Goal: Contribute content: Contribute content

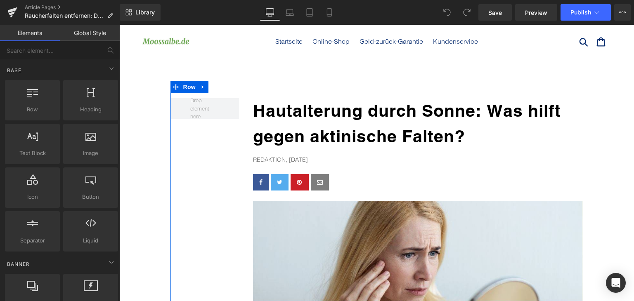
click at [305, 134] on b "Hautalterung durch Sonne: Was hilft gegen aktinische Falten?" at bounding box center [407, 123] width 308 height 45
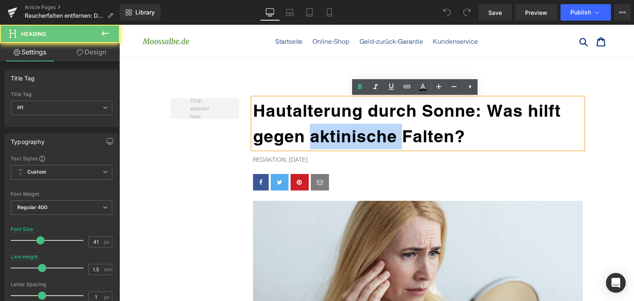
click at [305, 134] on b "Hautalterung durch Sonne: Was hilft gegen aktinische Falten?" at bounding box center [407, 123] width 308 height 45
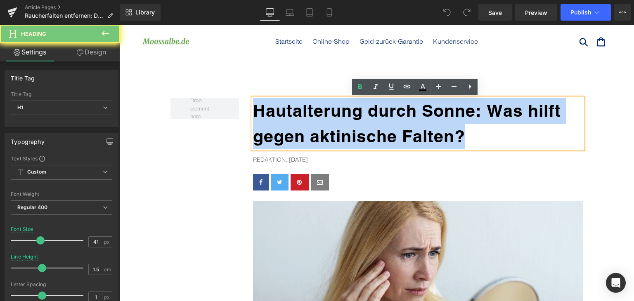
click at [305, 134] on b "Hautalterung durch Sonne: Was hilft gegen aktinische Falten?" at bounding box center [407, 123] width 308 height 45
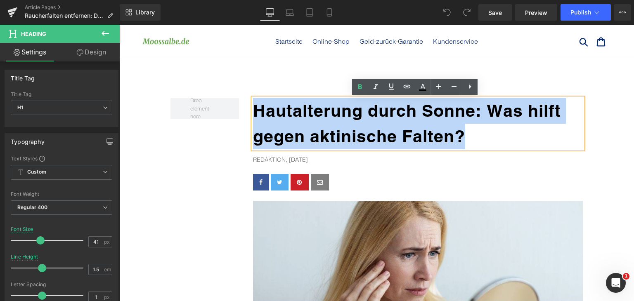
paste div
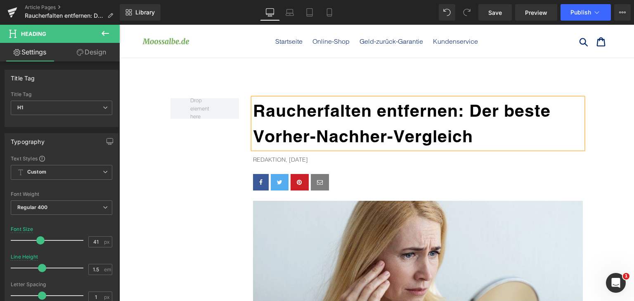
click at [287, 159] on p "Redaktion, [DATE]" at bounding box center [418, 159] width 330 height 9
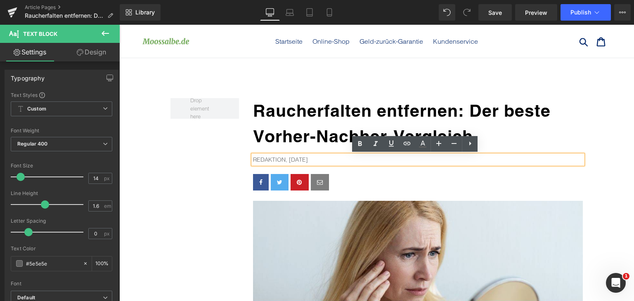
drag, startPoint x: 286, startPoint y: 159, endPoint x: 308, endPoint y: 160, distance: 21.5
click at [308, 160] on p "Redaktion, [DATE]" at bounding box center [418, 159] width 330 height 9
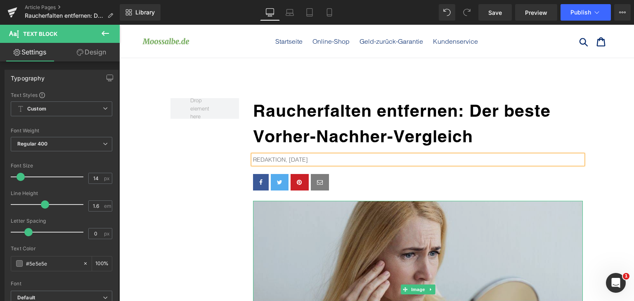
click at [477, 236] on img at bounding box center [418, 289] width 330 height 177
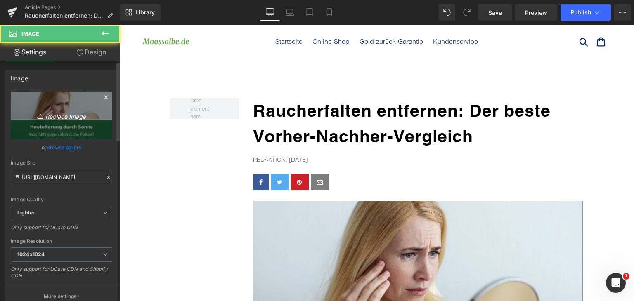
click at [92, 110] on icon "Replace Image" at bounding box center [61, 115] width 66 height 10
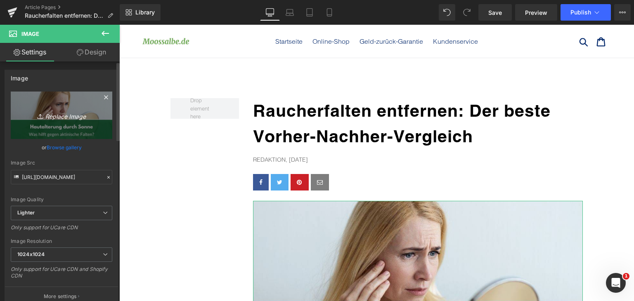
type input "C:\fakepath\raucherfalten-entfernen.jpg"
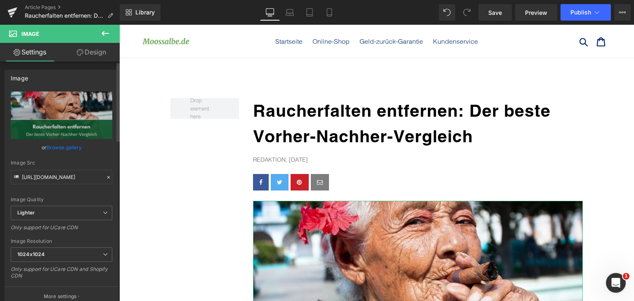
type input "[URL][DOMAIN_NAME]"
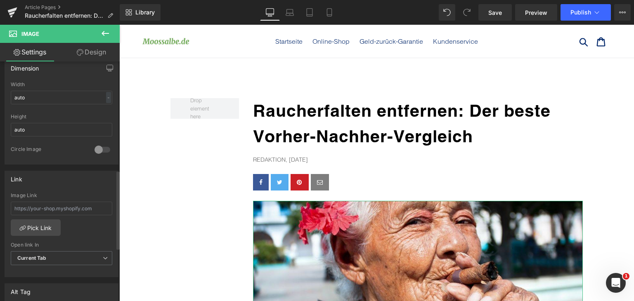
scroll to position [330, 0]
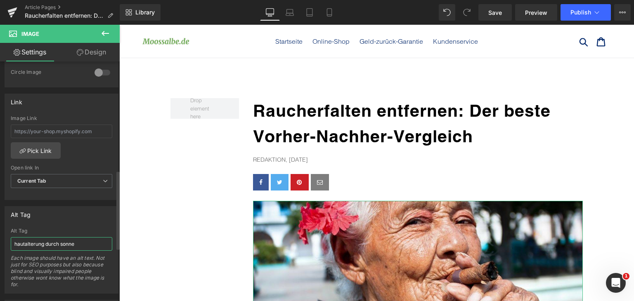
click at [66, 243] on input "hautalterung durch sonne" at bounding box center [61, 244] width 101 height 14
type input "raucherfalten entfernen"
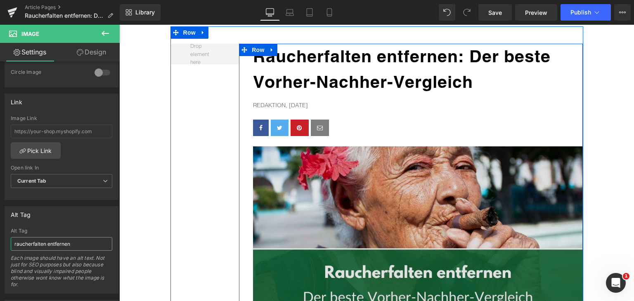
scroll to position [206, 0]
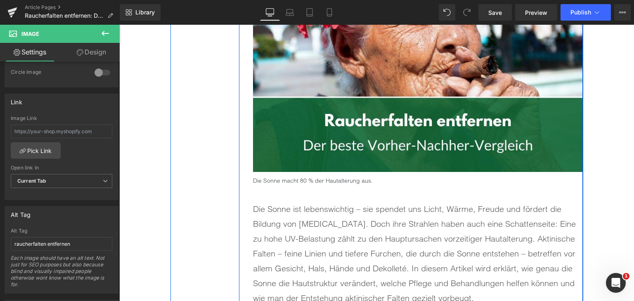
click at [323, 186] on div "Die Sonne ist lebenswichtig – sie spendet uns Licht, Wärme, Freude und fördert …" at bounding box center [418, 245] width 330 height 120
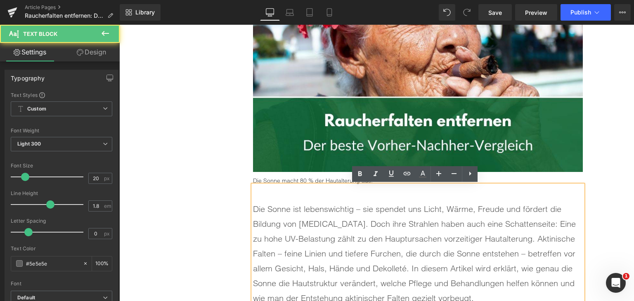
click at [323, 181] on p "Die Sonne macht 80 % der Hautalterung aus." at bounding box center [418, 180] width 330 height 9
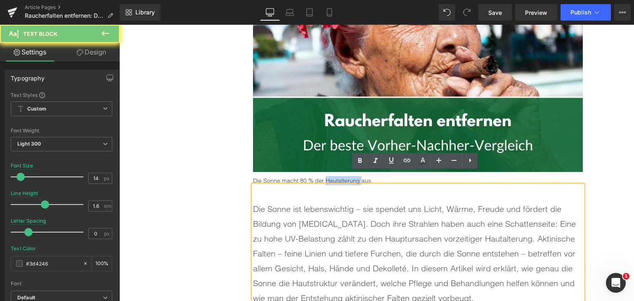
click at [323, 181] on p "Die Sonne macht 80 % der Hautalterung aus." at bounding box center [418, 180] width 330 height 9
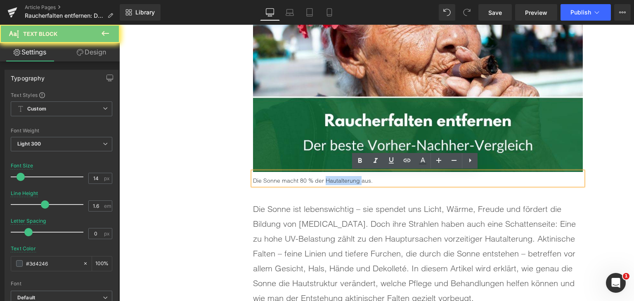
click at [323, 181] on p "Die Sonne macht 80 % der Hautalterung aus." at bounding box center [418, 180] width 330 height 9
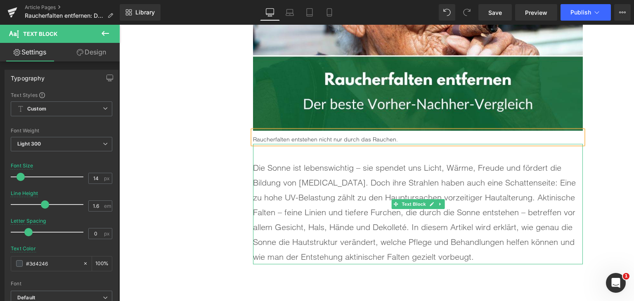
scroll to position [289, 0]
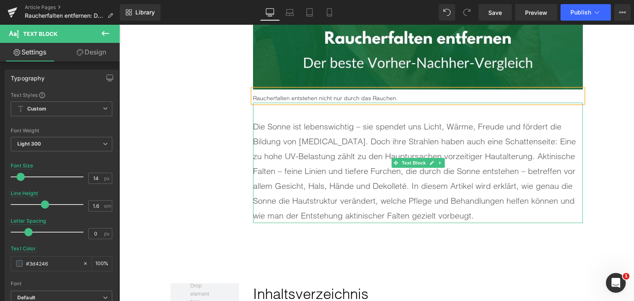
click at [287, 187] on p "Die Sonne ist lebenswichtig – sie spendet uns Licht, Wärme, Freude und fördert …" at bounding box center [418, 171] width 330 height 104
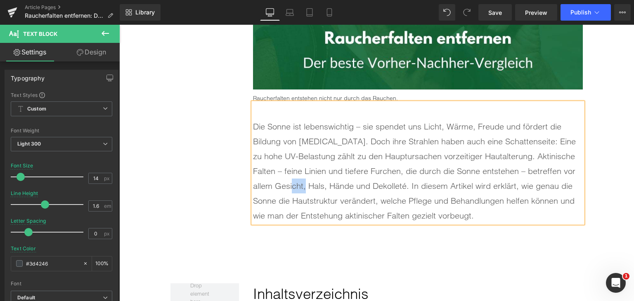
click at [287, 187] on p "Die Sonne ist lebenswichtig – sie spendet uns Licht, Wärme, Freude und fördert …" at bounding box center [418, 171] width 330 height 104
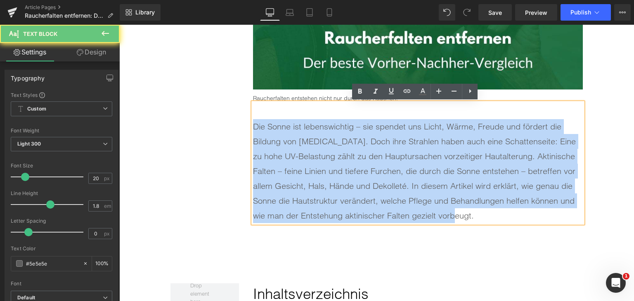
click at [287, 187] on p "Die Sonne ist lebenswichtig – sie spendet uns Licht, Wärme, Freude und fördert …" at bounding box center [418, 171] width 330 height 104
paste div
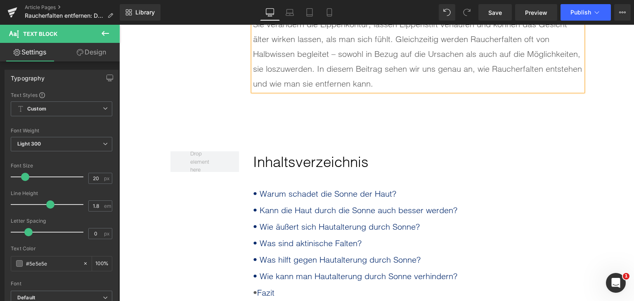
scroll to position [536, 0]
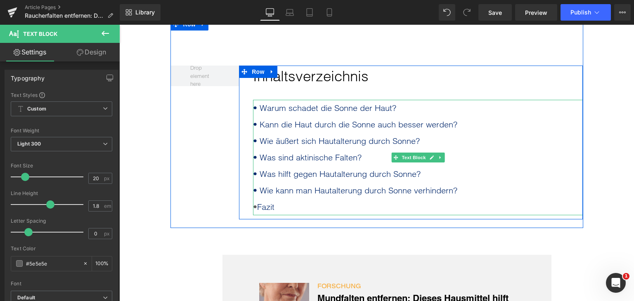
click at [283, 208] on div "• Fazit" at bounding box center [418, 207] width 330 height 16
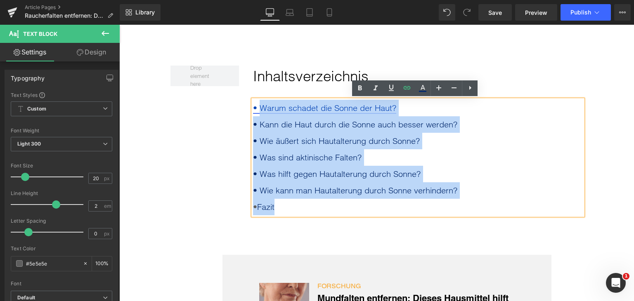
drag, startPoint x: 284, startPoint y: 207, endPoint x: 256, endPoint y: 112, distance: 98.9
click at [256, 112] on div "• Warum schadet die Sonne der Haut? • Kann die Haut durch die Sonne auch besser…" at bounding box center [418, 157] width 330 height 115
paste div
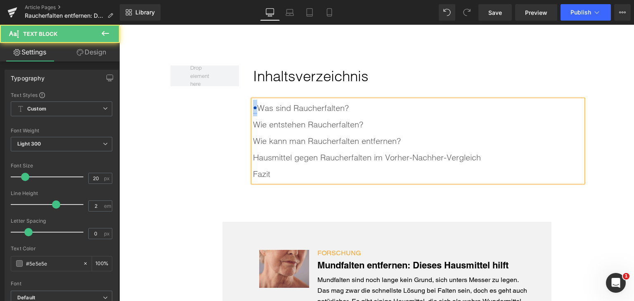
drag, startPoint x: 257, startPoint y: 109, endPoint x: 251, endPoint y: 109, distance: 6.2
click at [253, 109] on div "• Was sind Raucherfalten? Wie entstehen Raucherfalten? Wie kann man Raucherfa…" at bounding box center [418, 141] width 330 height 82
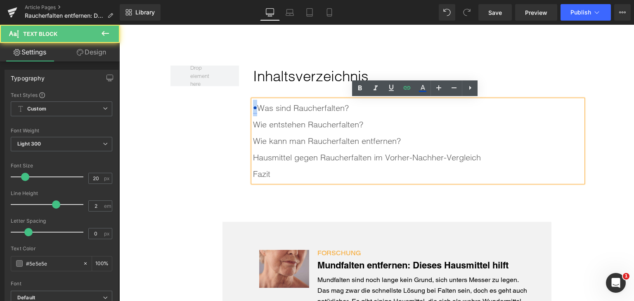
copy link "•"
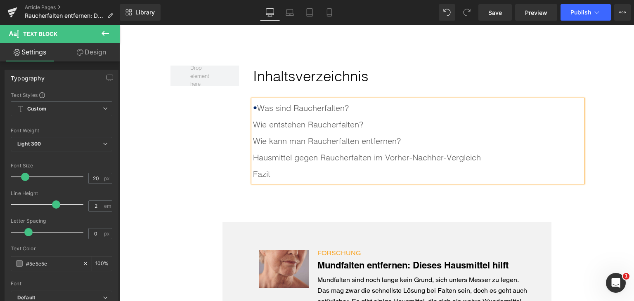
click at [253, 127] on div "Wie entstehen Raucherfalten?" at bounding box center [418, 124] width 330 height 16
click at [253, 141] on div "Wie kann man Raucherfalten entfernen?" at bounding box center [418, 141] width 330 height 16
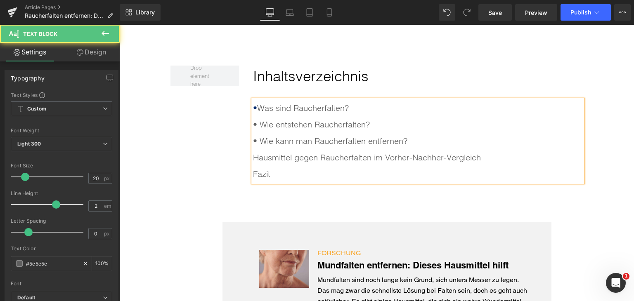
click at [253, 155] on div "Hausmittel gegen Raucherfalten im Vorher-Nachher-Vergleich" at bounding box center [418, 157] width 330 height 16
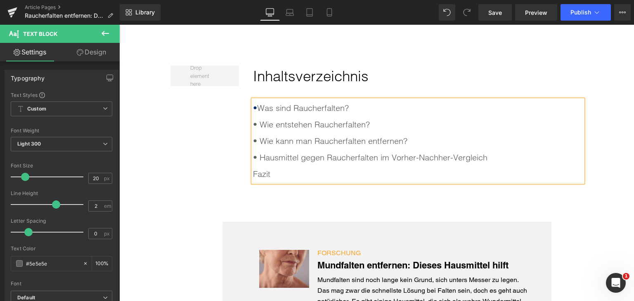
click at [253, 171] on div "Fazit" at bounding box center [418, 174] width 330 height 16
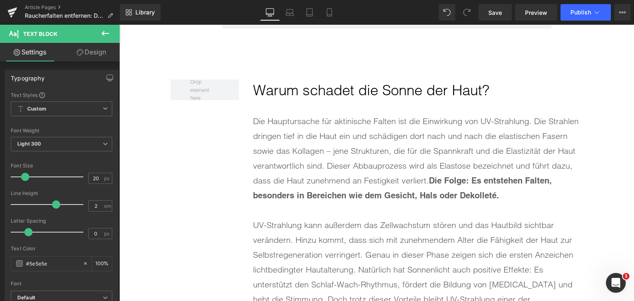
scroll to position [866, 0]
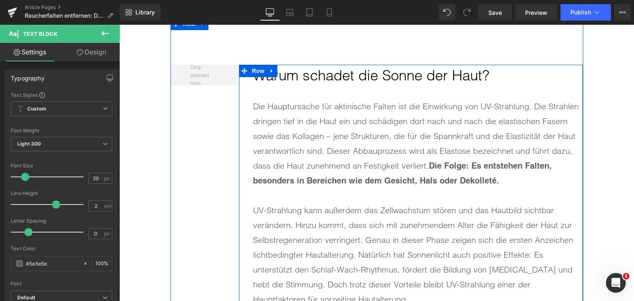
click at [272, 75] on link at bounding box center [271, 71] width 11 height 12
click at [119, 25] on link at bounding box center [119, 25] width 0 height 0
click at [272, 75] on link at bounding box center [271, 71] width 11 height 12
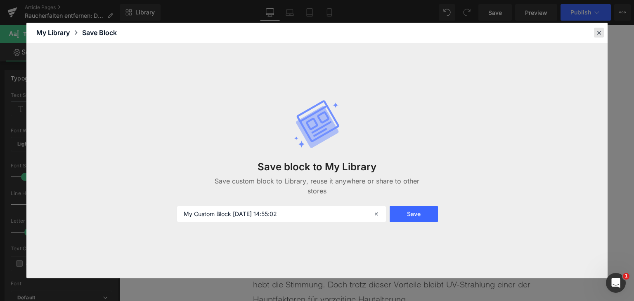
click at [601, 33] on icon at bounding box center [598, 32] width 7 height 7
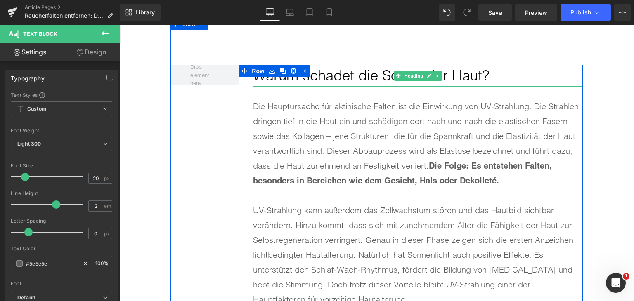
click at [377, 82] on h2 "Warum schadet die Sonne der Haut?" at bounding box center [418, 76] width 330 height 22
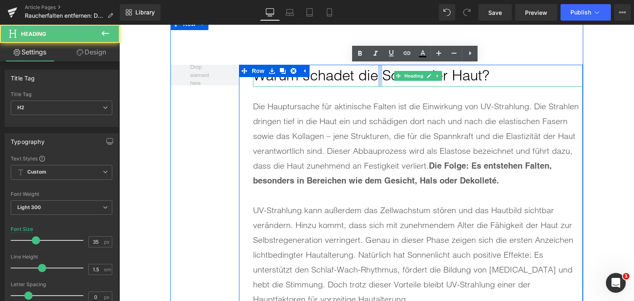
click at [377, 82] on h2 "Warum schadet die Sonne der Haut?" at bounding box center [418, 76] width 330 height 22
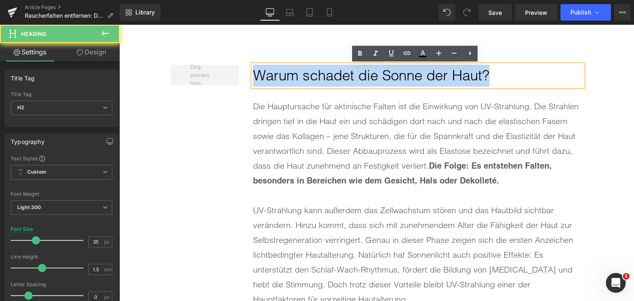
click at [377, 82] on h2 "Warum schadet die Sonne der Haut?" at bounding box center [418, 76] width 330 height 22
paste div
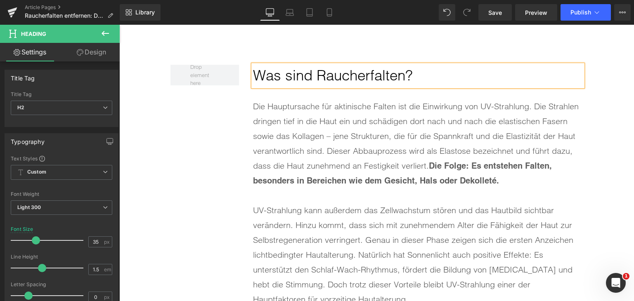
click at [327, 153] on div "Die Hauptursache für aktinische Falten ist die Einwirkung von UV-Strahlung. Die…" at bounding box center [418, 143] width 330 height 89
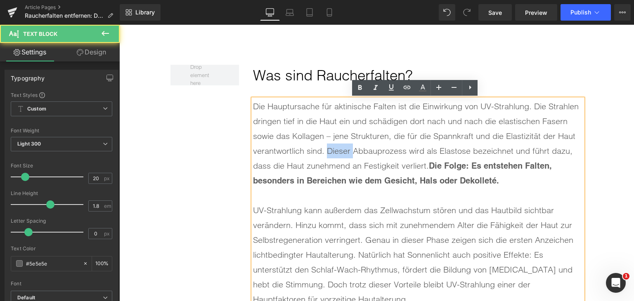
click at [327, 153] on div "Die Hauptursache für aktinische Falten ist die Einwirkung von UV-Strahlung. Die…" at bounding box center [418, 143] width 330 height 89
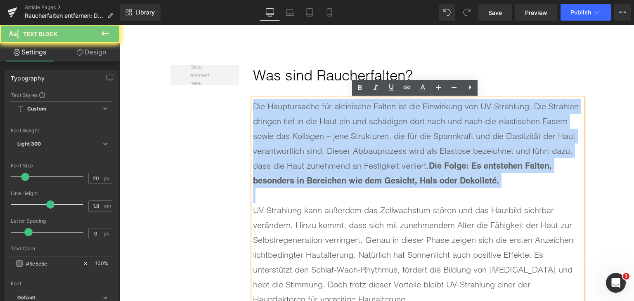
click at [327, 153] on div "Die Hauptursache für aktinische Falten ist die Einwirkung von UV-Strahlung. Die…" at bounding box center [418, 143] width 330 height 89
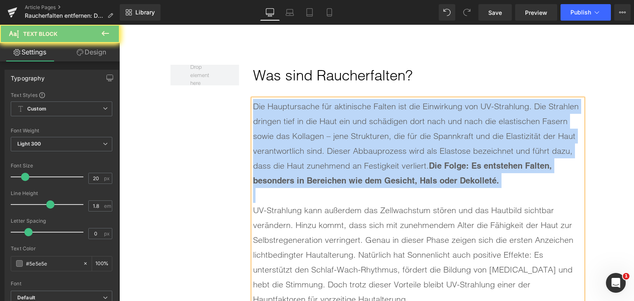
paste div
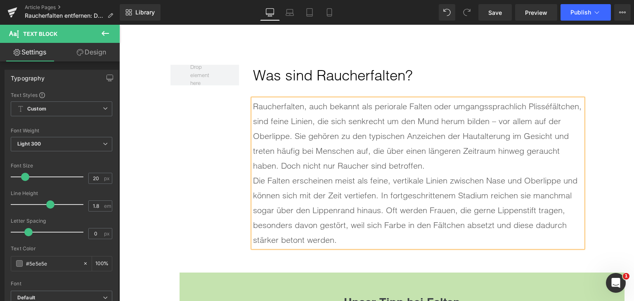
click at [483, 167] on div "Raucherfalten, auch bekannt als periorale Falten oder umgangssprachlich Plisséf…" at bounding box center [418, 136] width 330 height 74
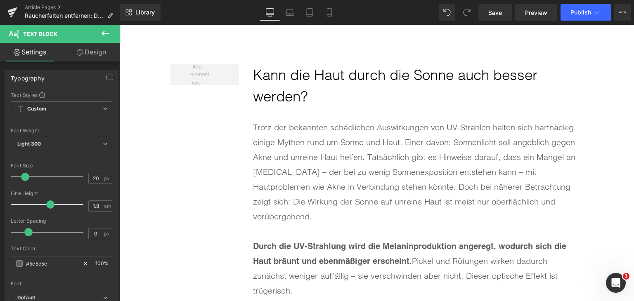
scroll to position [1402, 0]
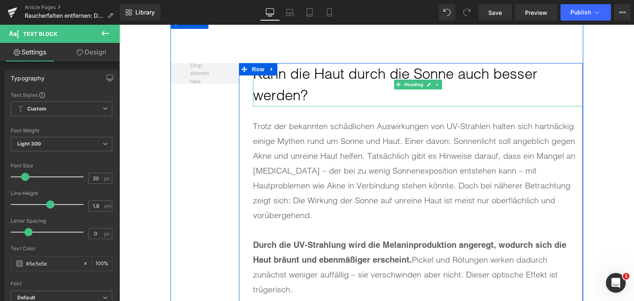
click at [328, 90] on h2 "Kann die Haut durch die Sonne auch besser werden?" at bounding box center [418, 84] width 330 height 43
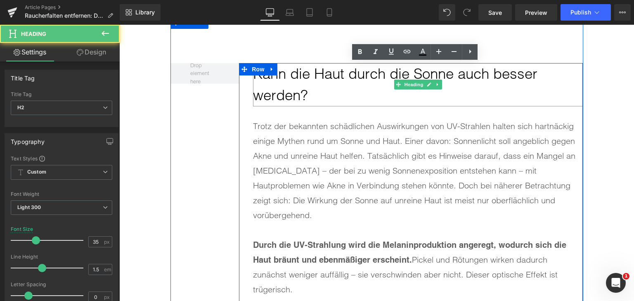
click at [328, 90] on h2 "Kann die Haut durch die Sonne auch besser werden?" at bounding box center [418, 84] width 330 height 43
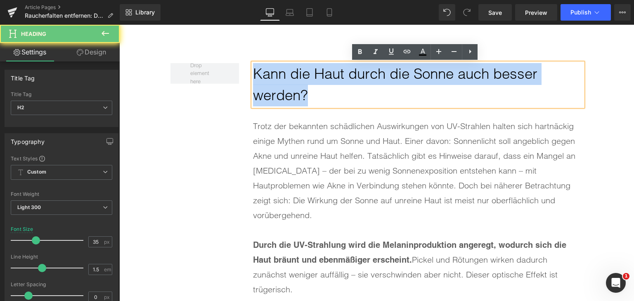
click at [328, 90] on h2 "Kann die Haut durch die Sonne auch besser werden?" at bounding box center [418, 84] width 330 height 43
paste div
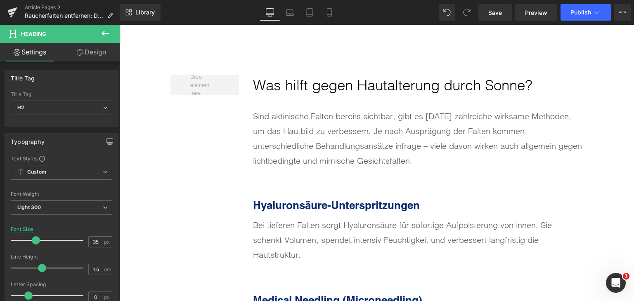
scroll to position [2681, 0]
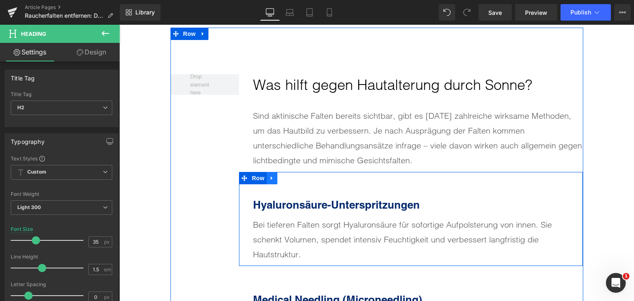
click at [268, 172] on link at bounding box center [271, 178] width 11 height 12
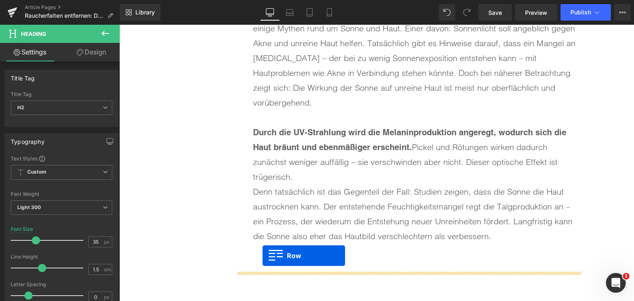
scroll to position [1510, 0]
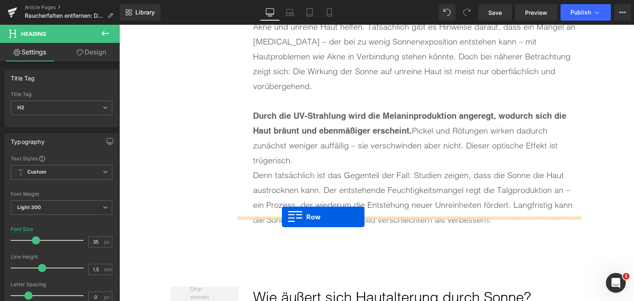
drag, startPoint x: 243, startPoint y: 164, endPoint x: 282, endPoint y: 217, distance: 65.6
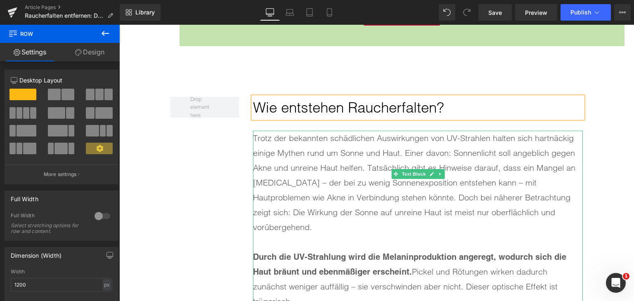
scroll to position [1345, 0]
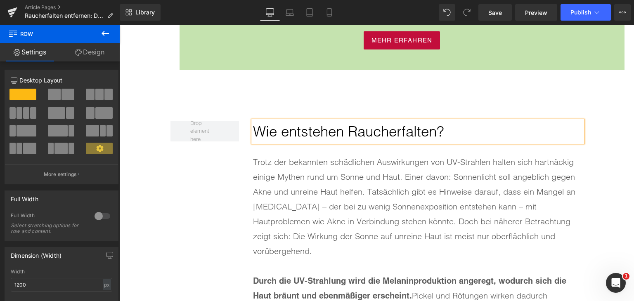
click at [319, 179] on div "Trotz der bekannten schädlichen Auswirkungen von UV-Strahlen halten sich hartnä…" at bounding box center [418, 207] width 330 height 104
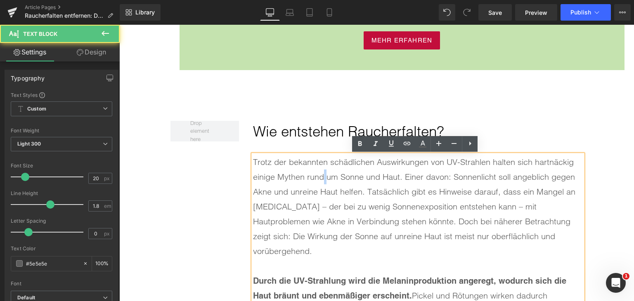
click at [319, 179] on div "Trotz der bekannten schädlichen Auswirkungen von UV-Strahlen halten sich hartnä…" at bounding box center [418, 207] width 330 height 104
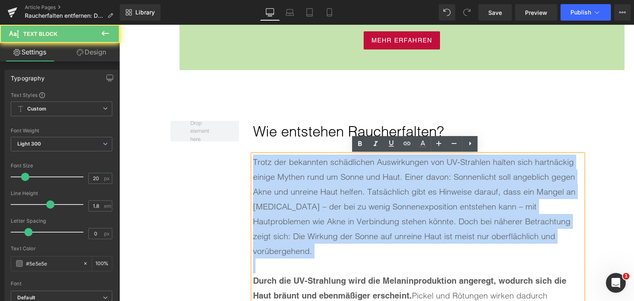
click at [319, 179] on div "Trotz der bekannten schädlichen Auswirkungen von UV-Strahlen halten sich hartnä…" at bounding box center [418, 207] width 330 height 104
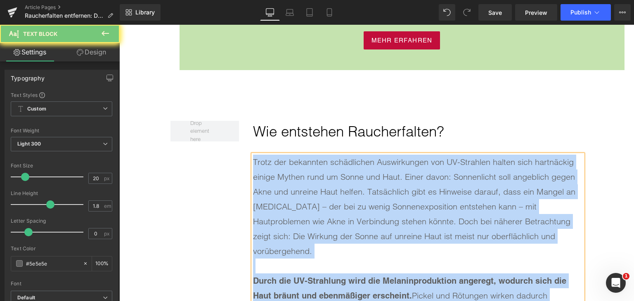
paste div
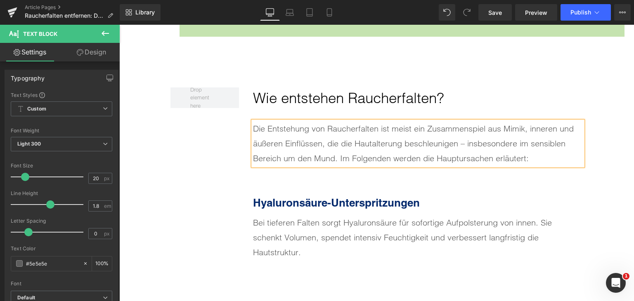
scroll to position [1427, 0]
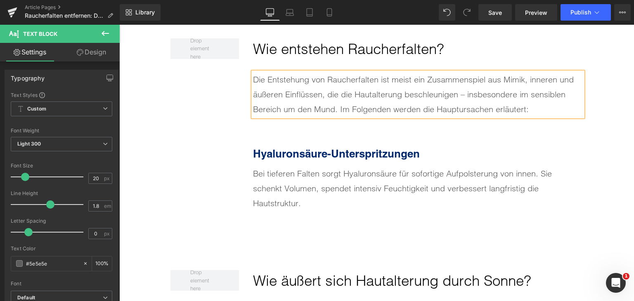
click at [287, 151] on b "Hyaluronsäure-Unterspritzungen" at bounding box center [336, 153] width 167 height 13
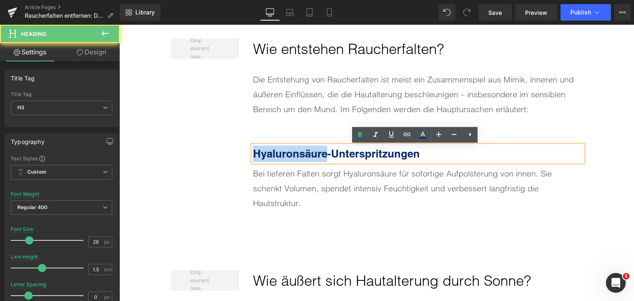
click at [287, 151] on b "Hyaluronsäure-Unterspritzungen" at bounding box center [336, 153] width 167 height 13
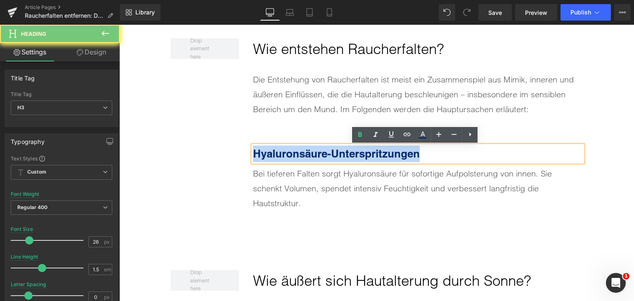
paste div
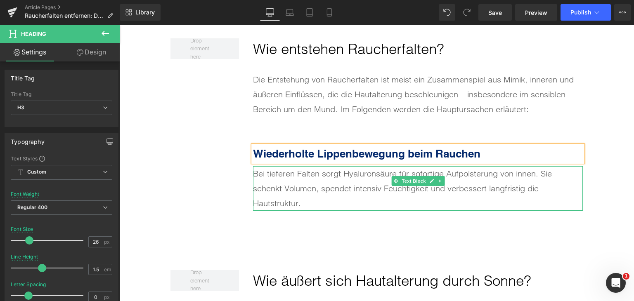
click at [295, 176] on div "Bei tieferen Falten sorgt Hyaluronsäure für sofortige Aufpolsterung von innen. …" at bounding box center [418, 188] width 330 height 45
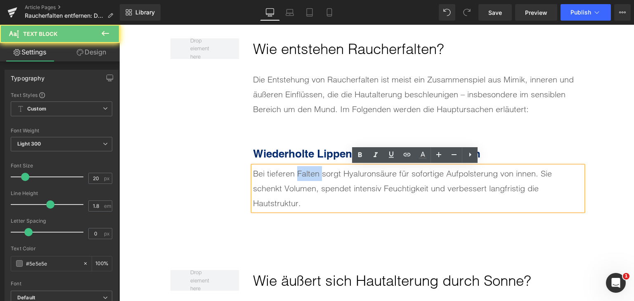
click at [295, 176] on div "Bei tieferen Falten sorgt Hyaluronsäure für sofortige Aufpolsterung von innen. …" at bounding box center [418, 188] width 330 height 45
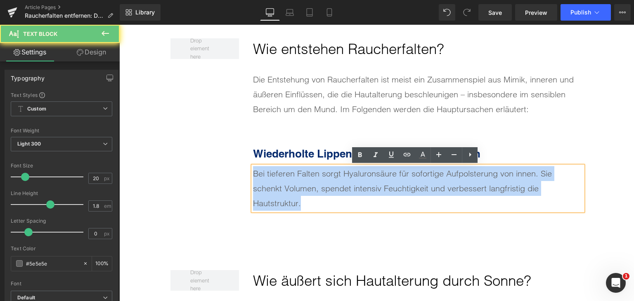
click at [295, 176] on div "Bei tieferen Falten sorgt Hyaluronsäure für sofortige Aufpolsterung von innen. …" at bounding box center [418, 188] width 330 height 45
paste div
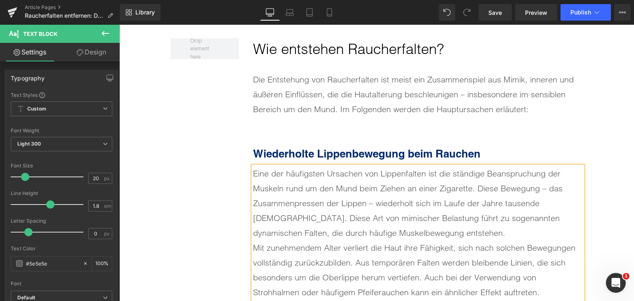
click at [409, 236] on div "Eine der häufigsten Ursachen von Lippenfalten ist die ständige Beanspruchung de…" at bounding box center [418, 203] width 330 height 74
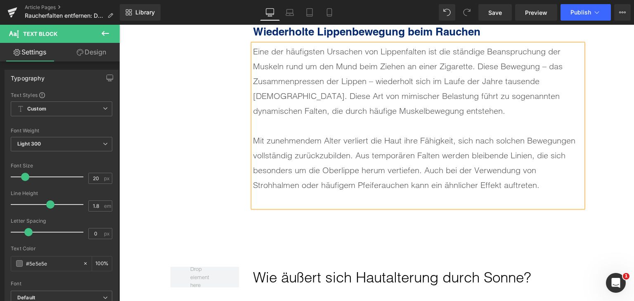
scroll to position [1551, 0]
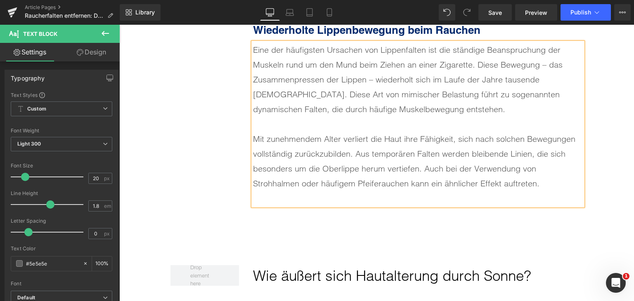
click at [391, 205] on div at bounding box center [418, 198] width 330 height 15
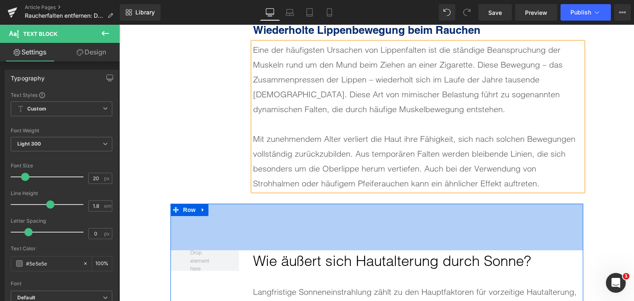
click at [239, 139] on div "Wiederholte Lippenbewegung beim Rauchen Heading Eine der häufigsten Ursachen vo…" at bounding box center [411, 96] width 344 height 198
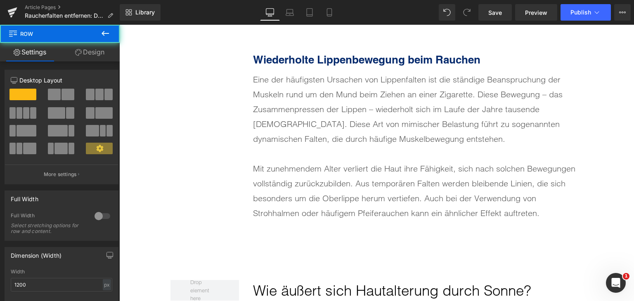
scroll to position [1468, 0]
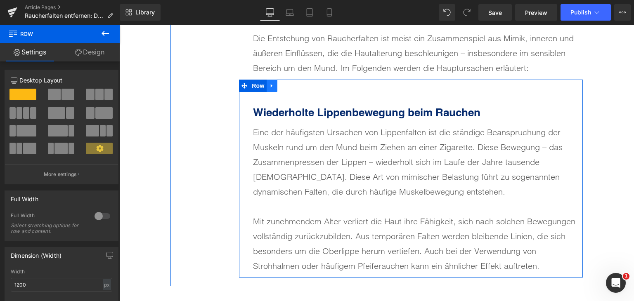
click at [271, 91] on link at bounding box center [271, 86] width 11 height 12
click at [277, 82] on link at bounding box center [282, 86] width 11 height 12
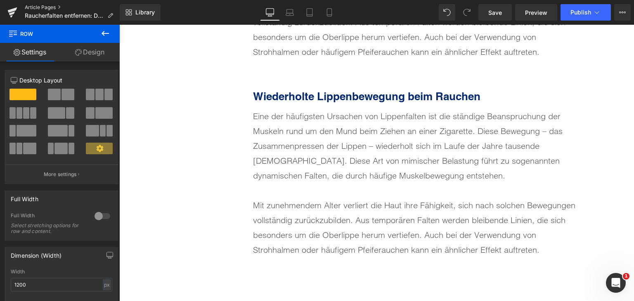
scroll to position [1688, 0]
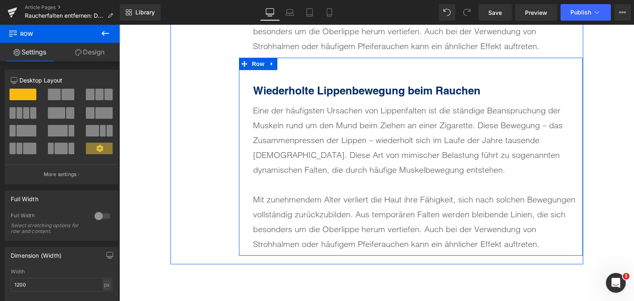
click at [320, 92] on b "Wiederholte Lippenbewegung beim Rauchen" at bounding box center [366, 90] width 227 height 13
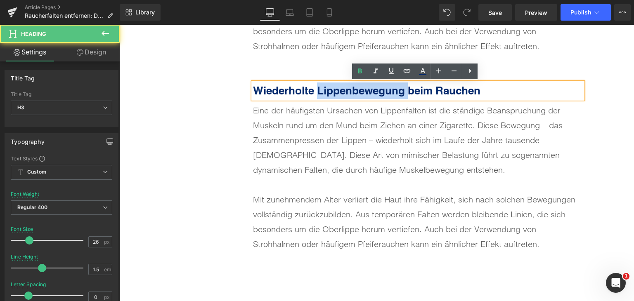
click at [320, 92] on b "Wiederholte Lippenbewegung beim Rauchen" at bounding box center [366, 90] width 227 height 13
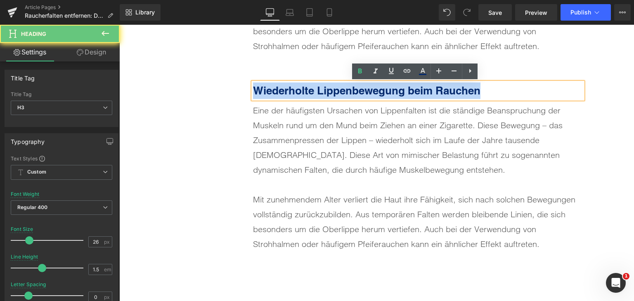
click at [320, 92] on b "Wiederholte Lippenbewegung beim Rauchen" at bounding box center [366, 90] width 227 height 13
paste div
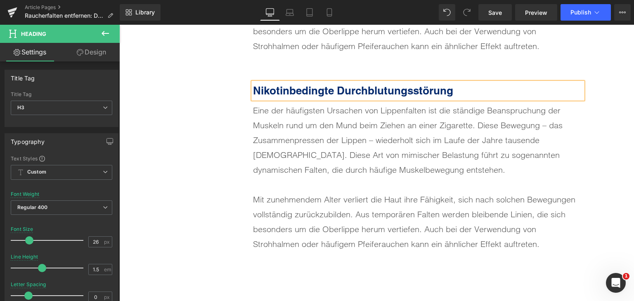
click at [295, 162] on div "Eine der häufigsten Ursachen von Lippenfalten ist die ständige Beanspruchung de…" at bounding box center [418, 140] width 330 height 74
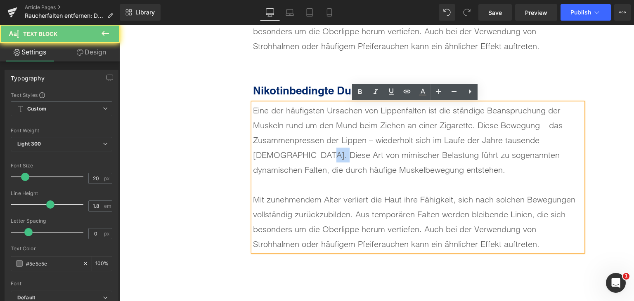
click at [295, 162] on div "Eine der häufigsten Ursachen von Lippenfalten ist die ständige Beanspruchung de…" at bounding box center [418, 140] width 330 height 74
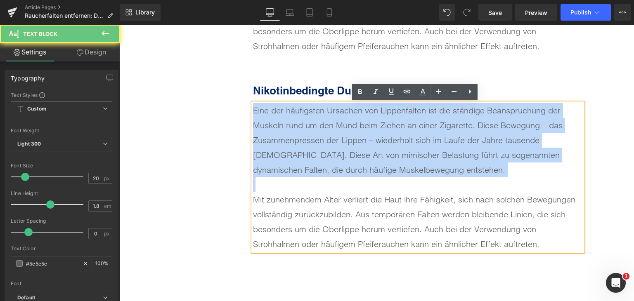
click at [295, 162] on div "Eine der häufigsten Ursachen von Lippenfalten ist die ständige Beanspruchung de…" at bounding box center [418, 140] width 330 height 74
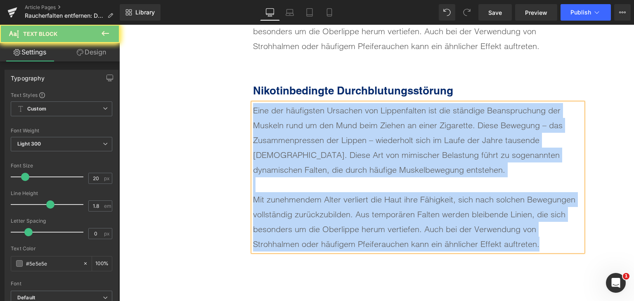
paste div
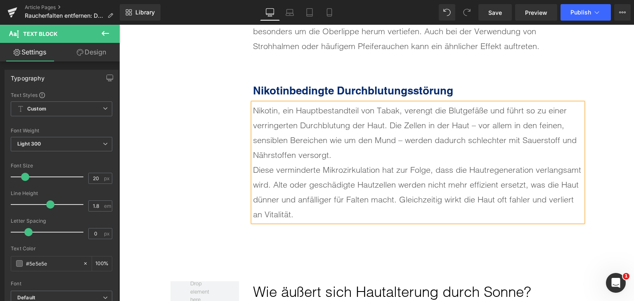
click at [350, 159] on div "Nikotin, ein Hauptbestandteil von Tabak, verengt die Blutgefäße und führt so zu…" at bounding box center [418, 132] width 330 height 59
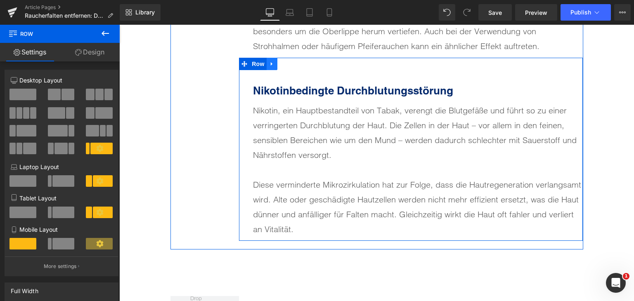
click at [269, 61] on icon at bounding box center [272, 64] width 6 height 6
click at [280, 62] on icon at bounding box center [283, 64] width 6 height 6
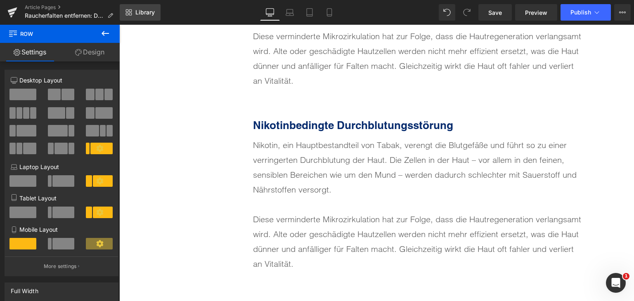
scroll to position [1871, 0]
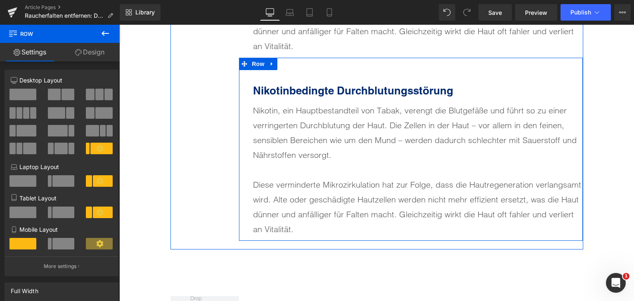
click at [294, 88] on b "Nikotinbedingte Durchblutungsstörung" at bounding box center [353, 90] width 200 height 13
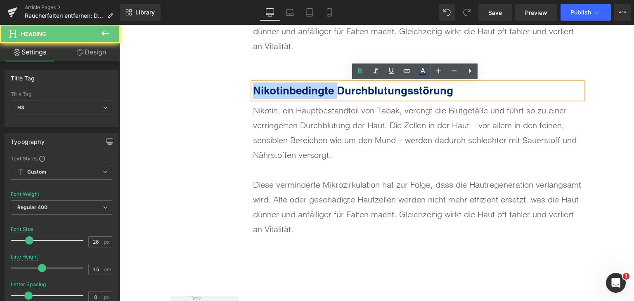
click at [294, 88] on b "Nikotinbedingte Durchblutungsstörung" at bounding box center [353, 90] width 200 height 13
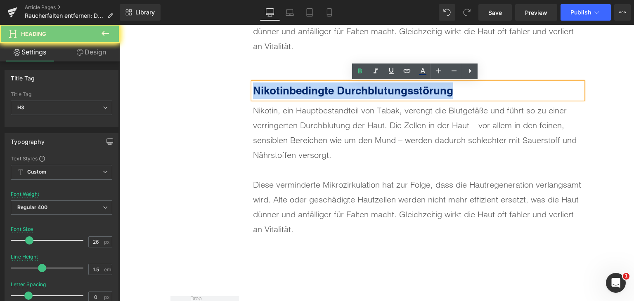
click at [294, 88] on b "Nikotinbedingte Durchblutungsstörung" at bounding box center [353, 90] width 200 height 13
paste div
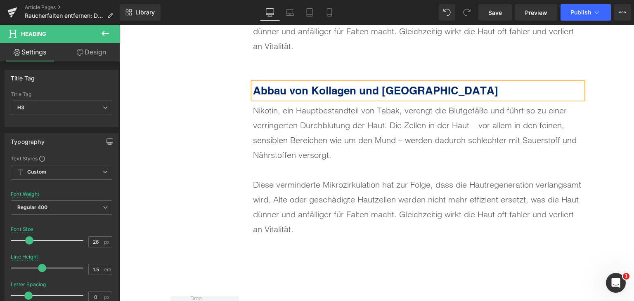
click at [273, 137] on div "Nikotin, ein Hauptbestandteil von Tabak, verengt die Blutgefäße und führt so zu…" at bounding box center [418, 132] width 330 height 59
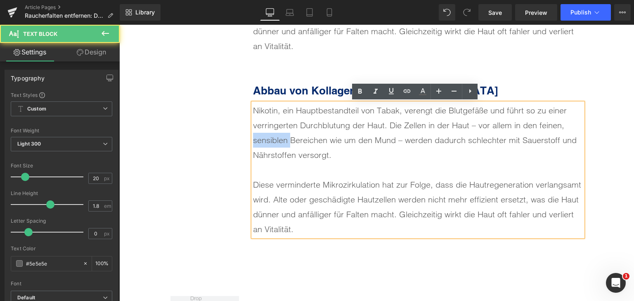
click at [273, 137] on div "Nikotin, ein Hauptbestandteil von Tabak, verengt die Blutgefäße und führt so zu…" at bounding box center [418, 132] width 330 height 59
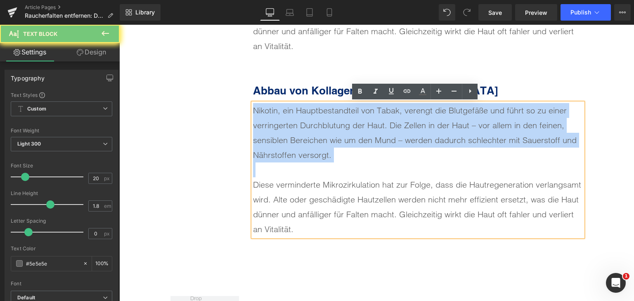
click at [273, 137] on div "Nikotin, ein Hauptbestandteil von Tabak, verengt die Blutgefäße und führt so zu…" at bounding box center [418, 132] width 330 height 59
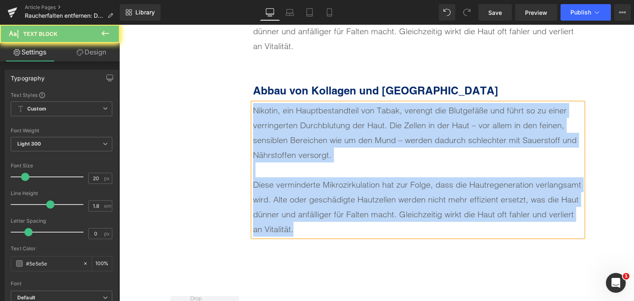
paste div
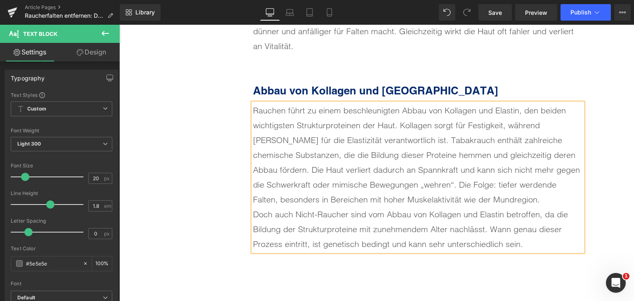
click at [485, 203] on div "Rauchen führt zu einem beschleunigten Abbau von Kollagen und Elastin, den beide…" at bounding box center [418, 155] width 330 height 104
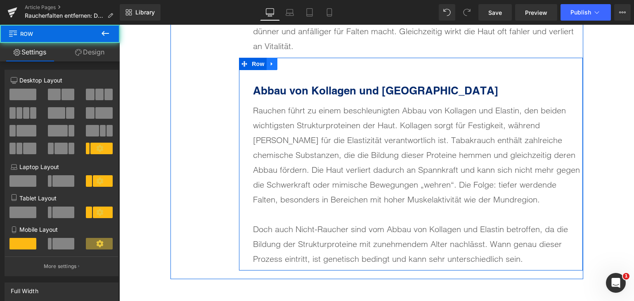
click at [271, 65] on link at bounding box center [271, 64] width 11 height 12
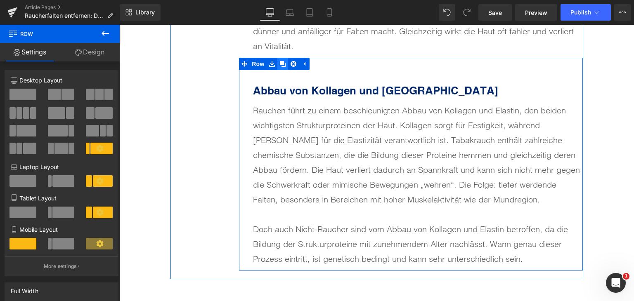
click at [280, 64] on icon at bounding box center [283, 64] width 6 height 6
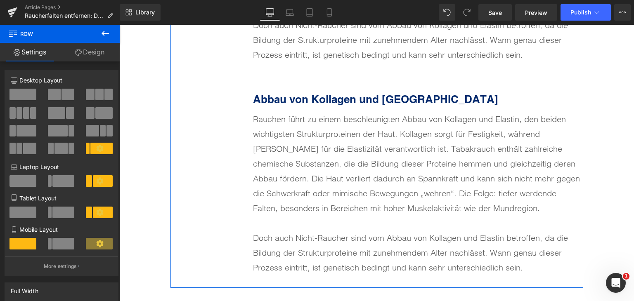
scroll to position [2084, 0]
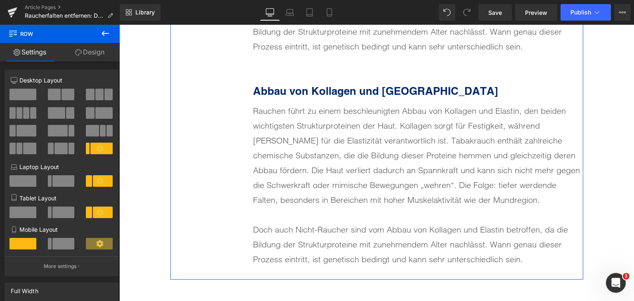
click at [301, 97] on div "Abbau von Kollagen und [PERSON_NAME]" at bounding box center [418, 91] width 330 height 16
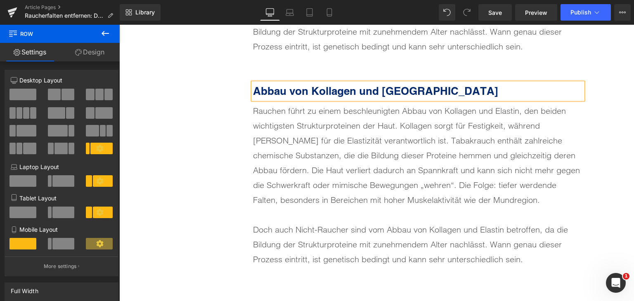
click at [301, 97] on div "Abbau von Kollagen und [PERSON_NAME]" at bounding box center [418, 91] width 330 height 16
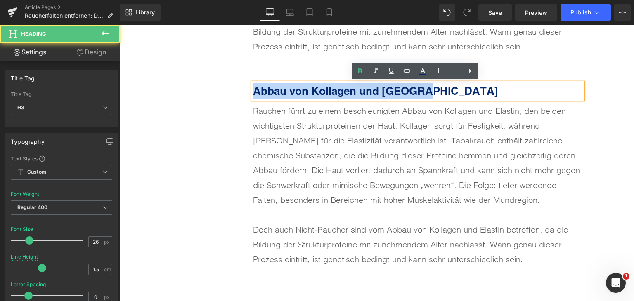
click at [301, 97] on b "Abbau von Kollagen und [GEOGRAPHIC_DATA]" at bounding box center [375, 91] width 245 height 13
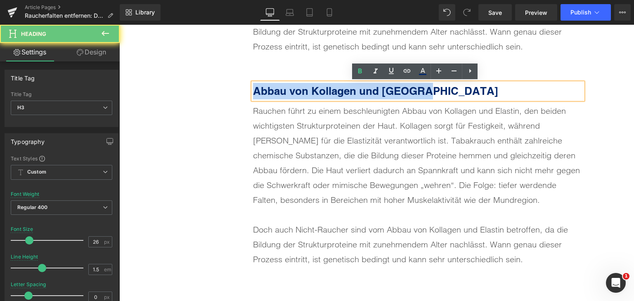
paste div
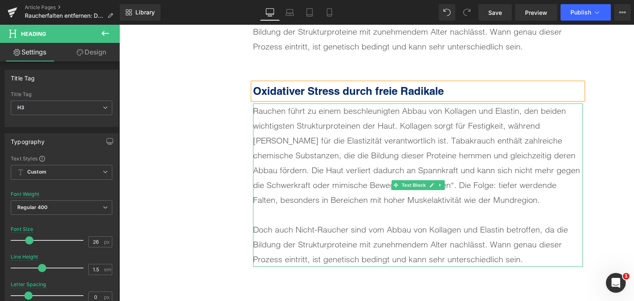
click at [268, 139] on div "Rauchen führt zu einem beschleunigten Abbau von Kollagen und Elastin, den beide…" at bounding box center [418, 156] width 330 height 104
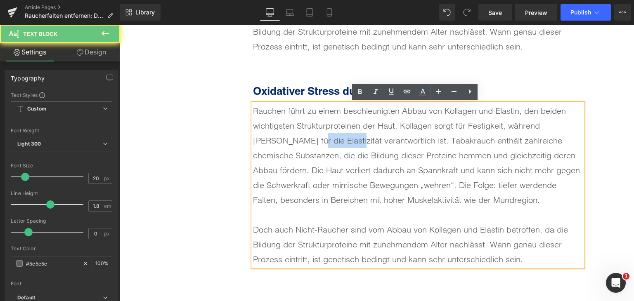
click at [268, 139] on div "Rauchen führt zu einem beschleunigten Abbau von Kollagen und Elastin, den beide…" at bounding box center [418, 156] width 330 height 104
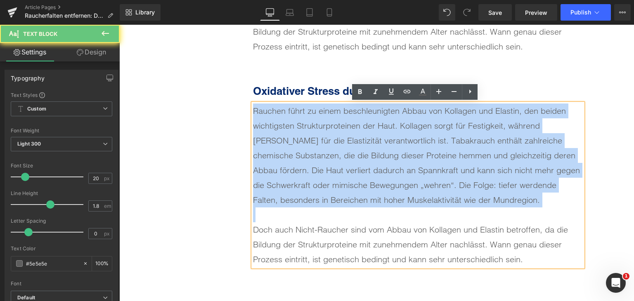
click at [268, 139] on div "Rauchen führt zu einem beschleunigten Abbau von Kollagen und Elastin, den beide…" at bounding box center [418, 156] width 330 height 104
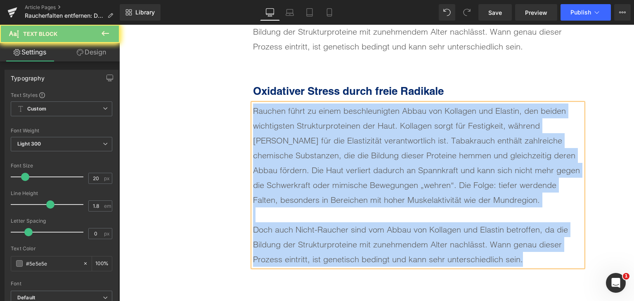
paste div
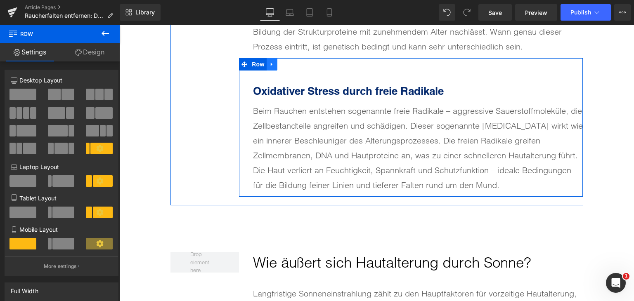
click at [269, 63] on icon at bounding box center [272, 64] width 6 height 6
click at [280, 63] on icon at bounding box center [283, 64] width 6 height 6
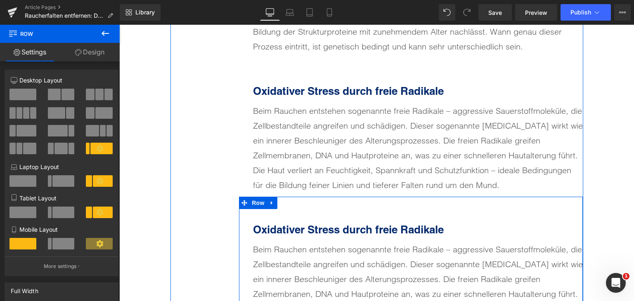
click at [305, 228] on b "Oxidativer Stress durch freie Radikale" at bounding box center [348, 229] width 191 height 13
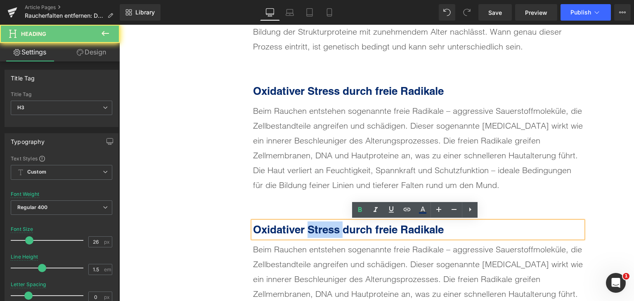
click at [305, 228] on b "Oxidativer Stress durch freie Radikale" at bounding box center [348, 229] width 191 height 13
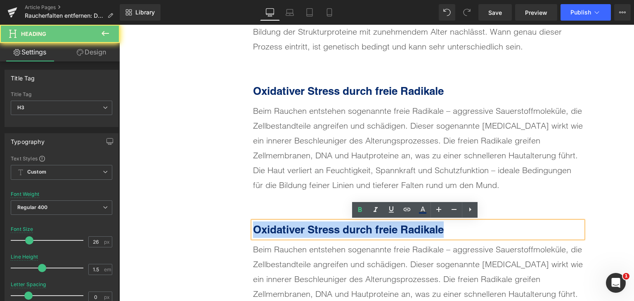
click at [305, 228] on b "Oxidativer Stress durch freie Radikale" at bounding box center [348, 229] width 191 height 13
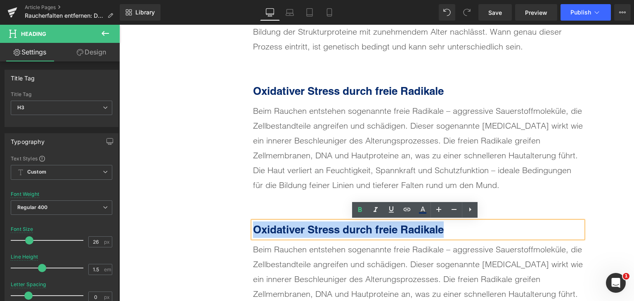
paste div
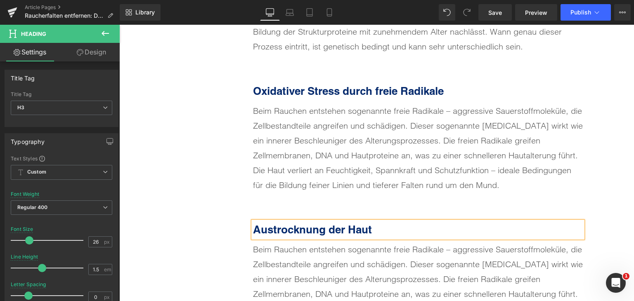
scroll to position [2166, 0]
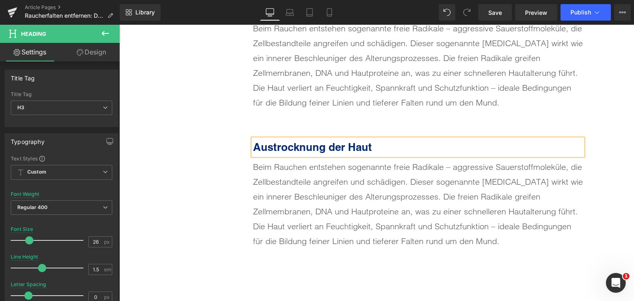
click at [311, 193] on div "Beim Rauchen entstehen sogenannte freie Radikale – aggressive Sauerstoffmolekül…" at bounding box center [418, 204] width 330 height 89
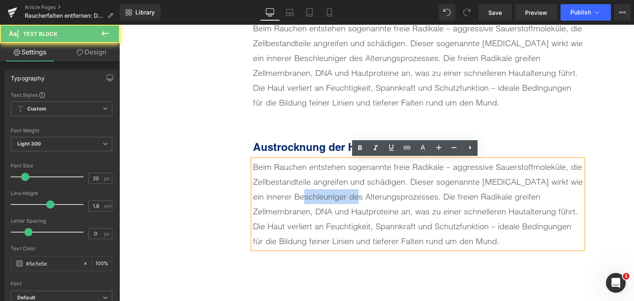
click at [311, 193] on div "Beim Rauchen entstehen sogenannte freie Radikale – aggressive Sauerstoffmolekül…" at bounding box center [418, 204] width 330 height 89
paste div
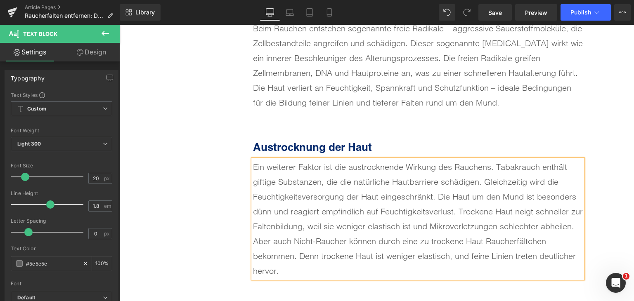
click at [581, 227] on div "Ein weiterer Faktor ist die austrocknende Wirkung des Rauchens. Tabakrauch enth…" at bounding box center [418, 219] width 330 height 119
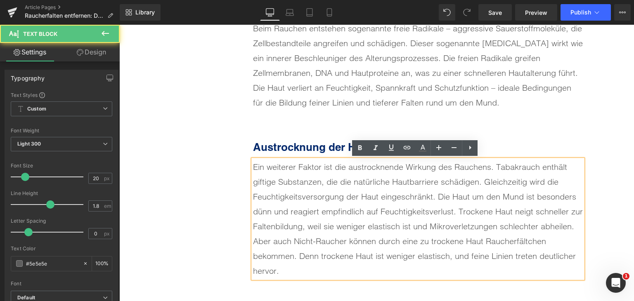
click at [578, 227] on div "Ein weiterer Faktor ist die austrocknende Wirkung des Rauchens. Tabakrauch enth…" at bounding box center [418, 197] width 330 height 74
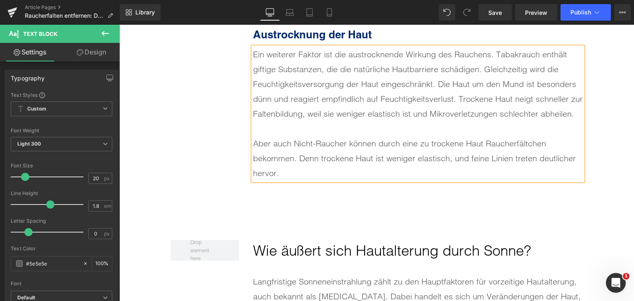
scroll to position [2290, 0]
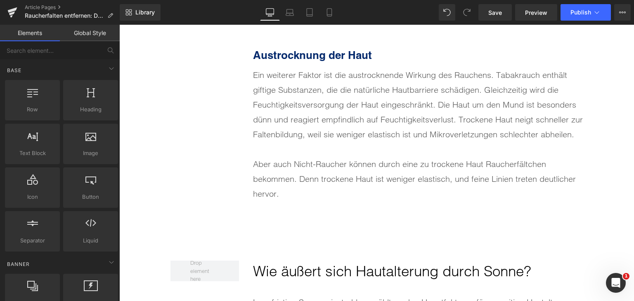
scroll to position [2208, 0]
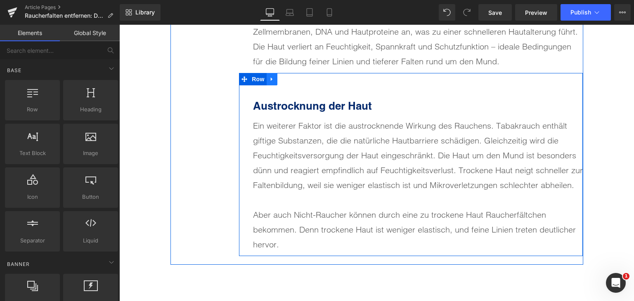
click at [269, 79] on icon at bounding box center [272, 79] width 6 height 6
click at [280, 79] on icon at bounding box center [283, 79] width 6 height 6
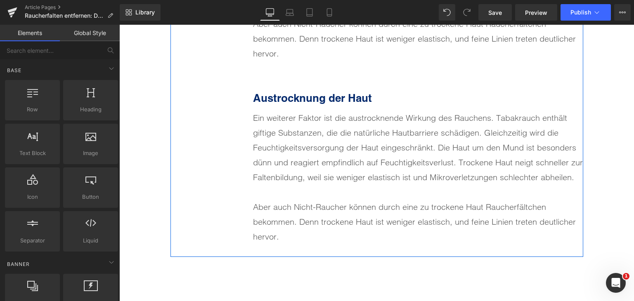
scroll to position [2405, 0]
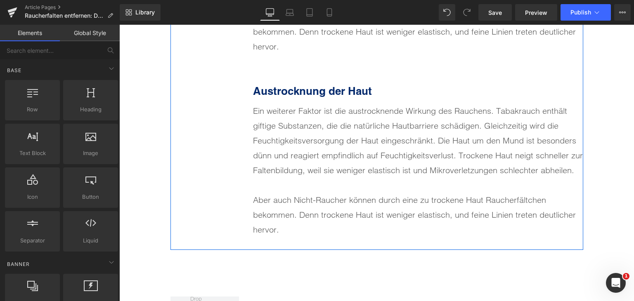
click at [287, 97] on div "Austrocknung der Haut Heading" at bounding box center [418, 91] width 330 height 16
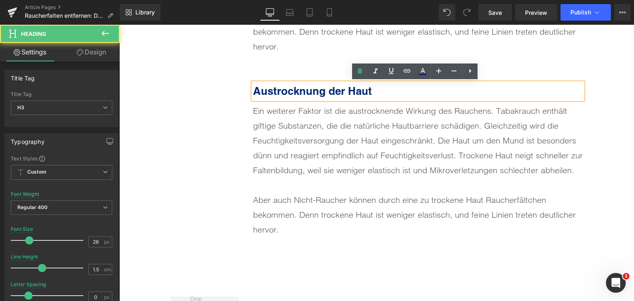
click at [287, 97] on div "Austrocknung der Haut Heading" at bounding box center [418, 91] width 330 height 16
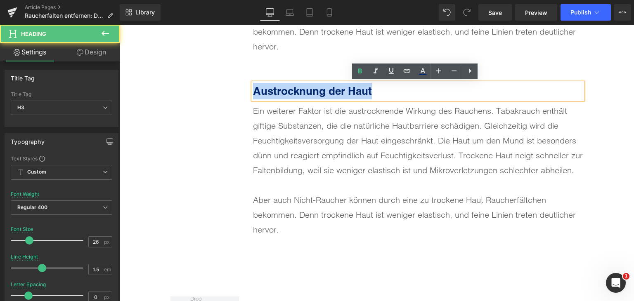
click at [287, 97] on b "Austrocknung der Haut" at bounding box center [312, 91] width 119 height 13
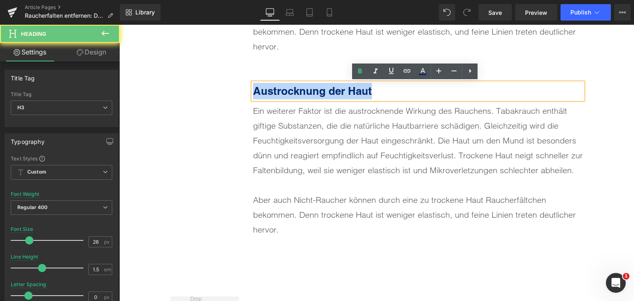
click at [287, 97] on b "Austrocknung der Haut" at bounding box center [312, 91] width 119 height 13
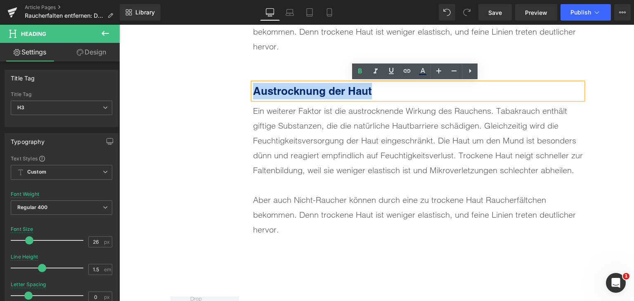
paste div
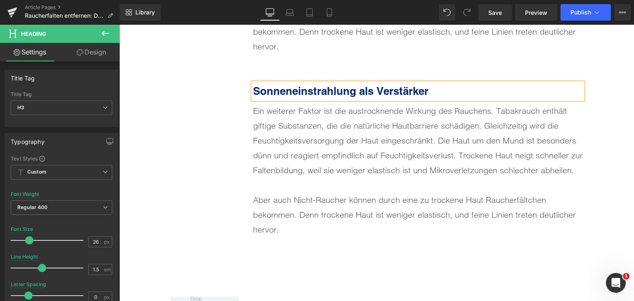
click at [280, 163] on div "Ein weiterer Faktor ist die austrocknende Wirkung des Rauchens. Tabakrauch enth…" at bounding box center [418, 141] width 330 height 74
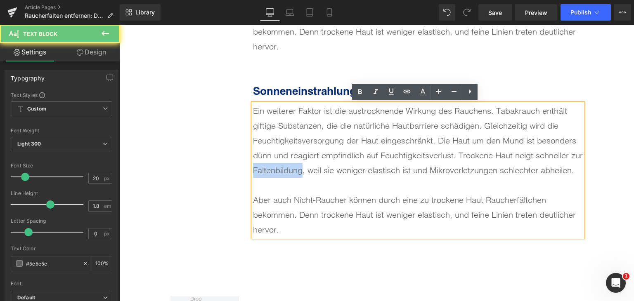
click at [280, 163] on div "Ein weiterer Faktor ist die austrocknende Wirkung des Rauchens. Tabakrauch enth…" at bounding box center [418, 141] width 330 height 74
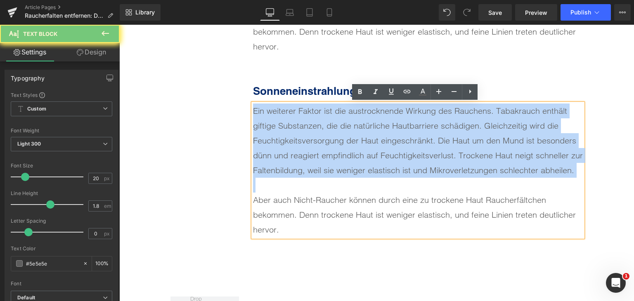
click at [280, 163] on div "Ein weiterer Faktor ist die austrocknende Wirkung des Rauchens. Tabakrauch enth…" at bounding box center [418, 141] width 330 height 74
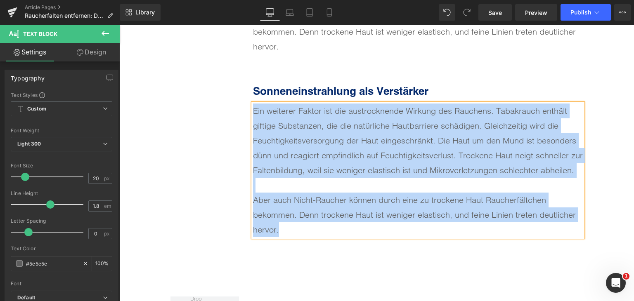
paste div
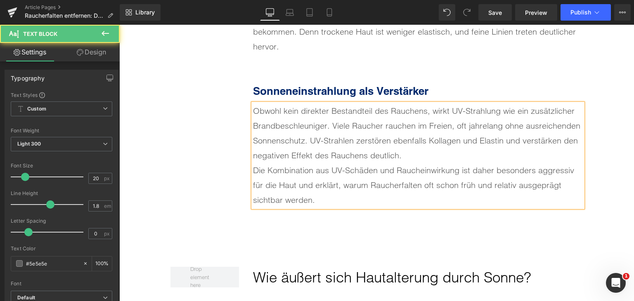
click at [407, 160] on div "Obwohl kein direkter Bestandteil des Rauchens, wirkt UV-Strahlung wie ein zusät…" at bounding box center [418, 133] width 330 height 59
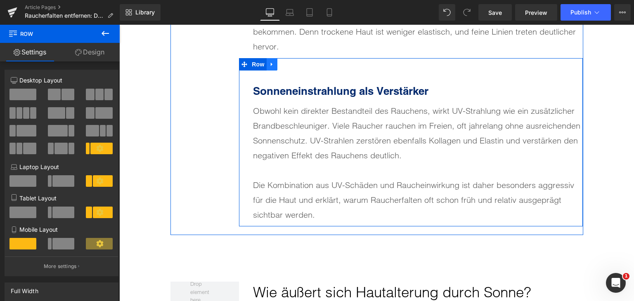
click at [269, 63] on icon at bounding box center [272, 64] width 6 height 6
click at [280, 63] on icon at bounding box center [283, 64] width 6 height 6
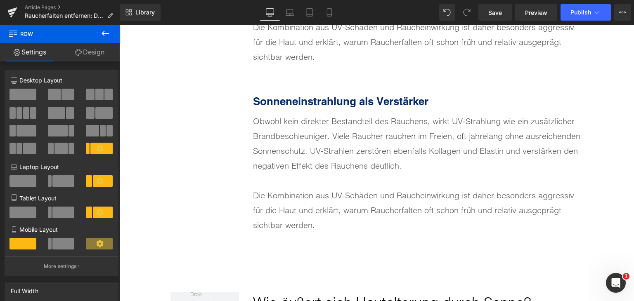
scroll to position [2574, 0]
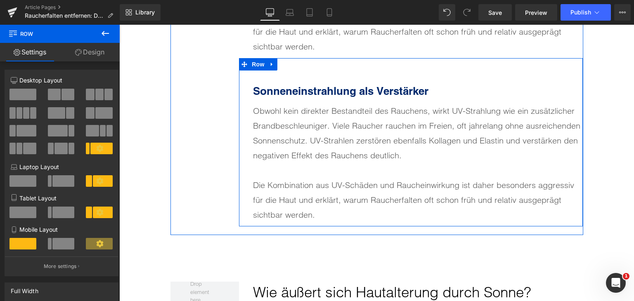
click at [320, 98] on div "Sonneneinstrahlung als Verstärker Heading" at bounding box center [418, 91] width 330 height 16
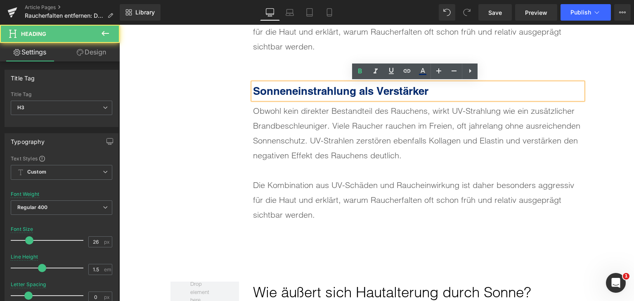
click at [320, 96] on b "Sonneneinstrahlung als Verstärker" at bounding box center [340, 91] width 175 height 13
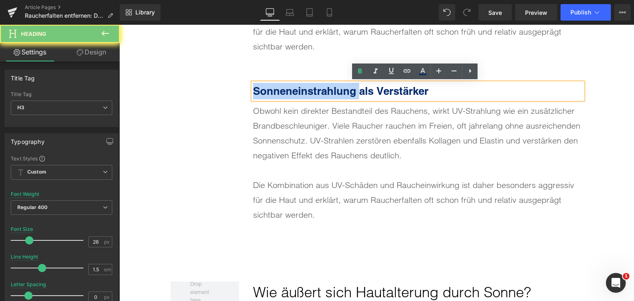
click at [320, 96] on b "Sonneneinstrahlung als Verstärker" at bounding box center [340, 91] width 175 height 13
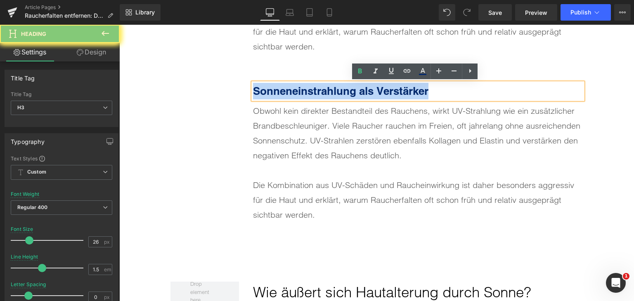
paste div
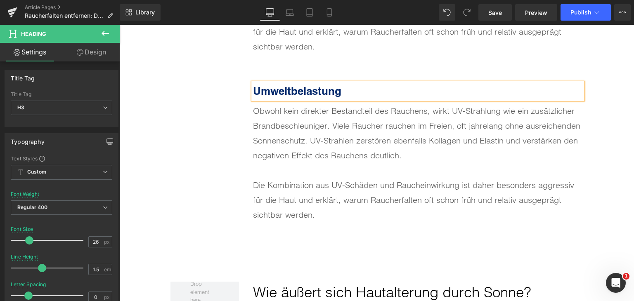
click at [293, 147] on div "Obwohl kein direkter Bestandteil des Rauchens, wirkt UV-Strahlung wie ein zusät…" at bounding box center [418, 133] width 330 height 59
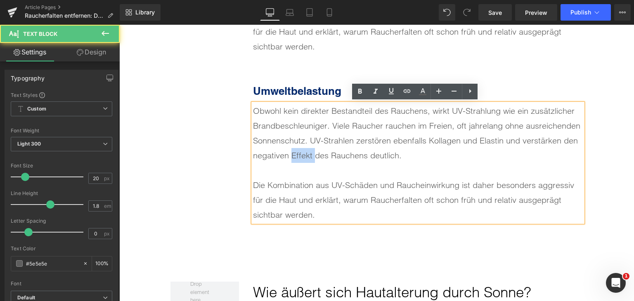
click at [293, 147] on div "Obwohl kein direkter Bestandteil des Rauchens, wirkt UV-Strahlung wie ein zusät…" at bounding box center [418, 133] width 330 height 59
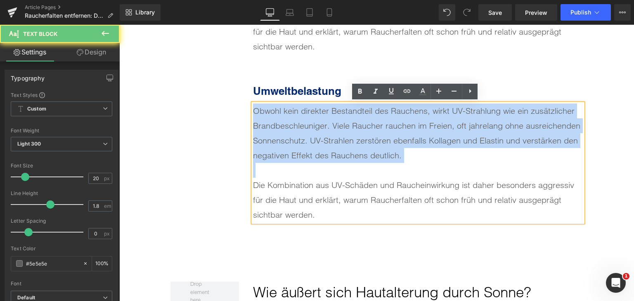
click at [293, 147] on div "Obwohl kein direkter Bestandteil des Rauchens, wirkt UV-Strahlung wie ein zusät…" at bounding box center [418, 133] width 330 height 59
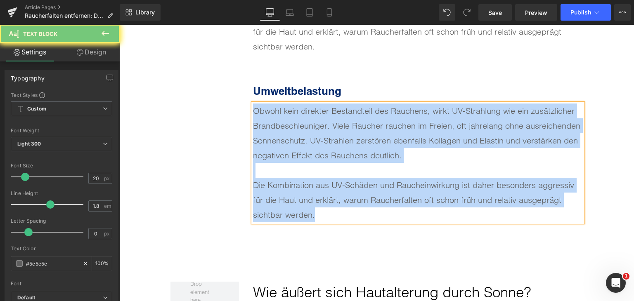
paste div
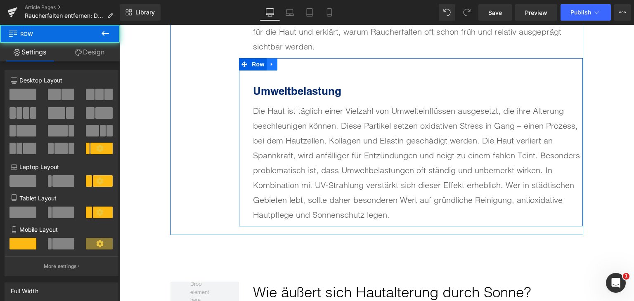
click at [269, 67] on link at bounding box center [271, 64] width 11 height 12
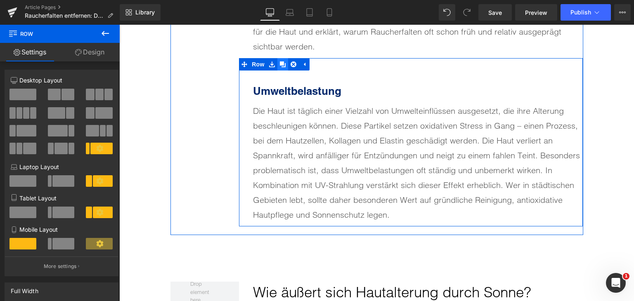
click at [280, 66] on icon at bounding box center [283, 64] width 6 height 6
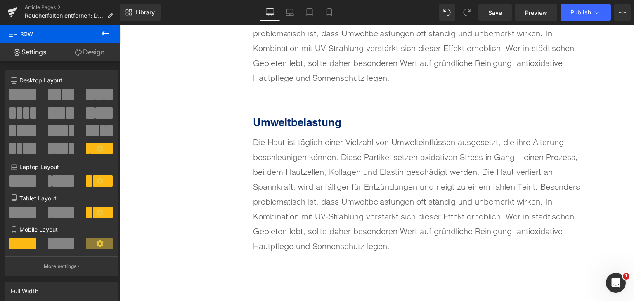
scroll to position [2742, 0]
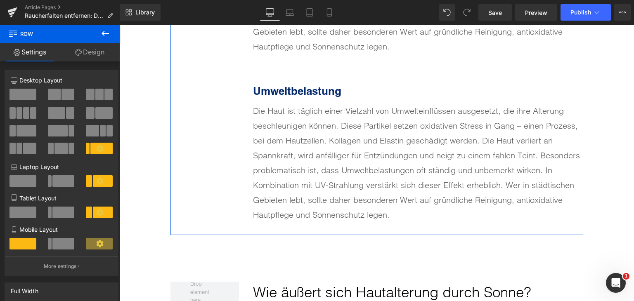
click at [281, 94] on b "Umweltbelastung" at bounding box center [297, 91] width 88 height 13
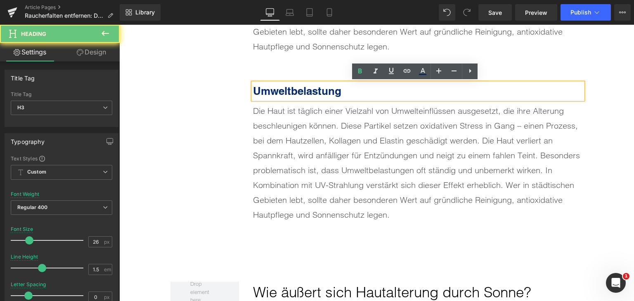
click at [281, 94] on b "Umweltbelastung" at bounding box center [297, 91] width 88 height 13
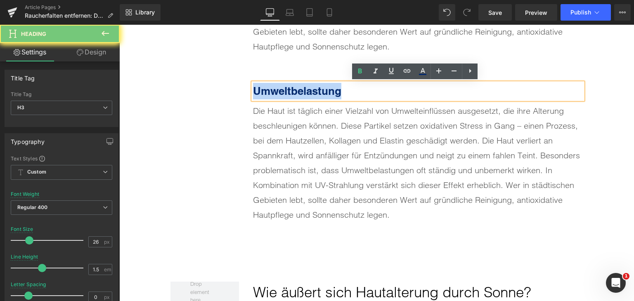
paste div
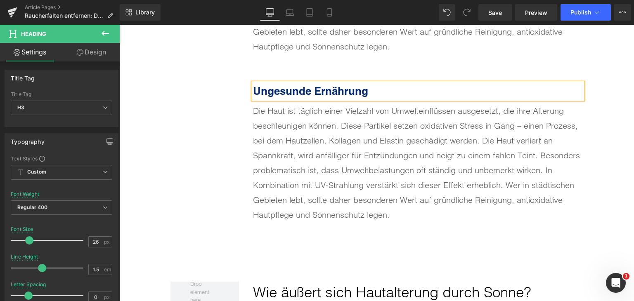
click at [304, 166] on div "Die Haut ist täglich einer Vielzahl von Umwelteinflüssen ausgesetzt, die ihre A…" at bounding box center [418, 163] width 330 height 119
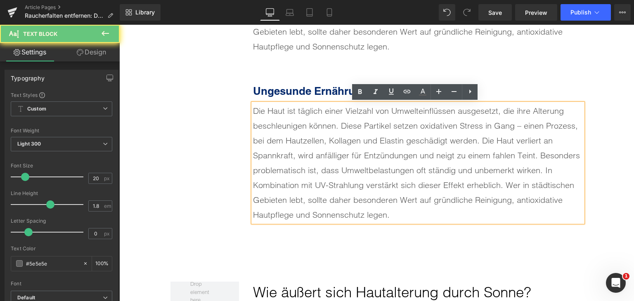
click at [304, 166] on div "Die Haut ist täglich einer Vielzahl von Umwelteinflüssen ausgesetzt, die ihre A…" at bounding box center [418, 163] width 330 height 119
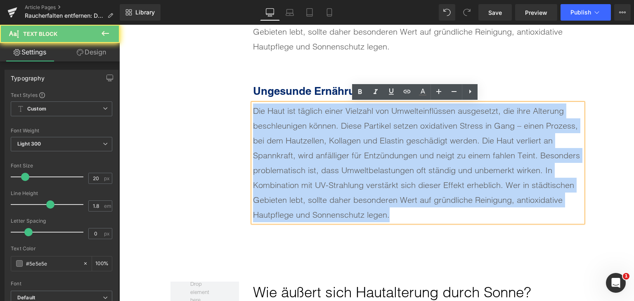
click at [304, 166] on div "Die Haut ist täglich einer Vielzahl von Umwelteinflüssen ausgesetzt, die ihre A…" at bounding box center [418, 163] width 330 height 119
paste div
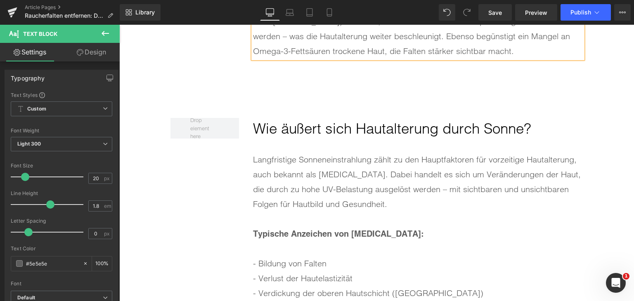
scroll to position [2907, 0]
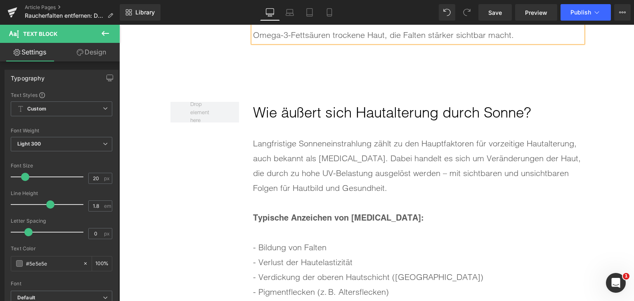
click at [323, 110] on h2 "Wie äußert sich Hautalterung durch Sonne?" at bounding box center [418, 113] width 330 height 22
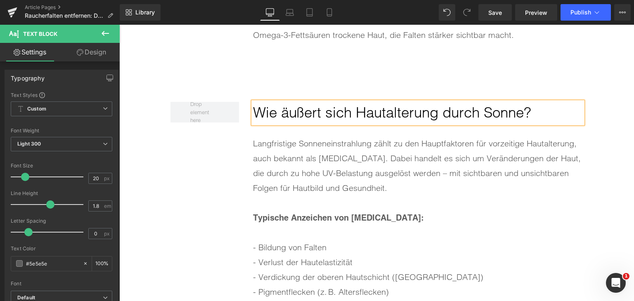
click at [323, 110] on h2 "Wie äußert sich Hautalterung durch Sonne?" at bounding box center [418, 113] width 330 height 22
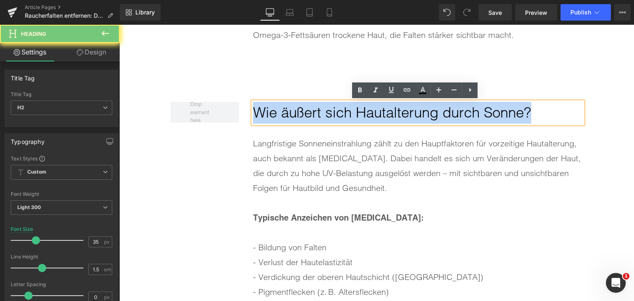
click at [323, 110] on h2 "Wie äußert sich Hautalterung durch Sonne?" at bounding box center [418, 113] width 330 height 22
paste div
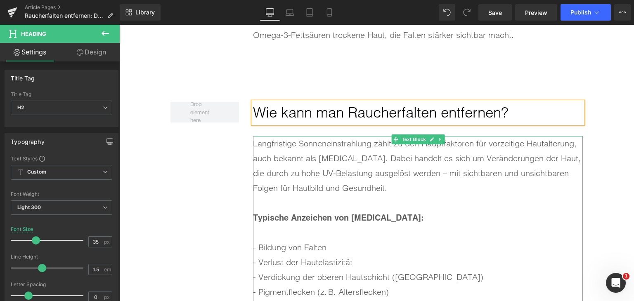
click at [309, 146] on div "Langfristige Sonneneinstrahlung zählt zu den Hauptfaktoren für vorzeitige Hauta…" at bounding box center [418, 165] width 330 height 59
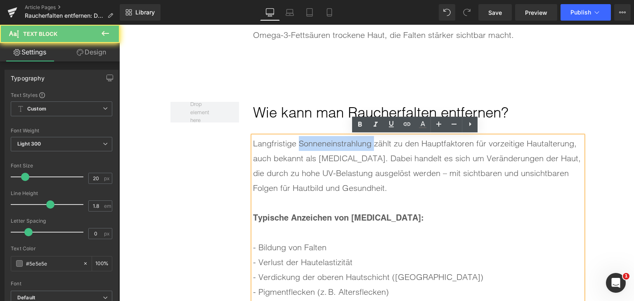
click at [309, 146] on div "Langfristige Sonneneinstrahlung zählt zu den Hauptfaktoren für vorzeitige Hauta…" at bounding box center [418, 165] width 330 height 59
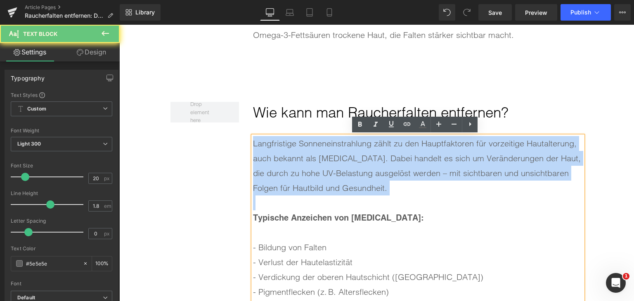
click at [309, 146] on div "Langfristige Sonneneinstrahlung zählt zu den Hauptfaktoren für vorzeitige Hauta…" at bounding box center [418, 165] width 330 height 59
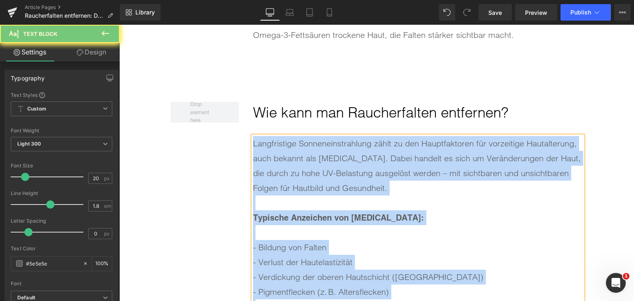
paste div
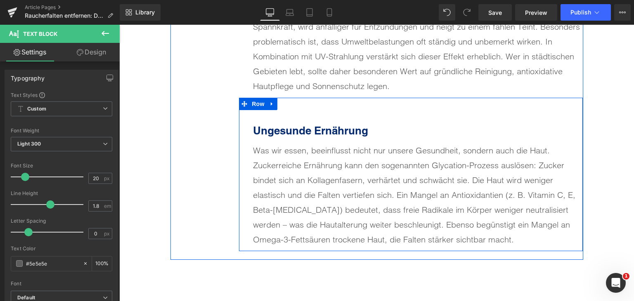
scroll to position [2701, 0]
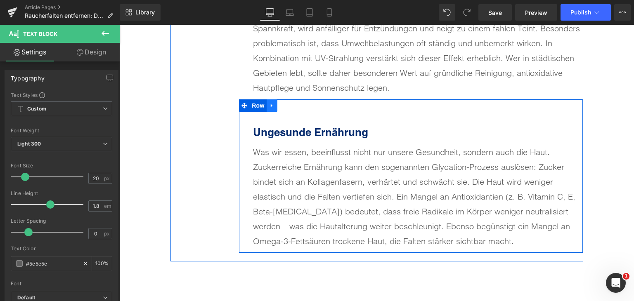
click at [270, 106] on icon at bounding box center [271, 106] width 2 height 4
click at [277, 106] on link at bounding box center [282, 105] width 11 height 12
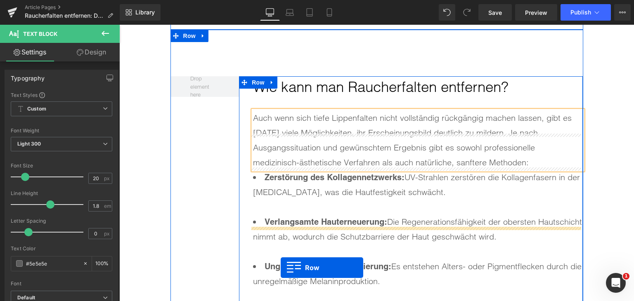
scroll to position [2970, 0]
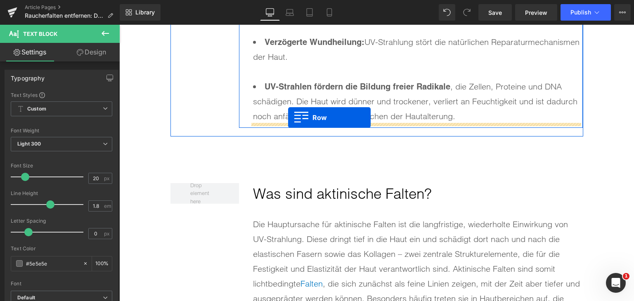
drag, startPoint x: 240, startPoint y: 66, endPoint x: 288, endPoint y: 118, distance: 70.0
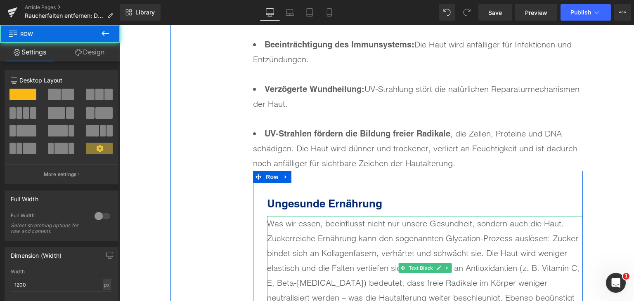
scroll to position [3164, 0]
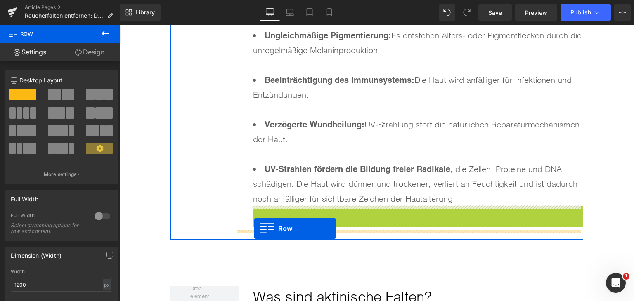
drag, startPoint x: 256, startPoint y: 212, endPoint x: 254, endPoint y: 228, distance: 16.3
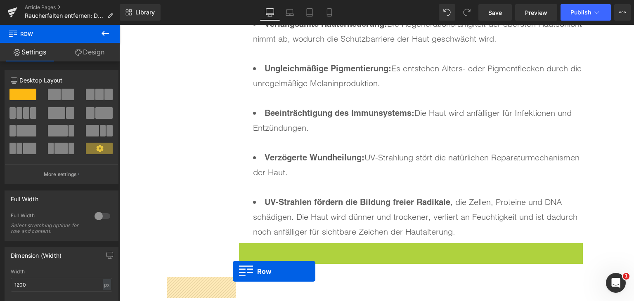
scroll to position [3221, 0]
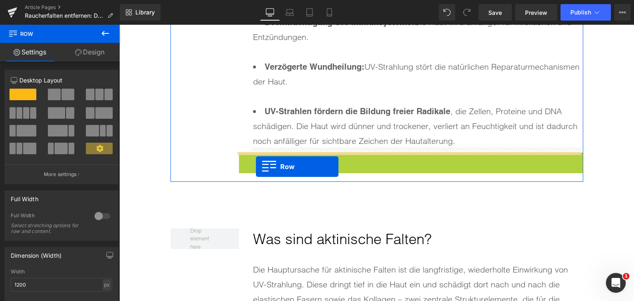
drag, startPoint x: 243, startPoint y: 217, endPoint x: 256, endPoint y: 167, distance: 52.2
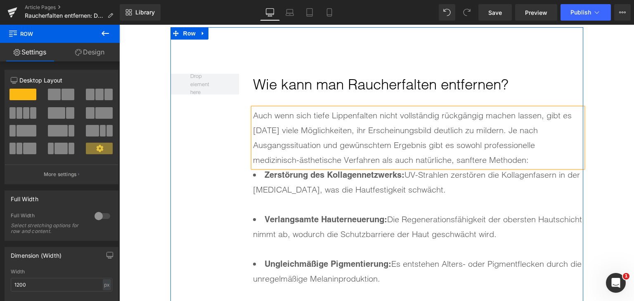
scroll to position [2933, 0]
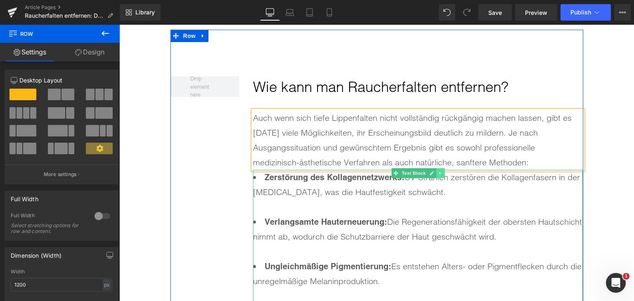
click at [438, 173] on icon at bounding box center [440, 173] width 5 height 5
click at [440, 173] on link at bounding box center [444, 173] width 9 height 10
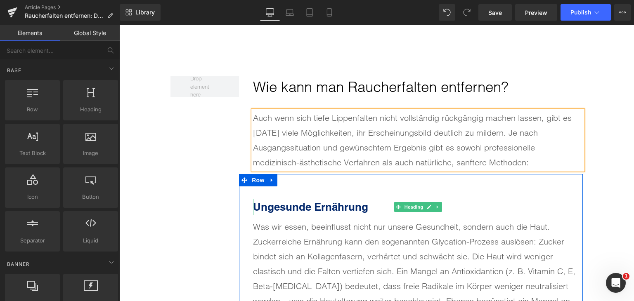
click at [306, 207] on b "Ungesunde Ernährung" at bounding box center [310, 206] width 115 height 13
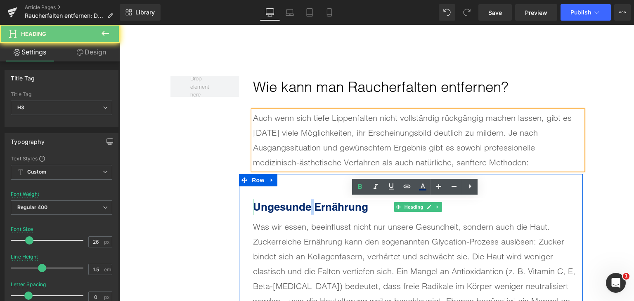
click at [306, 207] on b "Ungesunde Ernährung" at bounding box center [310, 206] width 115 height 13
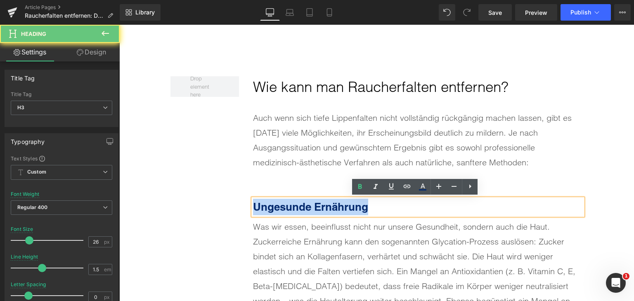
click at [306, 207] on b "Ungesunde Ernährung" at bounding box center [310, 206] width 115 height 13
paste div
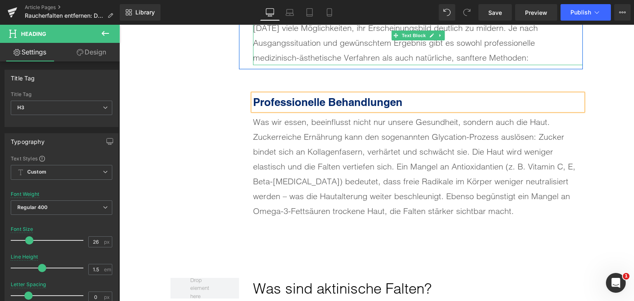
scroll to position [3056, 0]
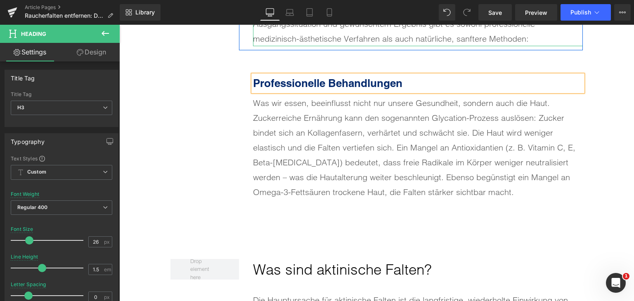
click at [300, 141] on div "Was wir essen, beeinflusst nicht nur unsere Gesundheit, sondern auch die Haut. …" at bounding box center [418, 148] width 330 height 104
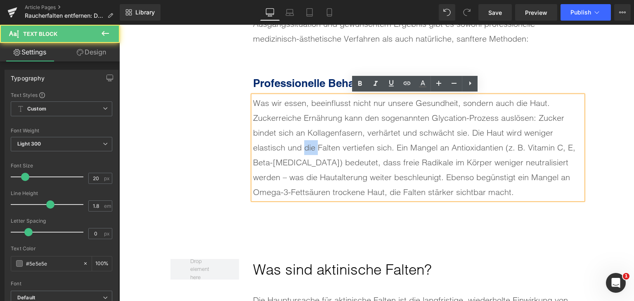
click at [300, 141] on div "Was wir essen, beeinflusst nicht nur unsere Gesundheit, sondern auch die Haut. …" at bounding box center [418, 148] width 330 height 104
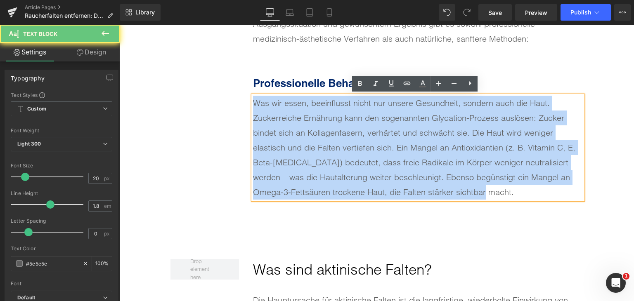
click at [300, 141] on div "Was wir essen, beeinflusst nicht nur unsere Gesundheit, sondern auch die Haut. …" at bounding box center [418, 148] width 330 height 104
paste div
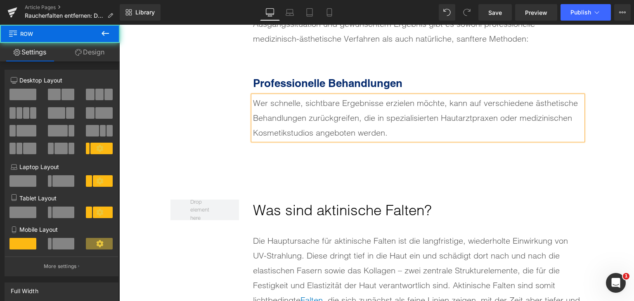
click at [217, 133] on div "Wie kann man Raucherfalten entfernen? Heading Auch wenn sich tiefe Lippenfalten…" at bounding box center [376, 29] width 412 height 247
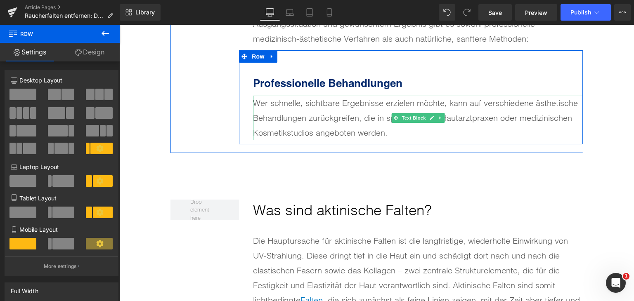
click at [442, 119] on div "Wer schnelle, sichtbare Ergebnisse erzielen möchte, kann auf verschiedene ästhe…" at bounding box center [418, 118] width 330 height 45
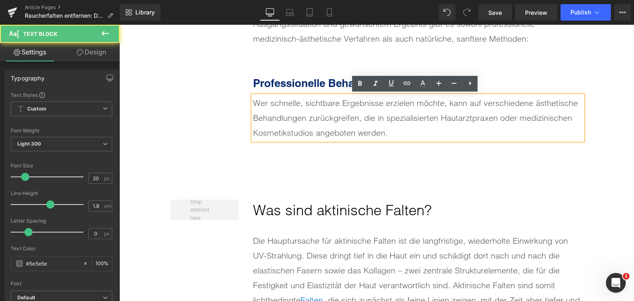
click at [200, 120] on div "Wie kann man Raucherfalten entfernen? Heading Auch wenn sich tiefe Lippenfalten…" at bounding box center [376, 29] width 412 height 247
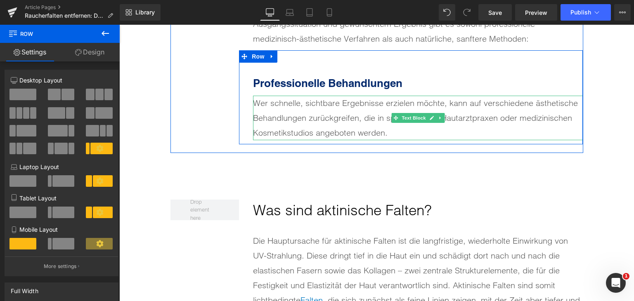
click at [436, 116] on link at bounding box center [440, 118] width 9 height 10
click at [434, 116] on icon at bounding box center [436, 117] width 5 height 5
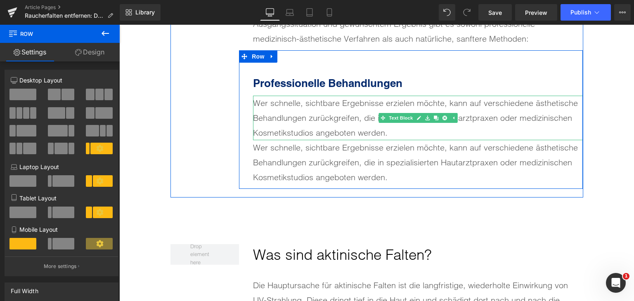
click at [393, 131] on div "Wer schnelle, sichtbare Ergebnisse erzielen möchte, kann auf verschiedene ästhe…" at bounding box center [418, 118] width 330 height 45
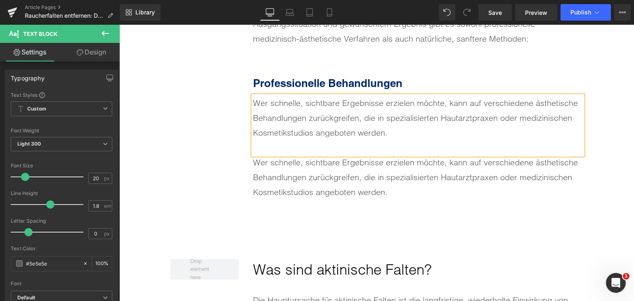
click at [312, 187] on div "Wer schnelle, sichtbare Ergebnisse erzielen möchte, kann auf verschiedene ästhe…" at bounding box center [418, 177] width 330 height 45
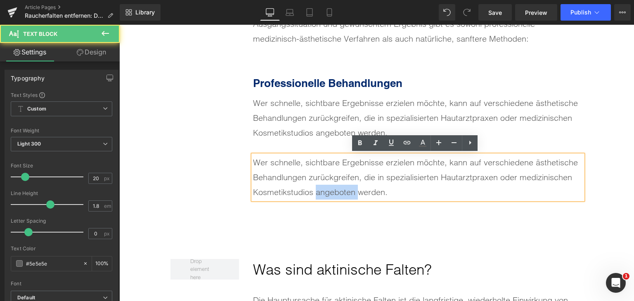
click at [312, 187] on div "Wer schnelle, sichtbare Ergebnisse erzielen möchte, kann auf verschiedene ästhe…" at bounding box center [418, 177] width 330 height 45
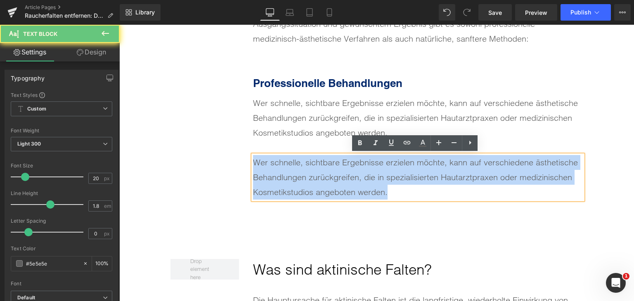
click at [312, 187] on div "Wer schnelle, sichtbare Ergebnisse erzielen möchte, kann auf verschiedene ästhe…" at bounding box center [418, 177] width 330 height 45
paste div
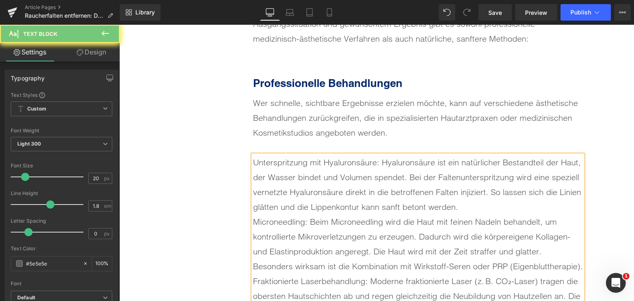
click at [312, 187] on div "Unterspritzung mit Hyaluronsäure: Hyaluronsäure ist ein natürlicher Bestandteil…" at bounding box center [418, 184] width 330 height 59
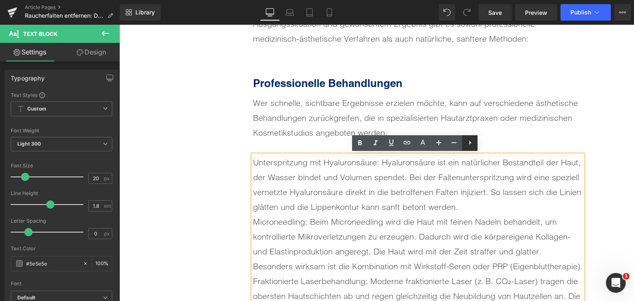
click at [470, 142] on icon at bounding box center [470, 143] width 2 height 4
click at [469, 142] on icon at bounding box center [469, 143] width 10 height 10
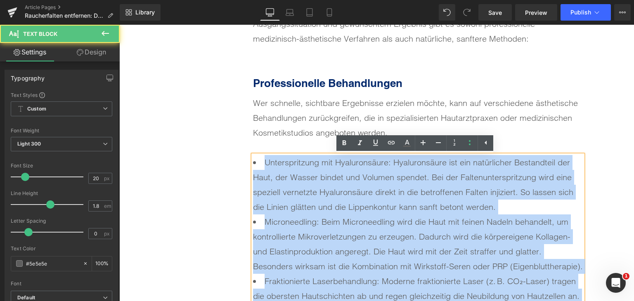
drag, startPoint x: 515, startPoint y: 209, endPoint x: 497, endPoint y: 205, distance: 18.6
click at [515, 209] on li "Unterspritzung mit Hyaluronsäure: Hyaluronsäure ist ein natürlicher Bestandteil…" at bounding box center [418, 184] width 330 height 59
click at [505, 204] on li "Unterspritzung mit Hyaluronsäure: Hyaluronsäure ist ein natürlicher Bestandteil…" at bounding box center [418, 184] width 330 height 59
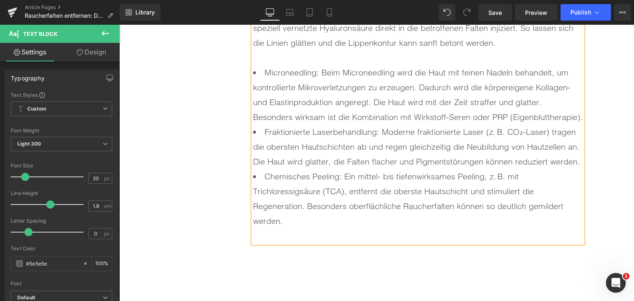
scroll to position [3221, 0]
click at [563, 114] on li "Microneedling: Beim Microneedling wird die Haut mit feinen Nadeln behandelt, um…" at bounding box center [418, 93] width 330 height 59
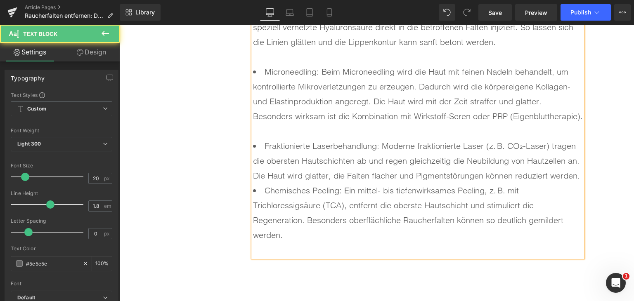
click at [577, 175] on li "Fraktionierte Laserbehandlung: Moderne fraktionierte Laser (z. B. CO₂-Laser) tr…" at bounding box center [418, 161] width 330 height 45
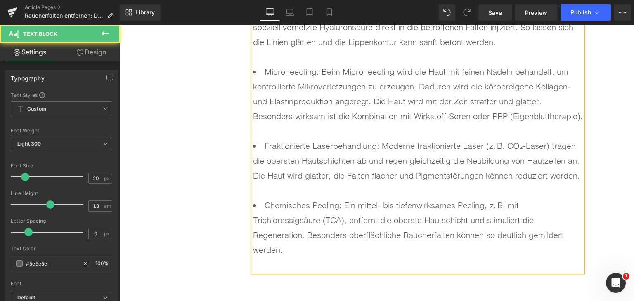
click at [489, 264] on div at bounding box center [418, 264] width 330 height 15
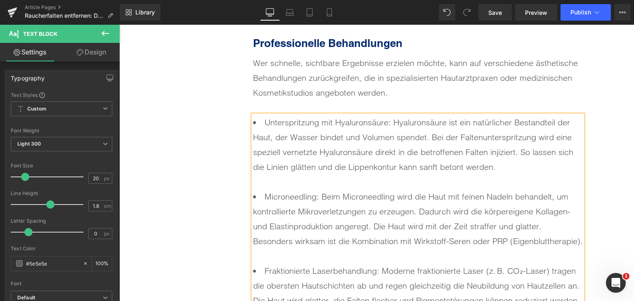
scroll to position [3015, 0]
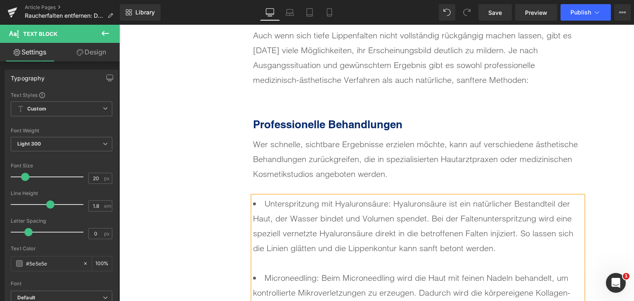
click at [207, 184] on div "Wie kann man Raucherfalten entfernen? Heading Auch wenn sich tiefe Lippenfalten…" at bounding box center [376, 211] width 412 height 529
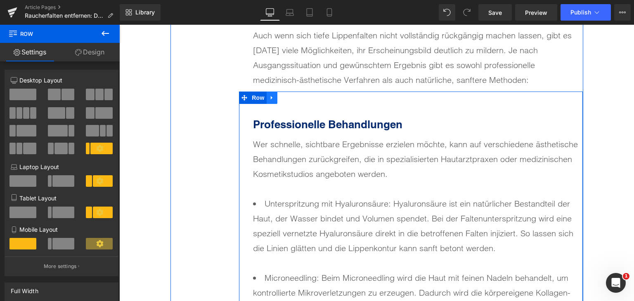
click at [266, 96] on link at bounding box center [271, 98] width 11 height 12
click at [280, 95] on icon at bounding box center [283, 98] width 6 height 6
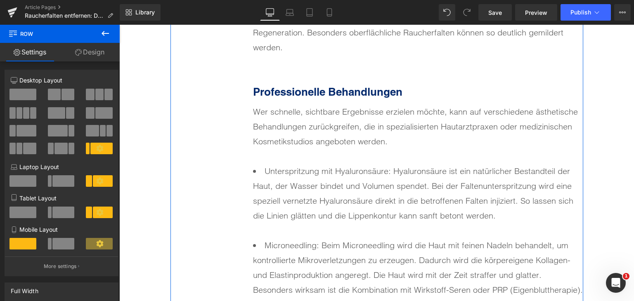
scroll to position [3424, 0]
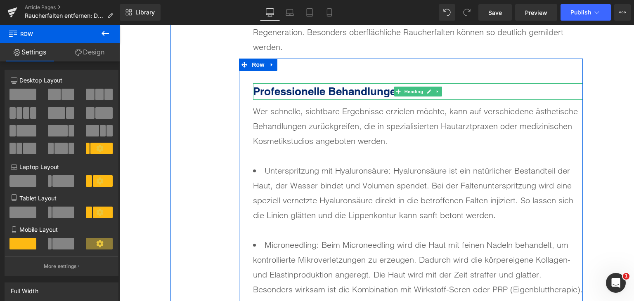
click at [311, 94] on b "Professionelle Behandlungen" at bounding box center [327, 91] width 149 height 13
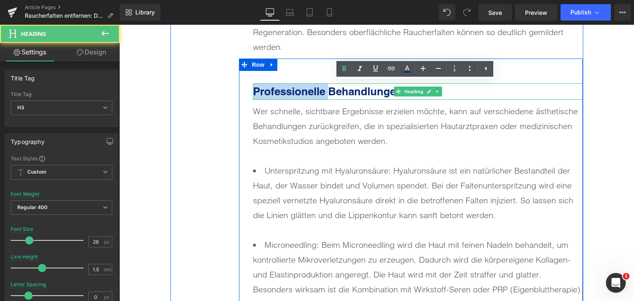
click at [311, 94] on b "Professionelle Behandlungen" at bounding box center [327, 91] width 149 height 13
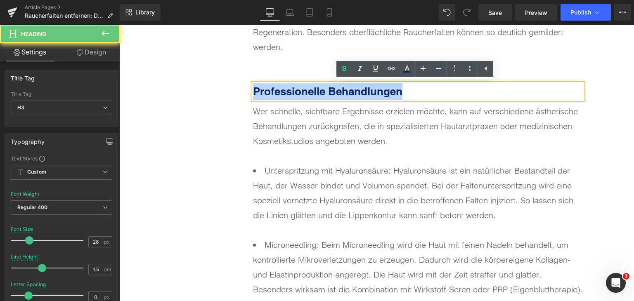
click at [311, 94] on b "Professionelle Behandlungen" at bounding box center [327, 91] width 149 height 13
paste div
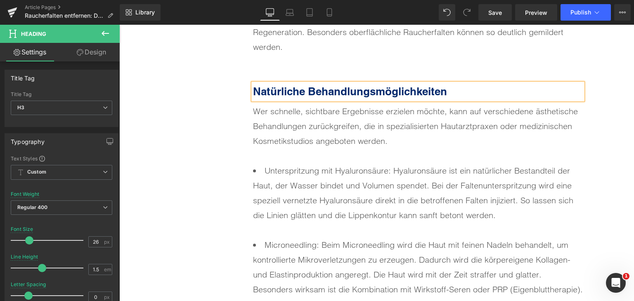
click at [289, 148] on div at bounding box center [418, 155] width 330 height 15
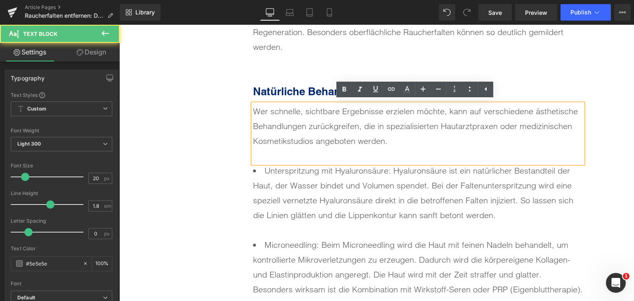
click at [291, 139] on div "Wer schnelle, sichtbare Ergebnisse erzielen möchte, kann auf verschiedene ästhe…" at bounding box center [418, 126] width 330 height 45
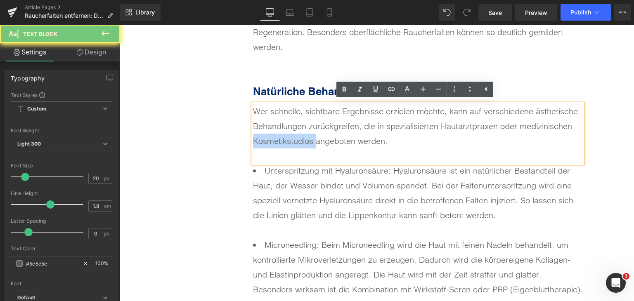
click at [291, 139] on div "Wer schnelle, sichtbare Ergebnisse erzielen möchte, kann auf verschiedene ästhe…" at bounding box center [418, 126] width 330 height 45
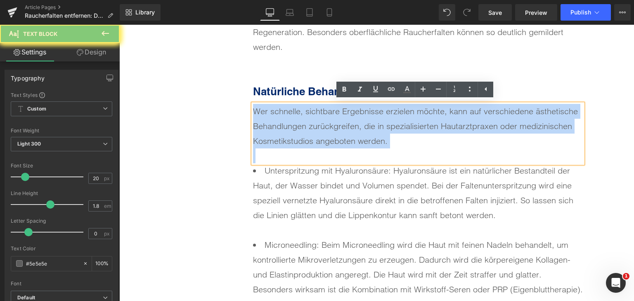
click at [291, 139] on div "Wer schnelle, sichtbare Ergebnisse erzielen möchte, kann auf verschiedene ästhe…" at bounding box center [418, 126] width 330 height 45
paste div
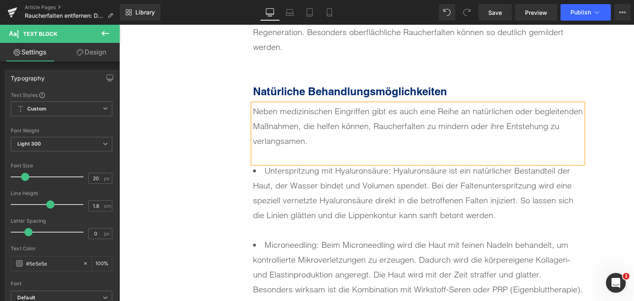
click at [330, 206] on li "Unterspritzung mit Hyaluronsäure: Hyaluronsäure ist ein natürlicher Bestandteil…" at bounding box center [418, 200] width 330 height 74
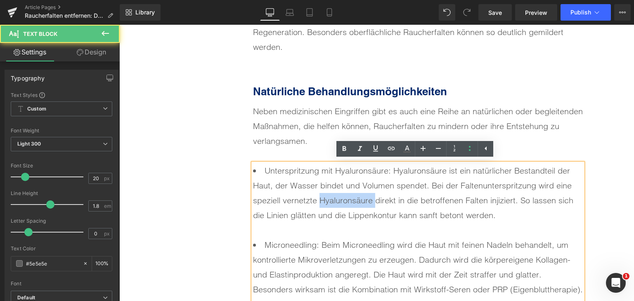
click at [330, 206] on li "Unterspritzung mit Hyaluronsäure: Hyaluronsäure ist ein natürlicher Bestandteil…" at bounding box center [418, 200] width 330 height 74
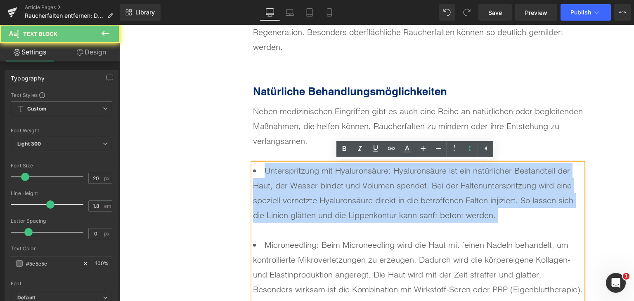
click at [330, 206] on li "Unterspritzung mit Hyaluronsäure: Hyaluronsäure ist ein natürlicher Bestandteil…" at bounding box center [418, 200] width 330 height 74
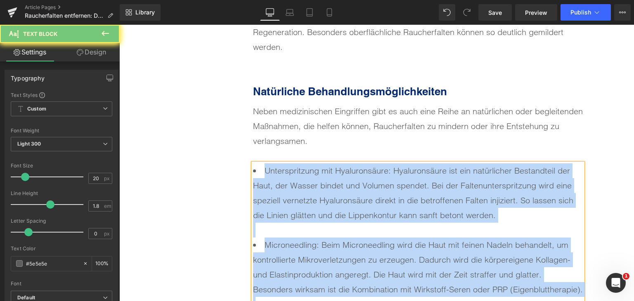
paste div
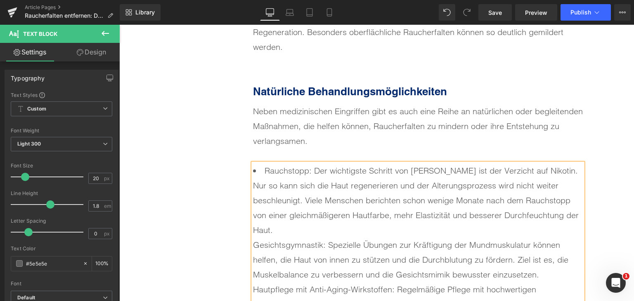
click at [326, 224] on li "Rauchstopp: Der wichtigste Schritt von [PERSON_NAME] ist der Verzicht auf Nikot…" at bounding box center [418, 200] width 330 height 74
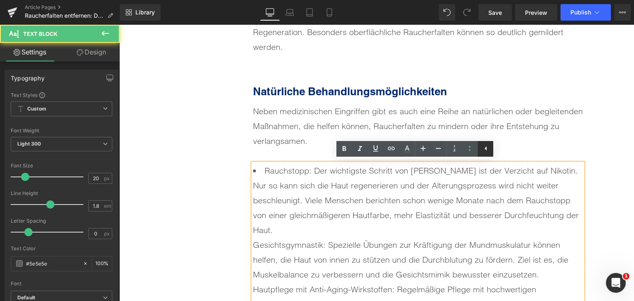
drag, startPoint x: 478, startPoint y: 151, endPoint x: 358, endPoint y: 126, distance: 122.1
click at [478, 151] on link at bounding box center [485, 149] width 16 height 16
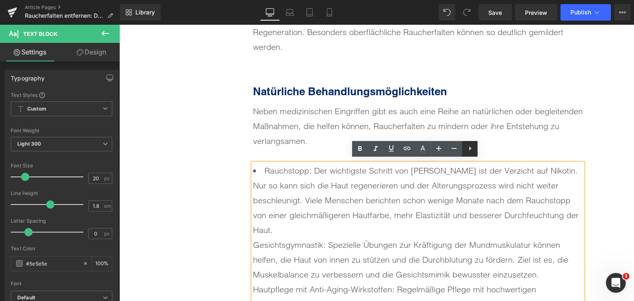
click at [474, 149] on icon at bounding box center [470, 149] width 10 height 10
click at [474, 149] on icon at bounding box center [469, 149] width 10 height 10
click at [346, 235] on li "Rauchstopp: Der wichtigste Schritt von [PERSON_NAME] ist der Verzicht auf Nikot…" at bounding box center [418, 200] width 330 height 74
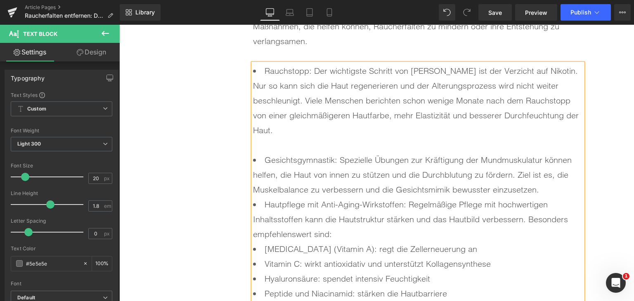
scroll to position [3548, 0]
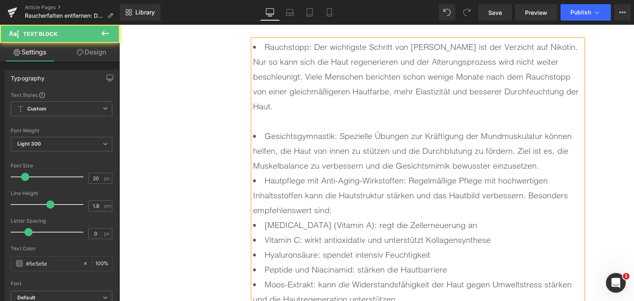
click at [551, 167] on li "Gesichtsgymnastik: Spezielle Übungen zur Kräftigung der Mundmuskulatur können h…" at bounding box center [418, 151] width 330 height 45
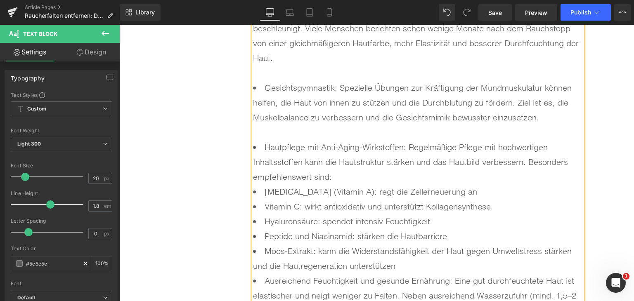
scroll to position [3631, 0]
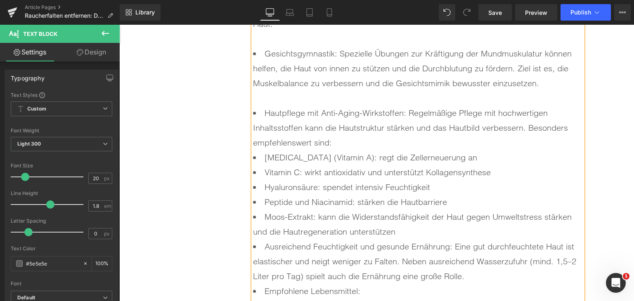
click at [257, 158] on li "[MEDICAL_DATA] (Vitamin A): regt die Zellerneuerung an" at bounding box center [418, 157] width 330 height 15
click at [259, 173] on li "Vitamin C: wirkt antioxidativ und unterstützt Kollagensynthese" at bounding box center [418, 172] width 330 height 15
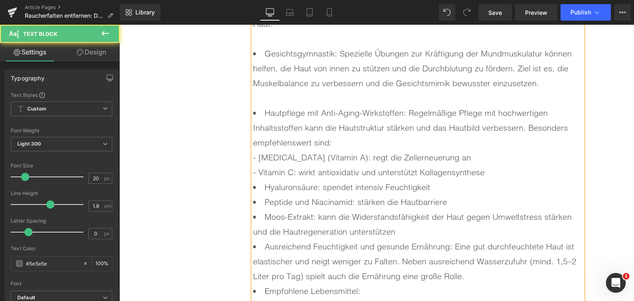
click at [259, 184] on li "Hyaluronsäure: spendet intensiv Feuchtigkeit" at bounding box center [418, 187] width 330 height 15
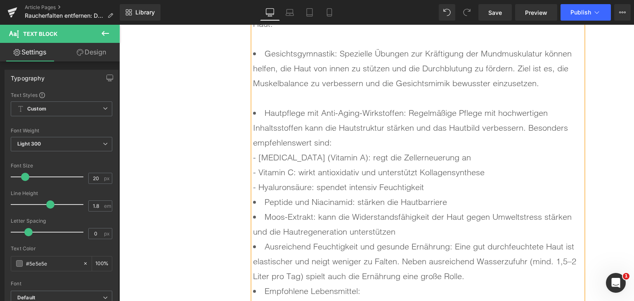
click at [261, 200] on li "Peptide und Niacinamid: stärken die Hautbarriere" at bounding box center [418, 202] width 330 height 15
click at [261, 212] on li "Moos-Extrakt: kann die Widerstandsfähigkeit der Haut gegen Umweltstress stärken…" at bounding box center [418, 225] width 330 height 30
click at [253, 157] on li "Hautpflege mit Anti-Aging-Wirkstoffen: Regelmäßige Pflege mit hochwertigen Inha…" at bounding box center [418, 173] width 330 height 134
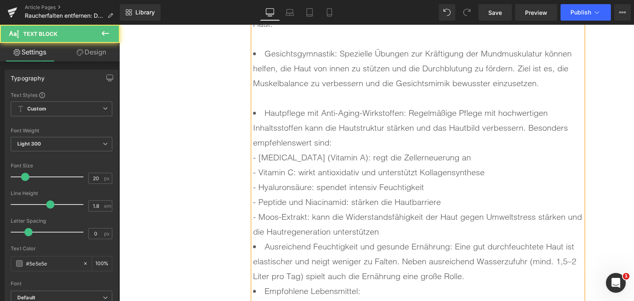
click at [253, 174] on div "Rauchstopp: Der wichtigste Schritt von [PERSON_NAME] ist der Verzicht auf Nikot…" at bounding box center [418, 187] width 330 height 460
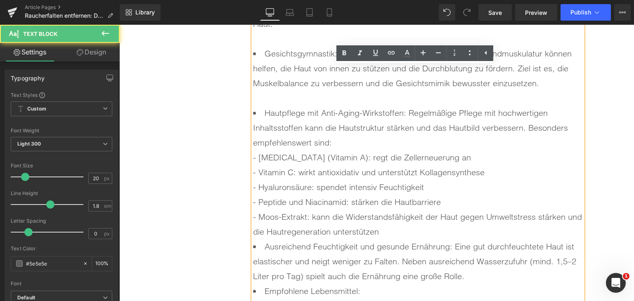
click at [253, 172] on div "Rauchstopp: Der wichtigste Schritt von [PERSON_NAME] ist der Verzicht auf Nikot…" at bounding box center [418, 187] width 330 height 460
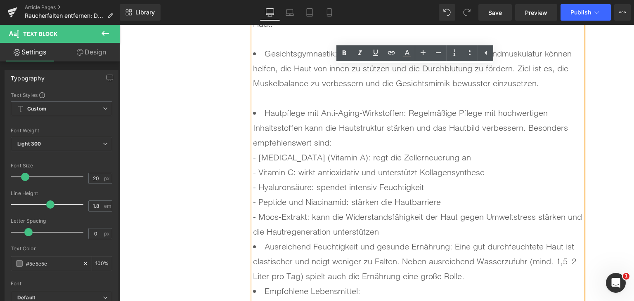
click at [253, 172] on li "Hautpflege mit Anti-Aging-Wirkstoffen: Regelmäßige Pflege mit hochwertigen Inha…" at bounding box center [418, 173] width 330 height 134
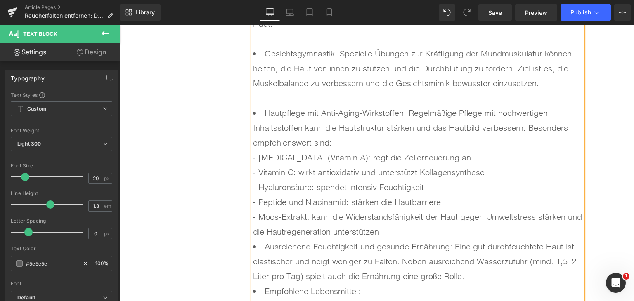
click at [253, 188] on div "Rauchstopp: Der wichtigste Schritt von [PERSON_NAME] ist der Verzicht auf Nikot…" at bounding box center [418, 187] width 330 height 460
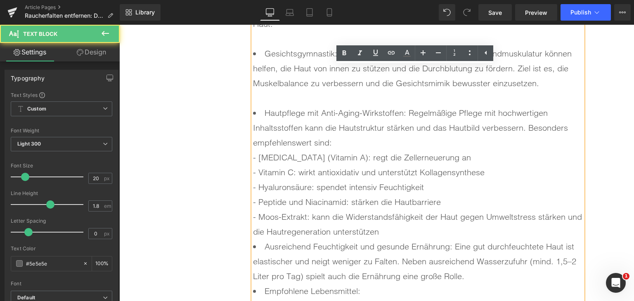
click at [253, 188] on div "Rauchstopp: Der wichtigste Schritt von [PERSON_NAME] ist der Verzicht auf Nikot…" at bounding box center [418, 187] width 330 height 460
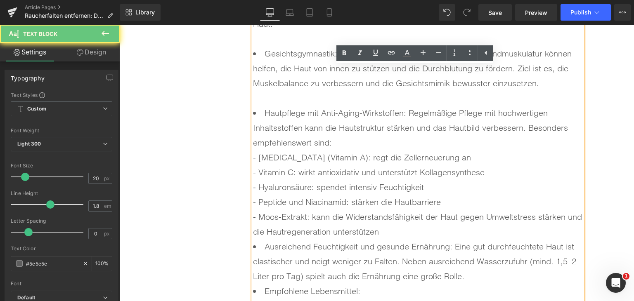
click at [253, 188] on li "Hautpflege mit Anti-Aging-Wirkstoffen: Regelmäßige Pflege mit hochwertigen Inha…" at bounding box center [418, 173] width 330 height 134
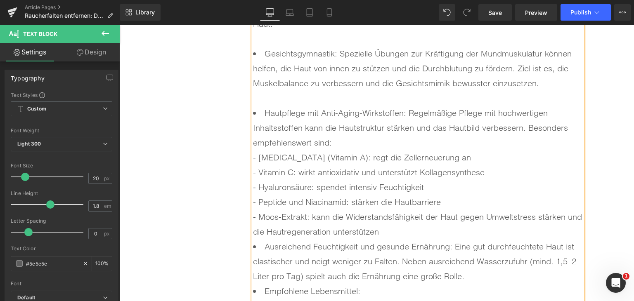
click at [253, 203] on li "Hautpflege mit Anti-Aging-Wirkstoffen: Regelmäßige Pflege mit hochwertigen Inha…" at bounding box center [418, 173] width 330 height 134
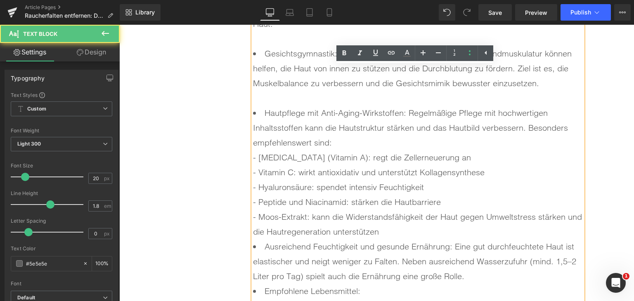
click at [253, 203] on div "Rauchstopp: Der wichtigste Schritt von [PERSON_NAME] ist der Verzicht auf Nikot…" at bounding box center [418, 187] width 330 height 460
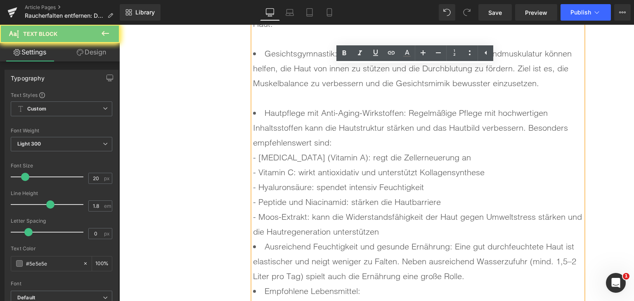
click at [253, 203] on li "Hautpflege mit Anti-Aging-Wirkstoffen: Regelmäßige Pflege mit hochwertigen Inha…" at bounding box center [418, 173] width 330 height 134
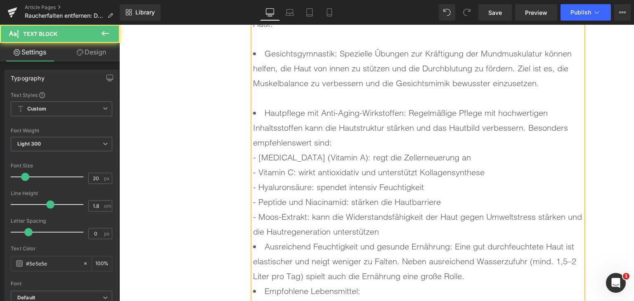
click at [253, 216] on li "Hautpflege mit Anti-Aging-Wirkstoffen: Regelmäßige Pflege mit hochwertigen Inha…" at bounding box center [418, 173] width 330 height 134
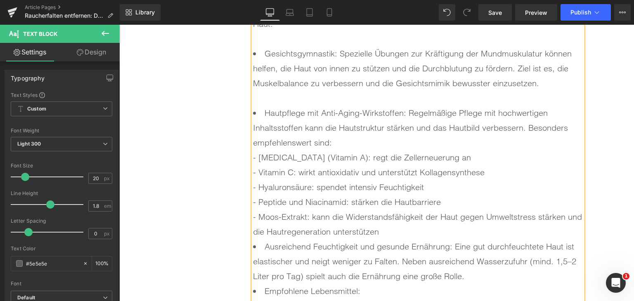
click at [399, 236] on li "Hautpflege mit Anti-Aging-Wirkstoffen: Regelmäßige Pflege mit hochwertigen Inha…" at bounding box center [418, 173] width 330 height 134
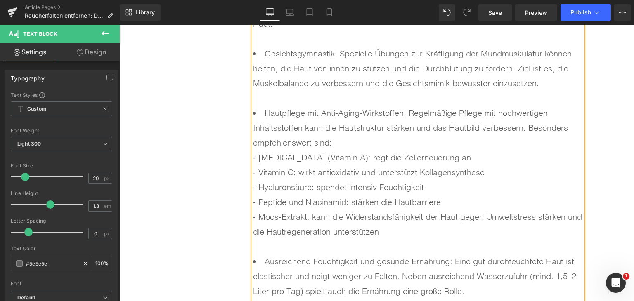
click at [367, 145] on li "Hautpflege mit Anti-Aging-Wirkstoffen: Regelmäßige Pflege mit hochwertigen Inha…" at bounding box center [418, 180] width 330 height 148
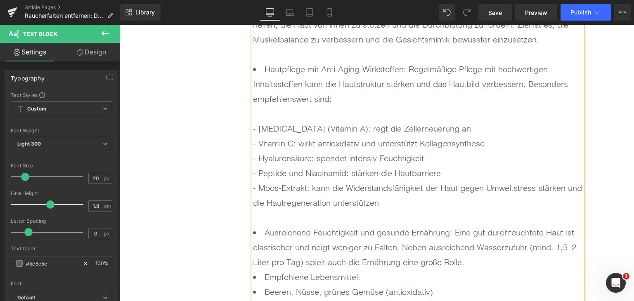
scroll to position [3754, 0]
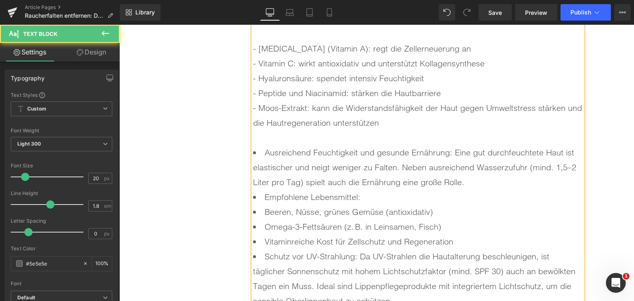
click at [477, 184] on li "Ausreichend Feuchtigkeit und gesunde Ernährung: Eine gut durchfeuchtete Haut is…" at bounding box center [418, 167] width 330 height 45
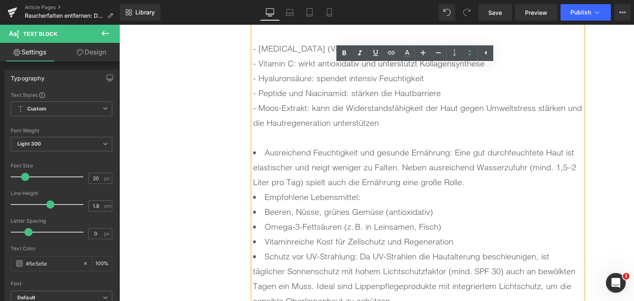
click at [262, 193] on li "Empfohlene Lebensmittel:" at bounding box center [418, 197] width 330 height 15
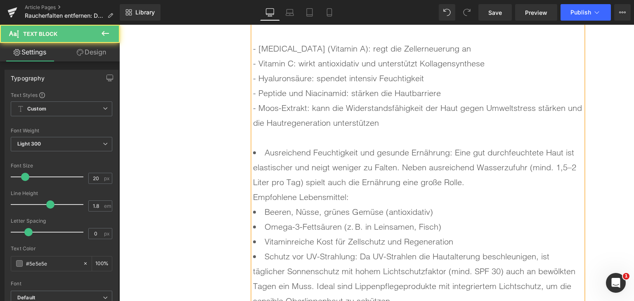
click at [372, 203] on li "Ausreichend Feuchtigkeit und gesunde Ernährung: Eine gut durchfeuchtete Haut is…" at bounding box center [418, 174] width 330 height 59
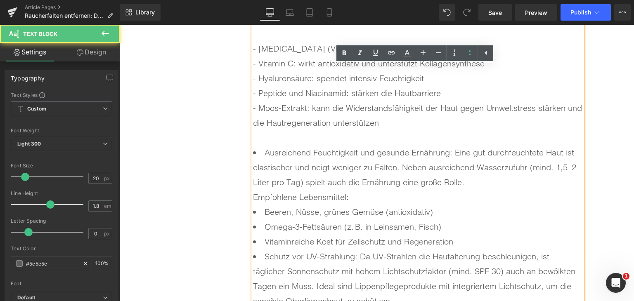
click at [263, 213] on li "Beeren, Nüsse, grünes Gemüse (antioxidativ)" at bounding box center [418, 212] width 330 height 15
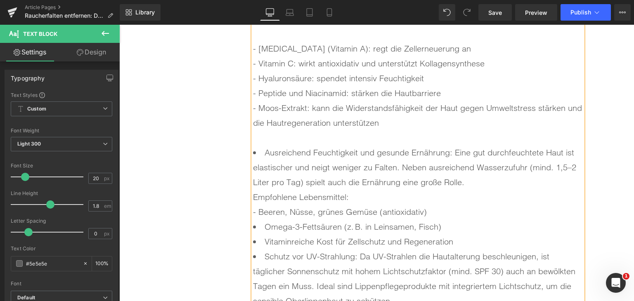
click at [264, 226] on li "Omega-3-Fettsäuren (z. B. in Leinsamen, Fisch)" at bounding box center [418, 226] width 330 height 15
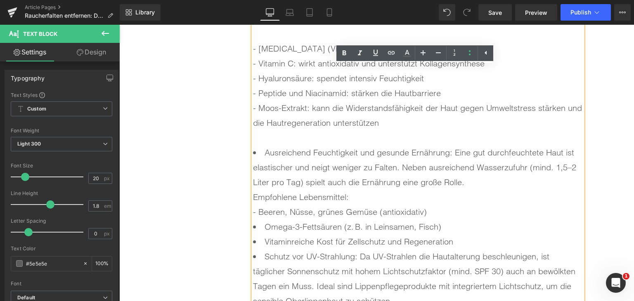
click at [262, 226] on li "Omega-3-Fettsäuren (z. B. in Leinsamen, Fisch)" at bounding box center [418, 226] width 330 height 15
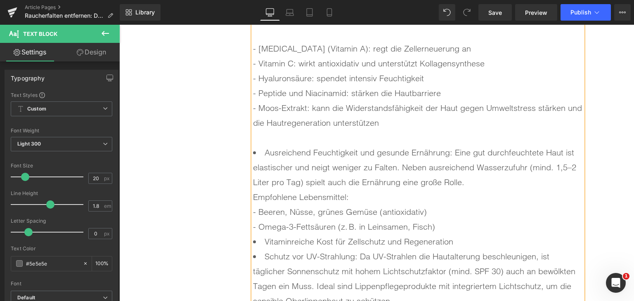
click at [262, 238] on li "Vitaminreiche Kost für Zellschutz und Regeneration" at bounding box center [418, 241] width 330 height 15
click at [261, 257] on li "Schutz vor UV-Strahlung: Da UV-Strahlen die Hautalterung beschleunigen, ist täg…" at bounding box center [418, 278] width 330 height 59
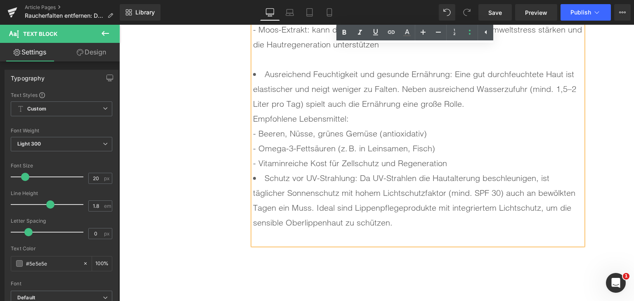
scroll to position [3837, 0]
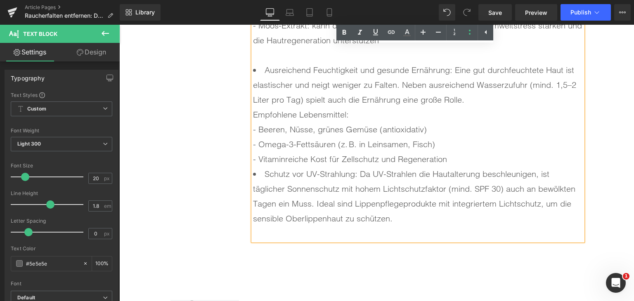
click at [325, 227] on div at bounding box center [418, 233] width 330 height 15
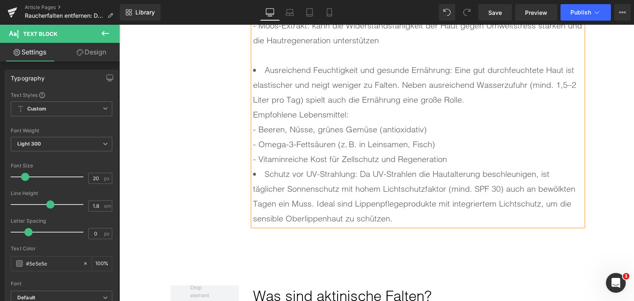
click at [493, 159] on li "Ausreichend Feuchtigkeit und gesunde Ernährung: Eine gut durchfeuchtete Haut is…" at bounding box center [418, 115] width 330 height 104
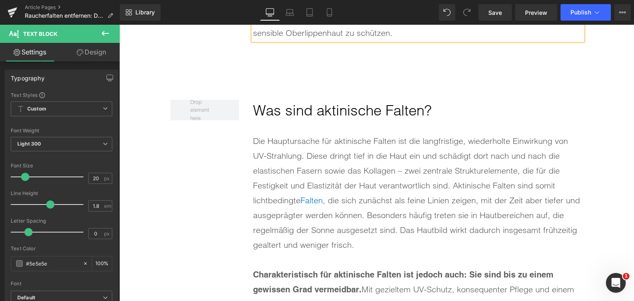
scroll to position [4002, 0]
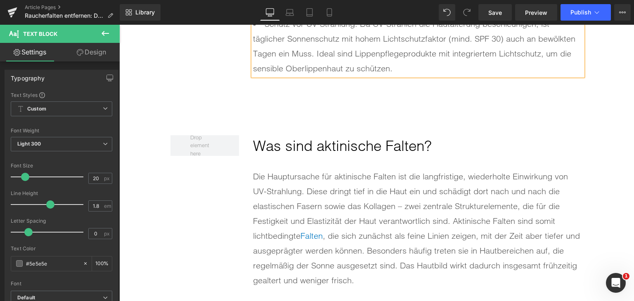
click at [286, 146] on h2 "Was sind aktinische Falten?" at bounding box center [418, 146] width 330 height 22
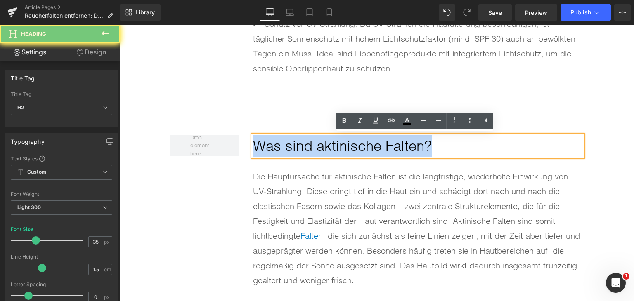
click at [286, 146] on h2 "Was sind aktinische Falten?" at bounding box center [418, 146] width 330 height 22
paste div
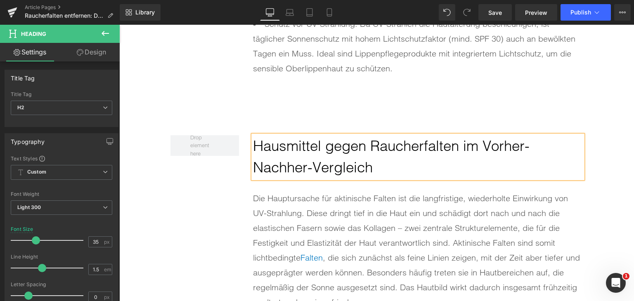
click at [335, 243] on div "Die Hauptursache für aktinische Falten ist die langfristige, wiederholte Einwir…" at bounding box center [418, 250] width 330 height 119
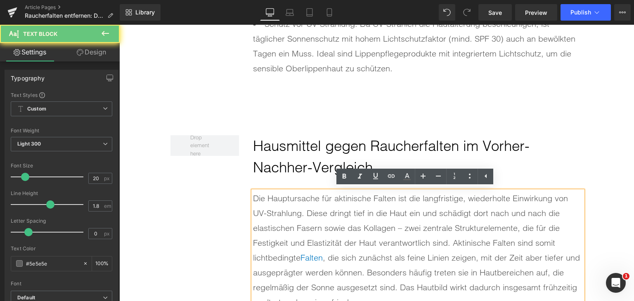
click at [335, 243] on div "Die Hauptursache für aktinische Falten ist die langfristige, wiederholte Einwir…" at bounding box center [418, 250] width 330 height 119
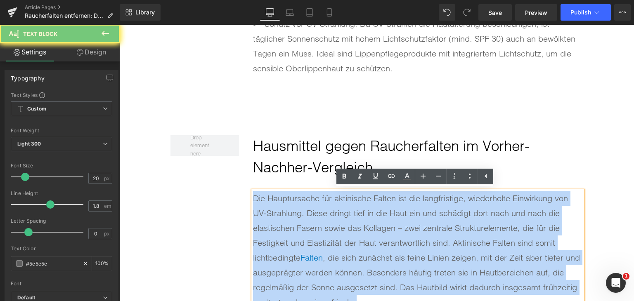
click at [335, 243] on div "Die Hauptursache für aktinische Falten ist die langfristige, wiederholte Einwir…" at bounding box center [418, 250] width 330 height 119
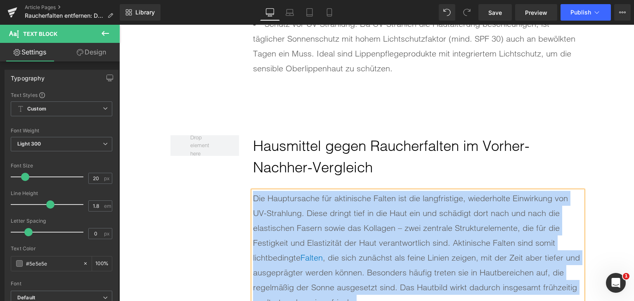
paste div
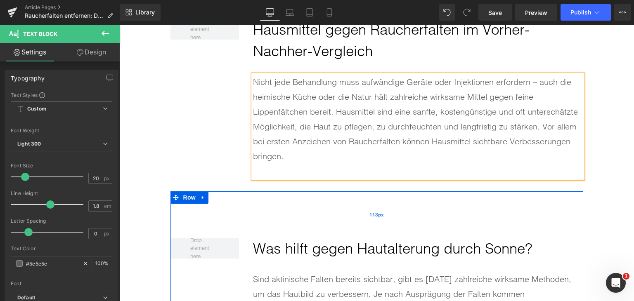
scroll to position [4125, 0]
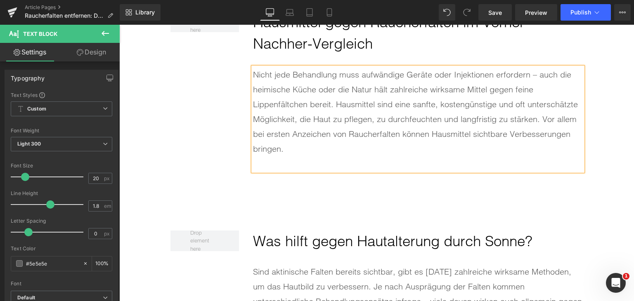
click at [214, 136] on div "Hausmittel gegen Raucherfalten im Vorher-Nachher-Vergleich Heading Nicht jede B…" at bounding box center [376, 74] width 412 height 219
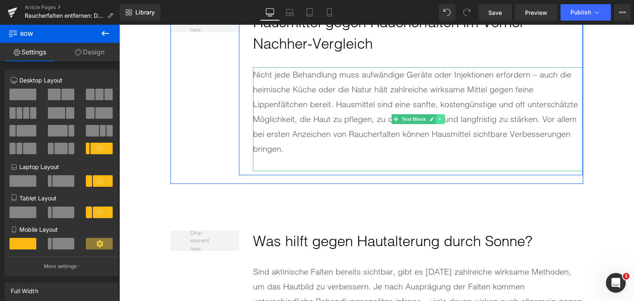
click at [438, 119] on icon at bounding box center [440, 119] width 5 height 5
click at [434, 118] on icon at bounding box center [436, 119] width 5 height 5
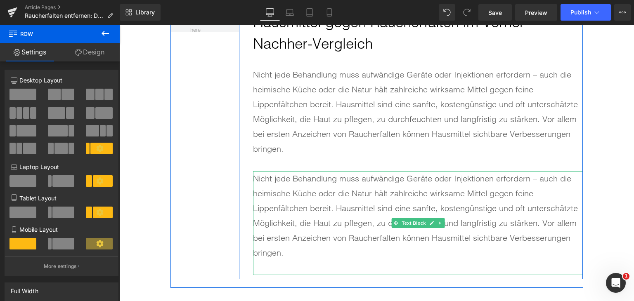
click at [331, 205] on div "Nicht jede Behandlung muss aufwändige Geräte oder Injektionen erfordern – auch …" at bounding box center [418, 215] width 330 height 89
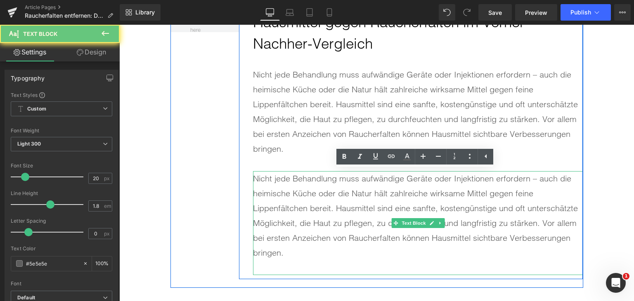
click at [331, 205] on div "Nicht jede Behandlung muss aufwändige Geräte oder Injektionen erfordern – auch …" at bounding box center [418, 215] width 330 height 89
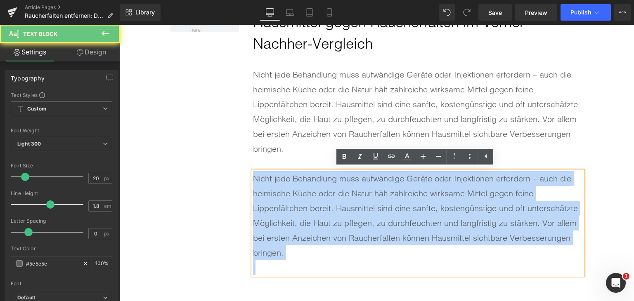
click at [331, 205] on div "Nicht jede Behandlung muss aufwändige Geräte oder Injektionen erfordern – auch …" at bounding box center [418, 215] width 330 height 89
paste div
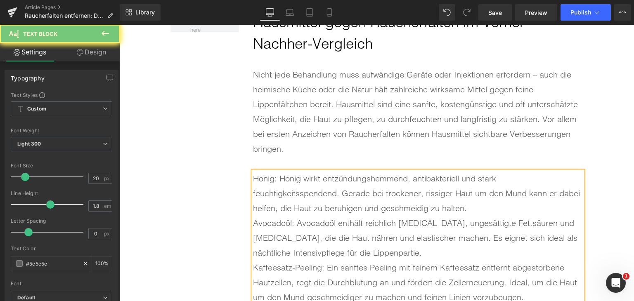
click at [331, 205] on div "Honig: Honig wirkt entzündungshemmend, antibakteriell und stark feuchtigkeitssp…" at bounding box center [418, 193] width 330 height 45
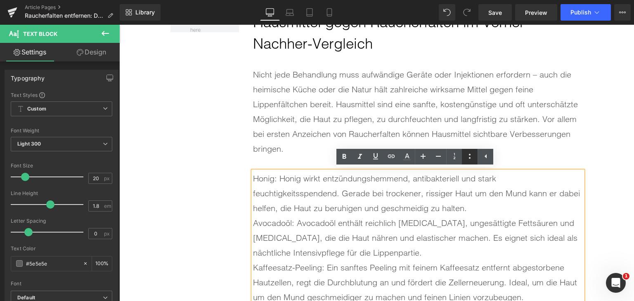
click at [464, 155] on icon at bounding box center [469, 156] width 10 height 10
click at [437, 219] on li "Avocadoöl: Avocadoöl enthält reichlich [MEDICAL_DATA], ungesättigte Fettsäuren …" at bounding box center [418, 238] width 330 height 45
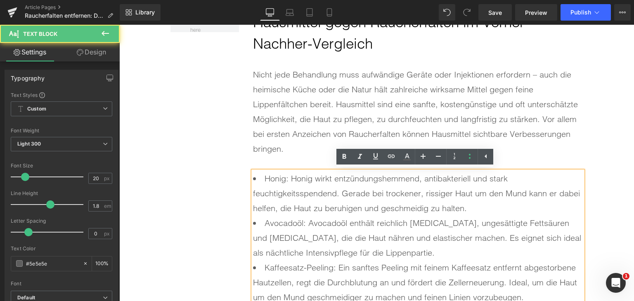
click at [489, 202] on li "Honig: Honig wirkt entzündungshemmend, antibakteriell und stark feuchtigkeitssp…" at bounding box center [418, 193] width 330 height 45
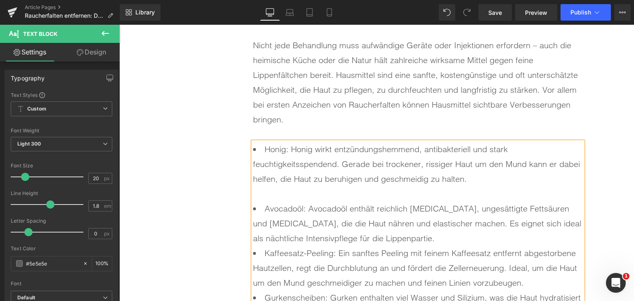
scroll to position [4208, 0]
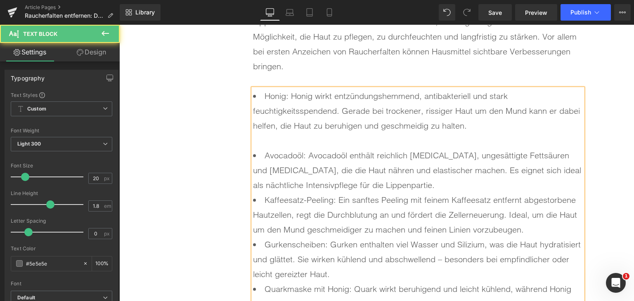
click at [431, 188] on li "Avocadoöl: Avocadoöl enthält reichlich [MEDICAL_DATA], ungesättigte Fettsäuren …" at bounding box center [418, 170] width 330 height 45
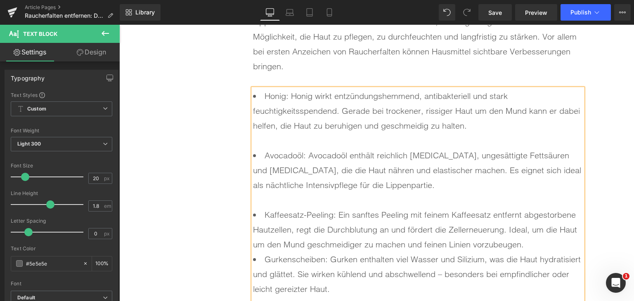
click at [531, 243] on li "Kaffeesatz-Peeling: Ein sanftes Peeling mit feinem Kaffeesatz entfernt abgestor…" at bounding box center [418, 229] width 330 height 45
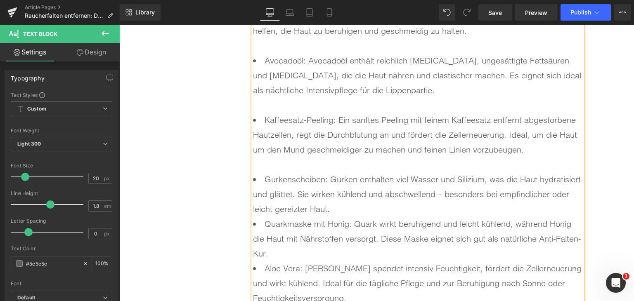
scroll to position [4373, 0]
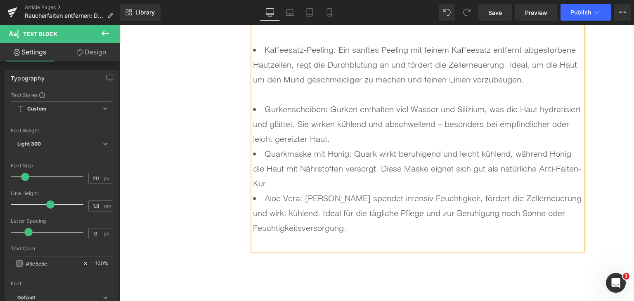
click at [366, 131] on li "Gurkenscheiben: Gurken enthalten viel Wasser und Silizium, was die Haut hydrati…" at bounding box center [418, 124] width 330 height 45
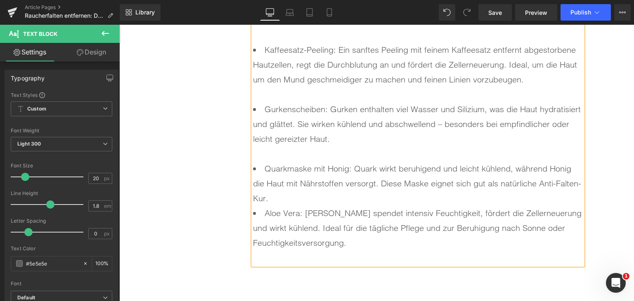
click at [319, 193] on li "Quarkmaske mit Honig: Quark wirkt beruhigend und leicht kühlend, während Honig …" at bounding box center [418, 183] width 330 height 45
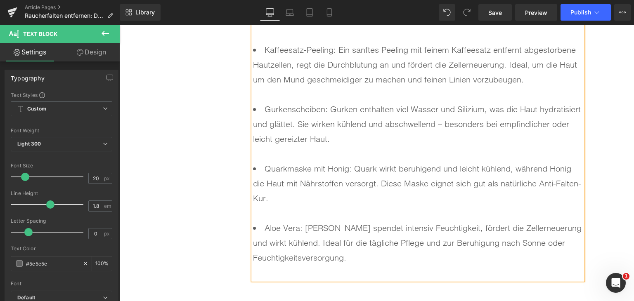
click at [292, 273] on div at bounding box center [418, 272] width 330 height 15
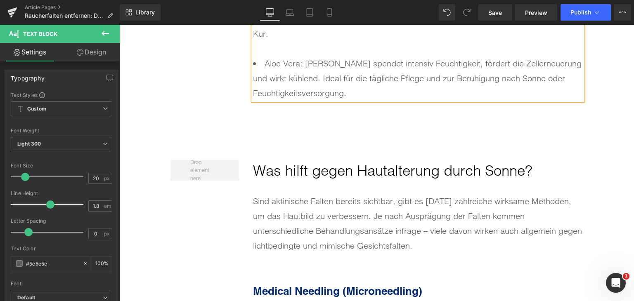
scroll to position [4538, 0]
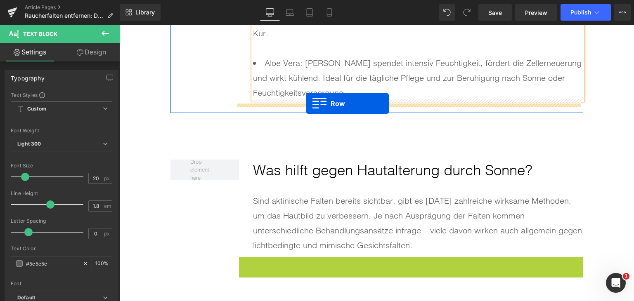
drag, startPoint x: 242, startPoint y: 266, endPoint x: 306, endPoint y: 104, distance: 174.3
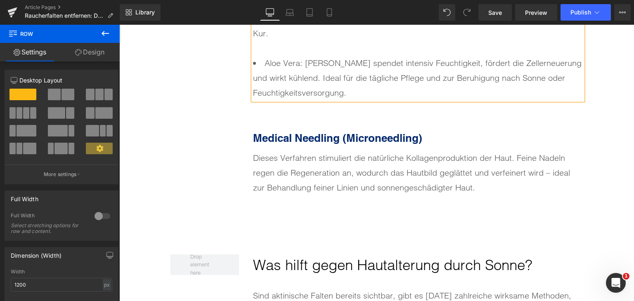
click at [309, 135] on b "Medical Needling (Microneedling)" at bounding box center [337, 138] width 169 height 13
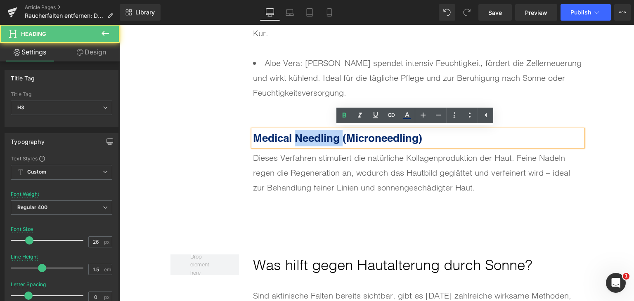
click at [309, 135] on b "Medical Needling (Microneedling)" at bounding box center [337, 138] width 169 height 13
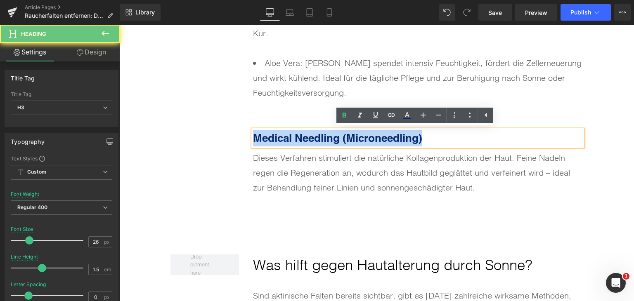
click at [309, 135] on b "Medical Needling (Microneedling)" at bounding box center [337, 138] width 169 height 13
paste div
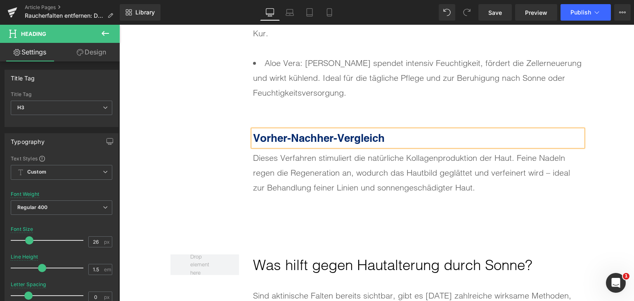
click at [327, 187] on div "Dieses Verfahren stimuliert die natürliche Kollagenproduktion der Haut. Feine N…" at bounding box center [418, 173] width 330 height 45
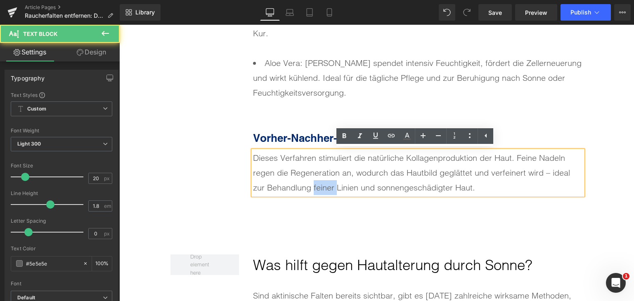
click at [327, 187] on div "Dieses Verfahren stimuliert die natürliche Kollagenproduktion der Haut. Feine N…" at bounding box center [418, 173] width 330 height 45
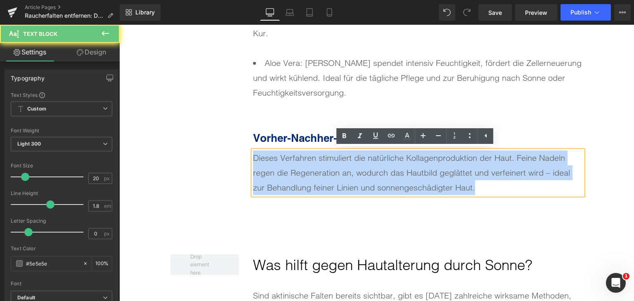
click at [327, 187] on div "Dieses Verfahren stimuliert die natürliche Kollagenproduktion der Haut. Feine N…" at bounding box center [418, 173] width 330 height 45
paste div
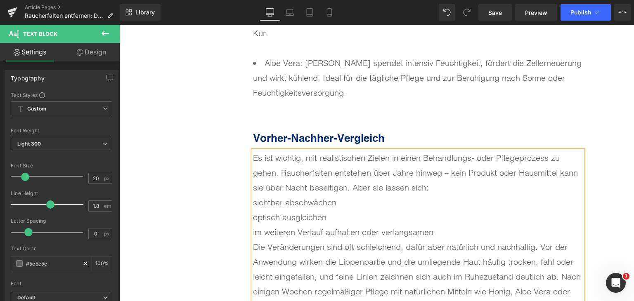
click at [433, 189] on div "Es ist wichtig, mit realistischen Zielen in einen Behandlungs- oder Pflegeproze…" at bounding box center [418, 173] width 330 height 45
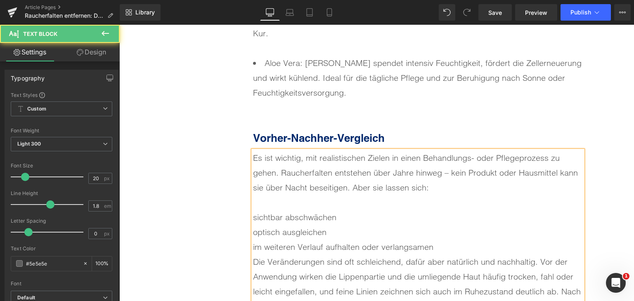
click at [457, 243] on div "im weiteren Verlauf aufhalten oder verlangsamen" at bounding box center [418, 247] width 330 height 15
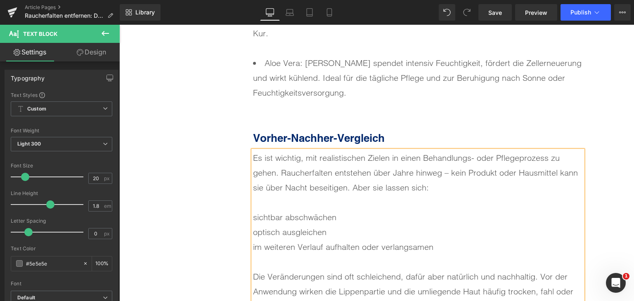
click at [253, 220] on div "sichtbar abschwächen" at bounding box center [418, 217] width 330 height 15
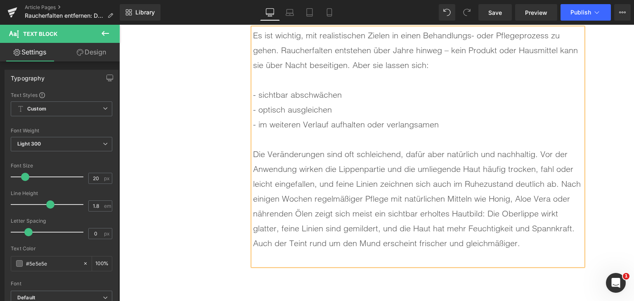
scroll to position [4662, 0]
click at [266, 257] on div at bounding box center [418, 257] width 330 height 15
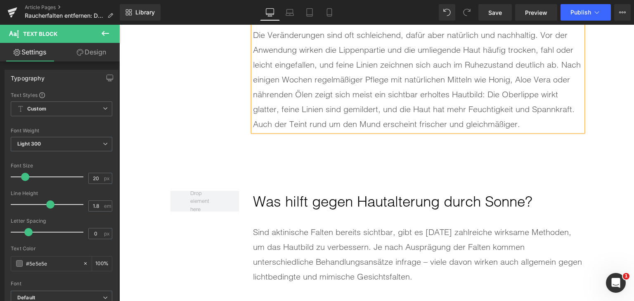
scroll to position [4785, 0]
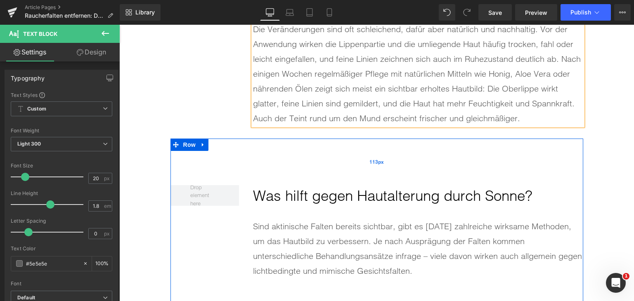
click at [198, 151] on div "113px" at bounding box center [376, 162] width 412 height 47
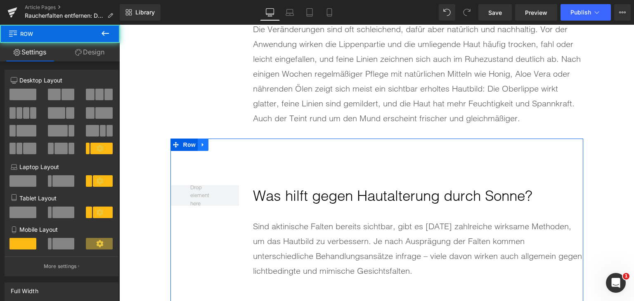
click at [201, 144] on icon at bounding box center [203, 144] width 6 height 6
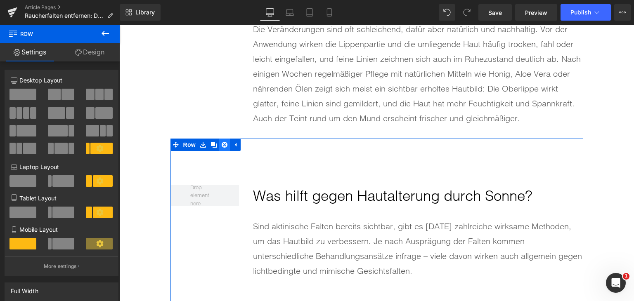
click at [221, 142] on icon at bounding box center [224, 145] width 6 height 6
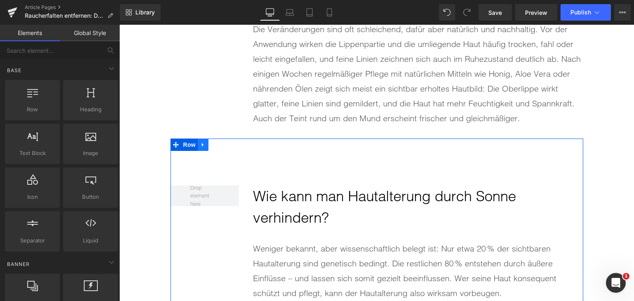
click at [202, 144] on icon at bounding box center [203, 145] width 2 height 4
click at [221, 142] on icon at bounding box center [224, 144] width 6 height 6
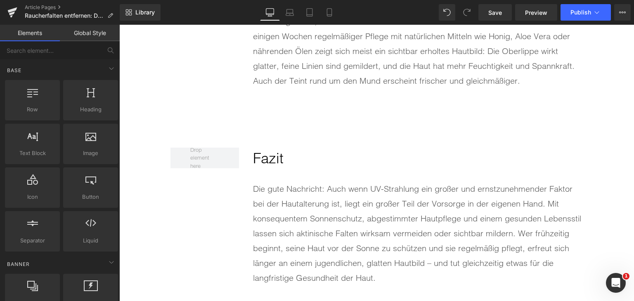
scroll to position [4868, 0]
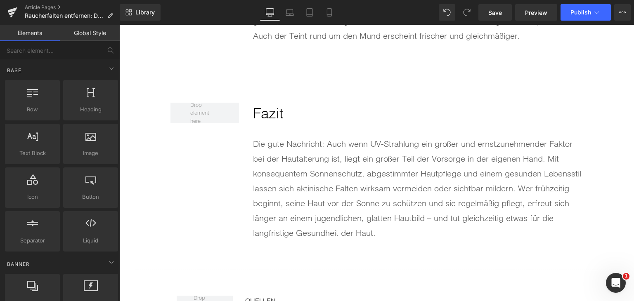
click at [333, 191] on div "Die gute Nachricht: Auch wenn UV-Strahlung ein großer und ernstzunehmender Fakt…" at bounding box center [418, 189] width 330 height 104
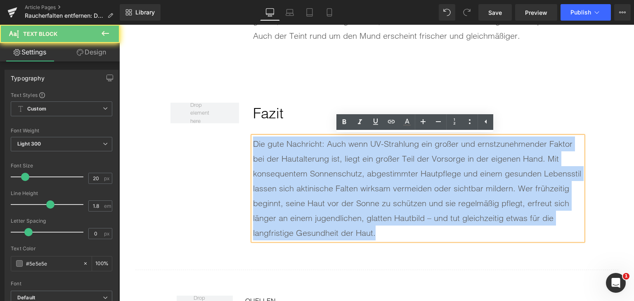
click at [333, 191] on div "Die gute Nachricht: Auch wenn UV-Strahlung ein großer und ernstzunehmender Fakt…" at bounding box center [418, 189] width 330 height 104
paste div
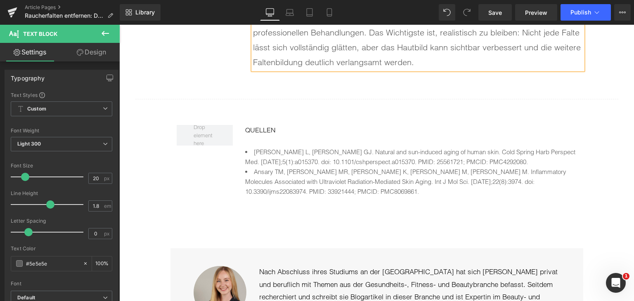
scroll to position [5074, 0]
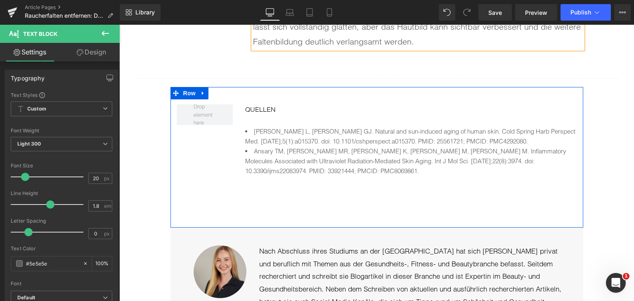
click at [312, 155] on li "Ansary TM, [PERSON_NAME] MR, [PERSON_NAME] K, [PERSON_NAME] M, [PERSON_NAME] M.…" at bounding box center [410, 161] width 331 height 30
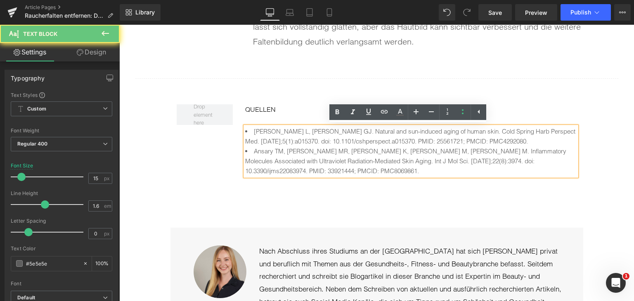
click at [312, 155] on li "Ansary TM, [PERSON_NAME] MR, [PERSON_NAME] K, [PERSON_NAME] M, [PERSON_NAME] M.…" at bounding box center [410, 161] width 331 height 30
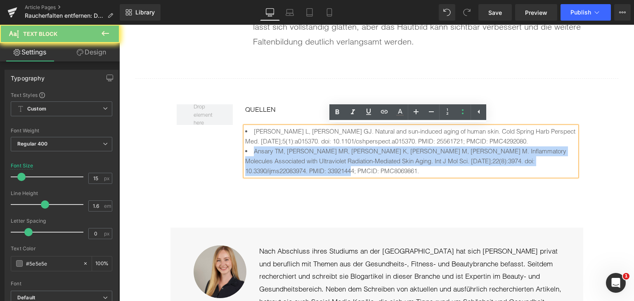
click at [312, 155] on li "Ansary TM, [PERSON_NAME] MR, [PERSON_NAME] K, [PERSON_NAME] M, [PERSON_NAME] M.…" at bounding box center [410, 161] width 331 height 30
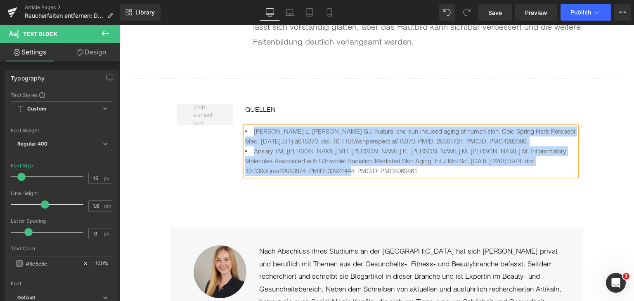
paste div
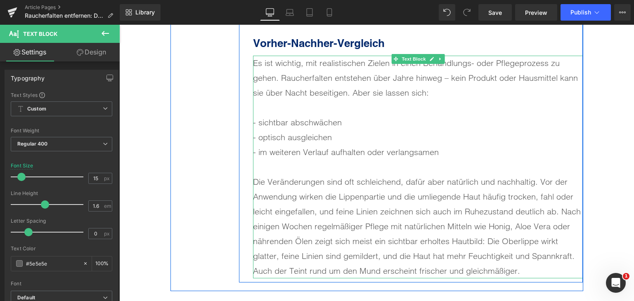
scroll to position [4620, 0]
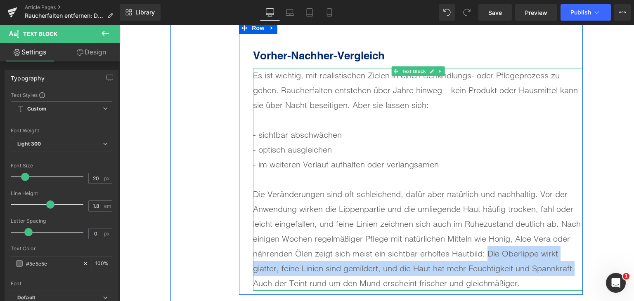
drag, startPoint x: 483, startPoint y: 252, endPoint x: 572, endPoint y: 264, distance: 89.4
click at [572, 264] on div "Die Veränderungen sind oft schleichend, dafür aber natürlich und nachhaltig. Vo…" at bounding box center [418, 239] width 330 height 104
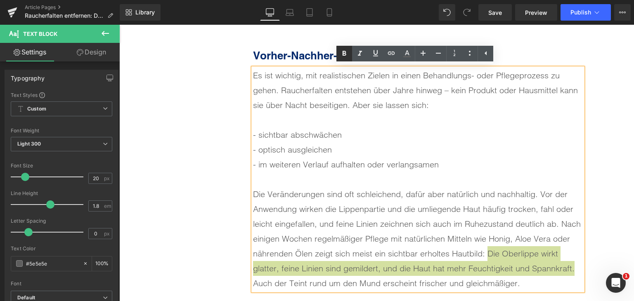
click at [342, 47] on link at bounding box center [344, 54] width 16 height 16
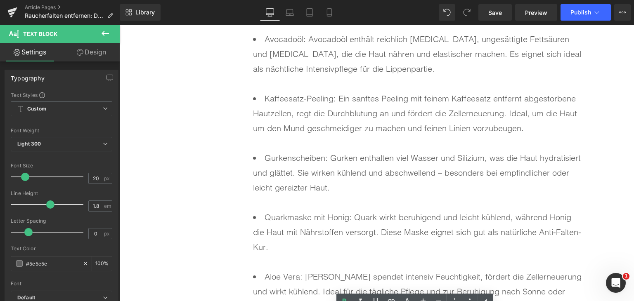
scroll to position [4373, 0]
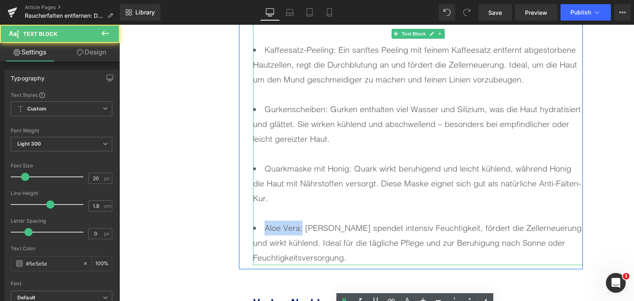
drag, startPoint x: 299, startPoint y: 228, endPoint x: 260, endPoint y: 221, distance: 39.3
click at [260, 221] on li "Aloe Vera: [PERSON_NAME] spendet intensiv Feuchtigkeit, fördert die Zellerneuer…" at bounding box center [418, 243] width 330 height 45
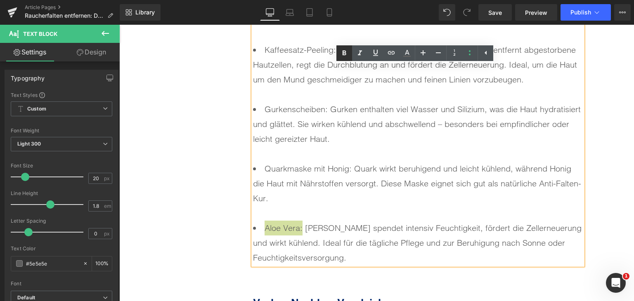
click at [348, 53] on icon at bounding box center [344, 53] width 10 height 10
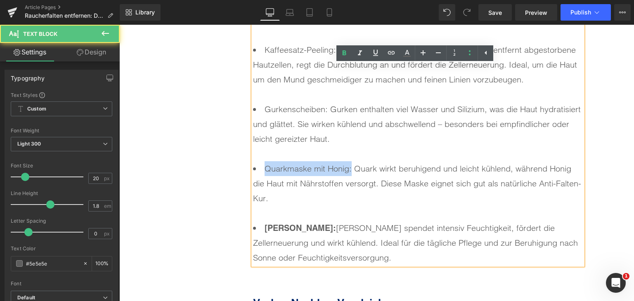
drag, startPoint x: 262, startPoint y: 164, endPoint x: 349, endPoint y: 102, distance: 105.9
click at [349, 163] on li "Quarkmaske mit Honig: Quark wirkt beruhigend und leicht kühlend, während Honig …" at bounding box center [418, 190] width 330 height 59
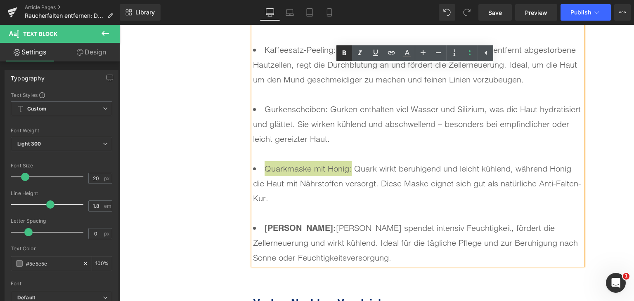
drag, startPoint x: 346, startPoint y: 50, endPoint x: 337, endPoint y: 59, distance: 12.8
click at [346, 50] on icon at bounding box center [344, 53] width 10 height 10
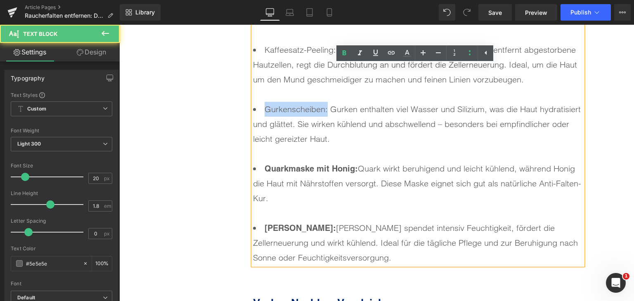
drag, startPoint x: 257, startPoint y: 107, endPoint x: 325, endPoint y: 103, distance: 68.6
click at [325, 109] on li "Gurkenscheiben: Gurken enthalten viel Wasser und Silizium, was die Haut hydrati…" at bounding box center [418, 131] width 330 height 59
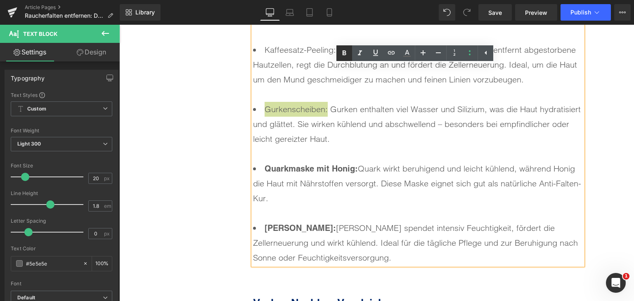
click at [344, 50] on icon at bounding box center [344, 53] width 10 height 10
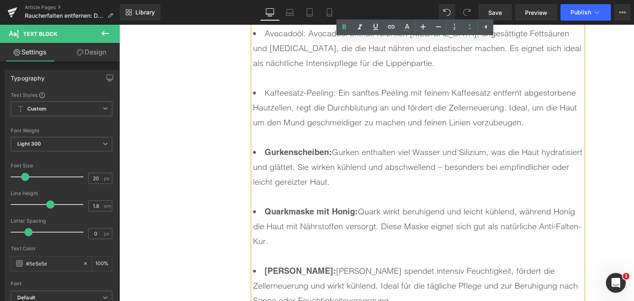
scroll to position [4249, 0]
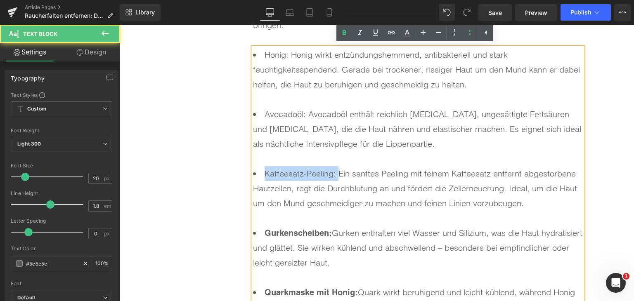
drag, startPoint x: 260, startPoint y: 174, endPoint x: 335, endPoint y: 172, distance: 75.1
click at [335, 172] on li "Kaffeesatz-Peeling: Ein sanftes Peeling mit feinem Kaffeesatz entfernt abgestor…" at bounding box center [418, 195] width 330 height 59
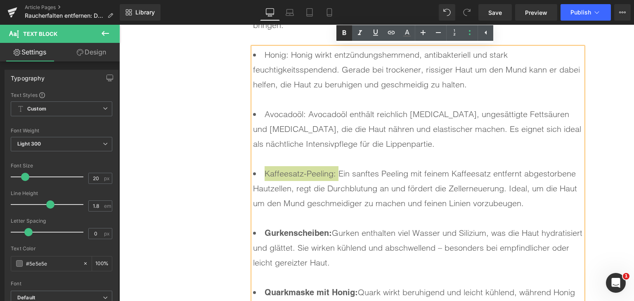
drag, startPoint x: 339, startPoint y: 32, endPoint x: 204, endPoint y: 45, distance: 135.2
click at [339, 32] on icon at bounding box center [344, 33] width 10 height 10
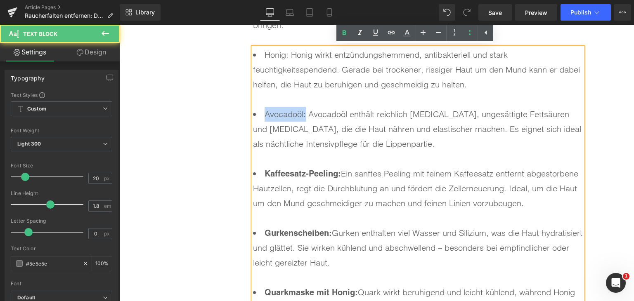
drag, startPoint x: 301, startPoint y: 115, endPoint x: 278, endPoint y: 94, distance: 31.8
click at [260, 118] on li "Avocadoöl: Avocadoöl enthält reichlich [MEDICAL_DATA], ungesättigte Fettsäuren …" at bounding box center [418, 136] width 330 height 59
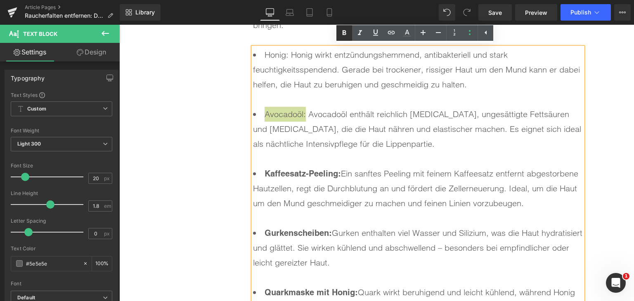
click at [343, 37] on icon at bounding box center [344, 33] width 10 height 10
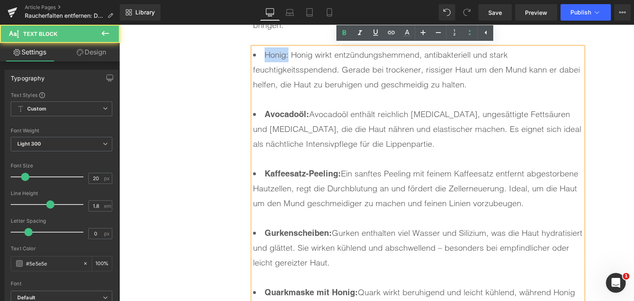
drag, startPoint x: 285, startPoint y: 58, endPoint x: 259, endPoint y: 58, distance: 26.4
click at [259, 58] on li "Honig: Honig wirkt entzündungshemmend, antibakteriell und stark feuchtigkeitssp…" at bounding box center [418, 76] width 330 height 59
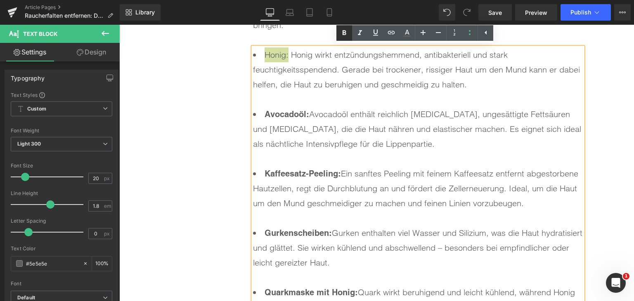
click at [344, 34] on icon at bounding box center [344, 33] width 10 height 10
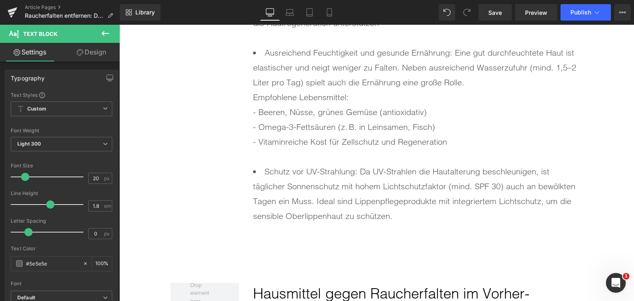
scroll to position [3837, 0]
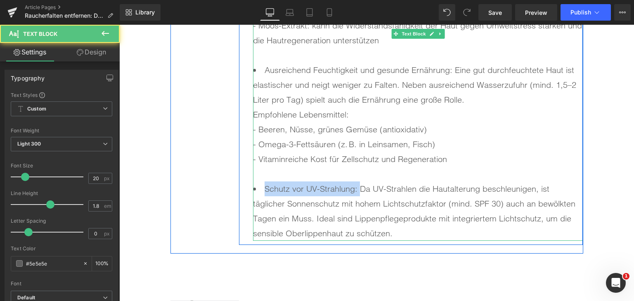
drag, startPoint x: 292, startPoint y: 182, endPoint x: 358, endPoint y: 184, distance: 66.4
click at [358, 184] on li "Schutz vor UV-Strahlung: Da UV-Strahlen die Hautalterung beschleunigen, ist täg…" at bounding box center [418, 210] width 330 height 59
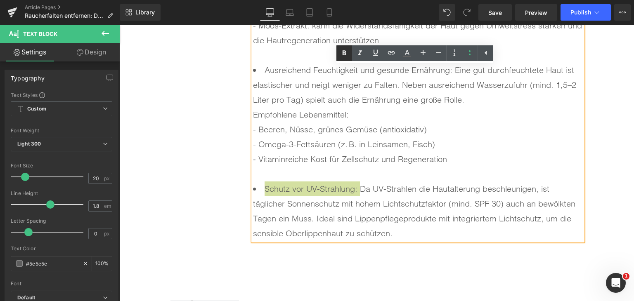
click at [342, 48] on icon at bounding box center [344, 53] width 10 height 10
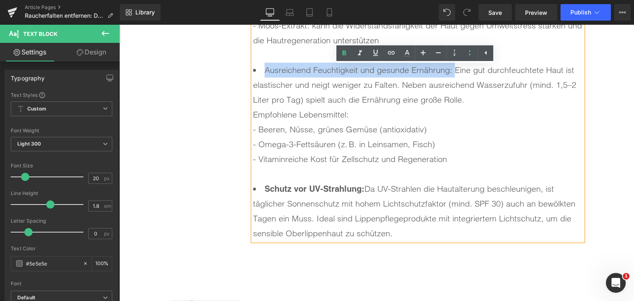
drag, startPoint x: 258, startPoint y: 67, endPoint x: 452, endPoint y: 71, distance: 193.9
click at [452, 71] on li "Ausreichend Feuchtigkeit und gesunde Ernährung: Eine gut durchfeuchtete Haut is…" at bounding box center [418, 122] width 330 height 119
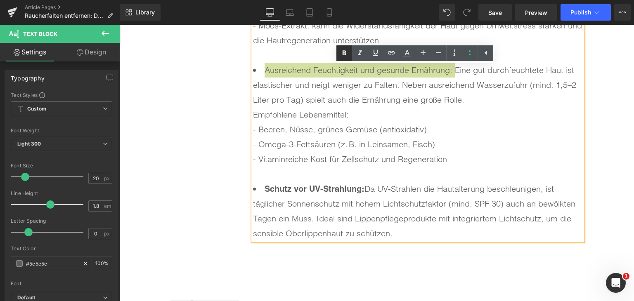
click at [337, 53] on link at bounding box center [344, 53] width 16 height 16
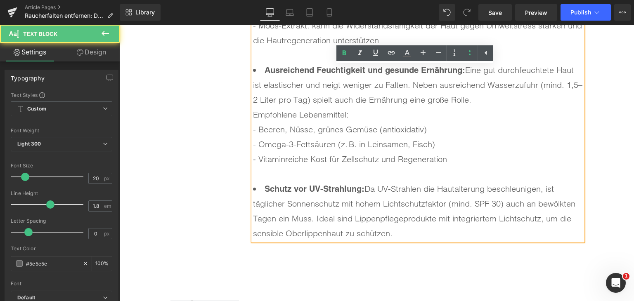
click at [295, 115] on li "Ausreichend Feuchtigkeit und gesunde Ernährung: Eine gut durchfeuchtete Haut is…" at bounding box center [418, 122] width 330 height 119
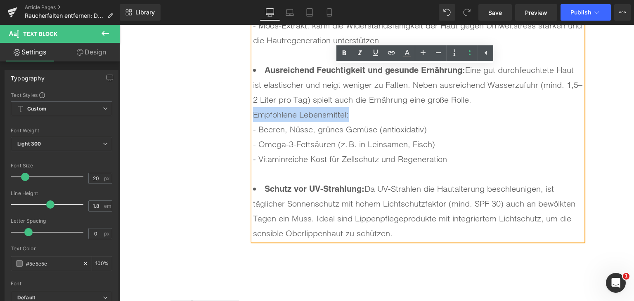
drag, startPoint x: 353, startPoint y: 111, endPoint x: 250, endPoint y: 111, distance: 102.7
click at [253, 111] on li "Ausreichend Feuchtigkeit und gesunde Ernährung: Eine gut durchfeuchtete Haut is…" at bounding box center [418, 122] width 330 height 119
click at [345, 55] on icon at bounding box center [344, 53] width 10 height 10
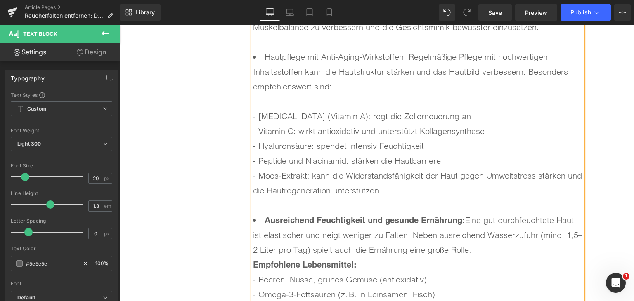
scroll to position [3672, 0]
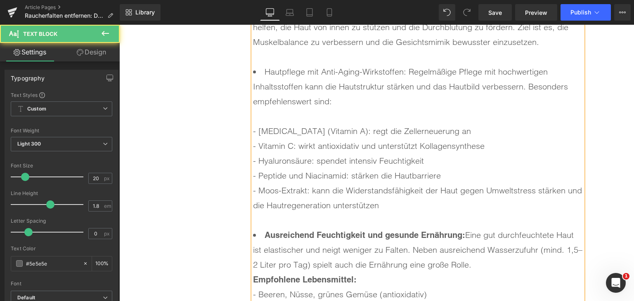
click at [371, 101] on li "Hautpflege mit Anti-Aging-Wirkstoffen: Regelmäßige Pflege mit hochwertigen Inha…" at bounding box center [418, 145] width 330 height 163
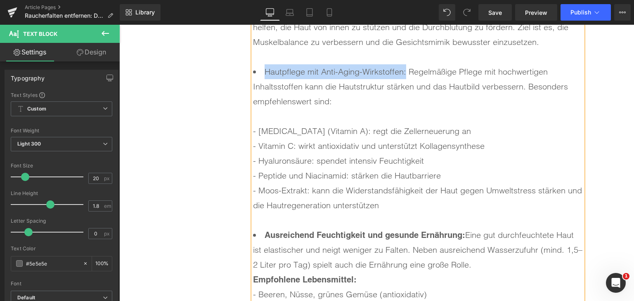
drag, startPoint x: 262, startPoint y: 68, endPoint x: 403, endPoint y: 70, distance: 140.2
click at [403, 70] on li "Hautpflege mit Anti-Aging-Wirkstoffen: Regelmäßige Pflege mit hochwertigen Inha…" at bounding box center [418, 145] width 330 height 163
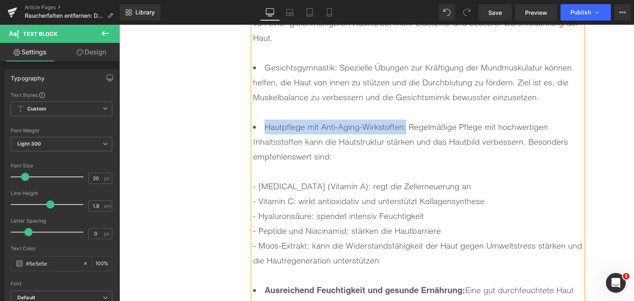
scroll to position [3548, 0]
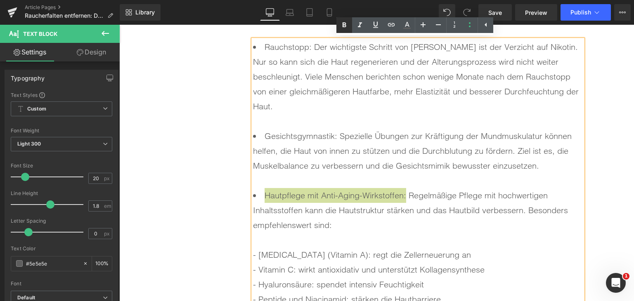
drag, startPoint x: 339, startPoint y: 24, endPoint x: 201, endPoint y: 40, distance: 139.2
click at [339, 24] on icon at bounding box center [344, 25] width 10 height 10
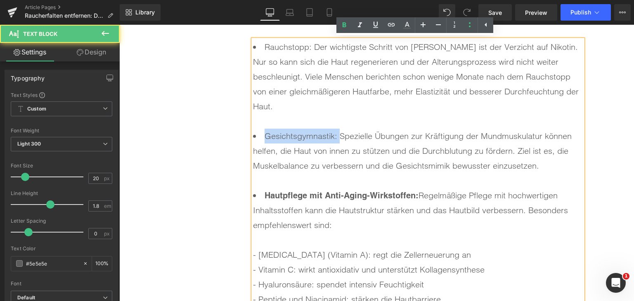
drag, startPoint x: 260, startPoint y: 131, endPoint x: 335, endPoint y: 134, distance: 75.1
click at [335, 134] on li "Gesichtsgymnastik: Spezielle Übungen zur Kräftigung der Mundmuskulatur können h…" at bounding box center [418, 158] width 330 height 59
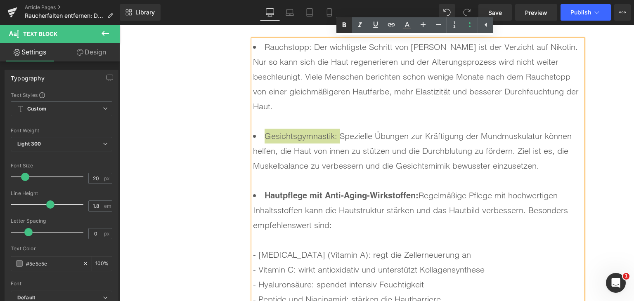
click at [342, 27] on icon at bounding box center [344, 25] width 10 height 10
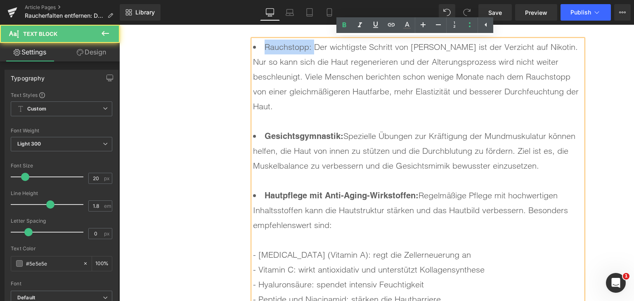
drag, startPoint x: 258, startPoint y: 47, endPoint x: 310, endPoint y: 47, distance: 52.0
click at [310, 47] on li "Rauchstopp: Der wichtigste Schritt von [PERSON_NAME] ist der Verzicht auf Nikot…" at bounding box center [418, 84] width 330 height 89
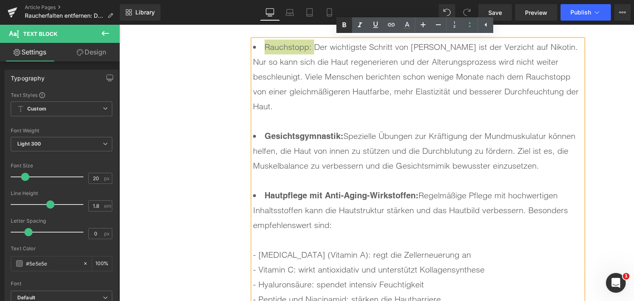
click at [346, 24] on icon at bounding box center [344, 25] width 10 height 10
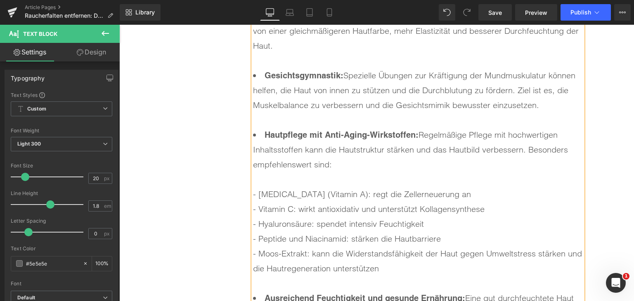
scroll to position [3589, 0]
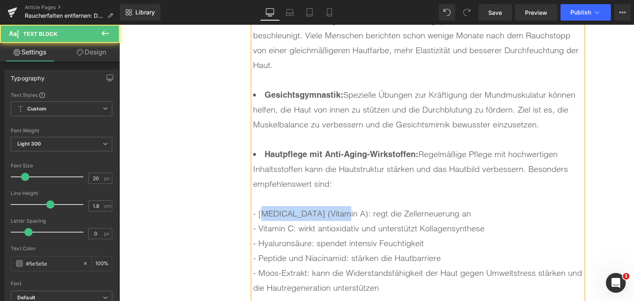
drag, startPoint x: 256, startPoint y: 212, endPoint x: 327, endPoint y: 213, distance: 70.9
click at [327, 213] on li "Hautpflege mit Anti-Aging-Wirkstoffen: Regelmäßige Pflege mit hochwertigen Inha…" at bounding box center [418, 228] width 330 height 163
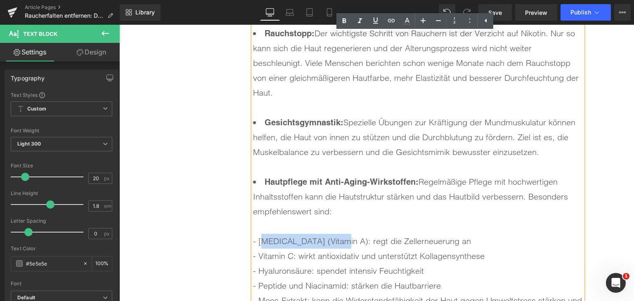
scroll to position [3548, 0]
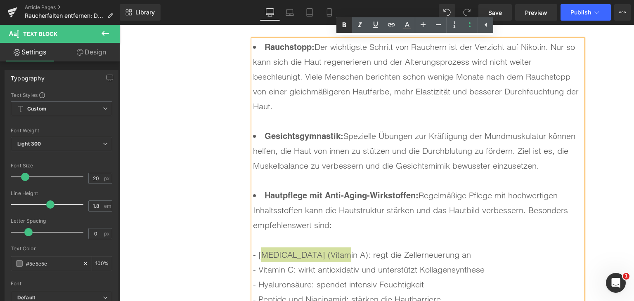
click at [342, 23] on icon at bounding box center [344, 25] width 10 height 10
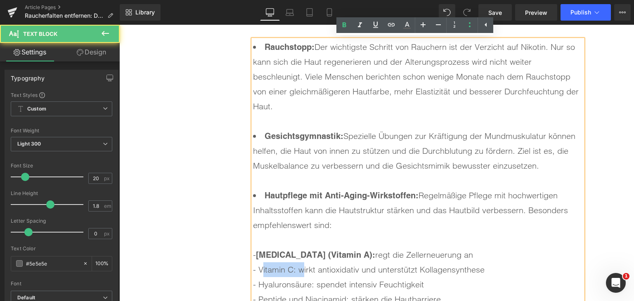
drag, startPoint x: 258, startPoint y: 272, endPoint x: 296, endPoint y: 269, distance: 38.5
click at [296, 269] on li "Hautpflege mit Anti-Aging-Wirkstoffen: Regelmäßige Pflege mit hochwertigen Inha…" at bounding box center [418, 269] width 330 height 163
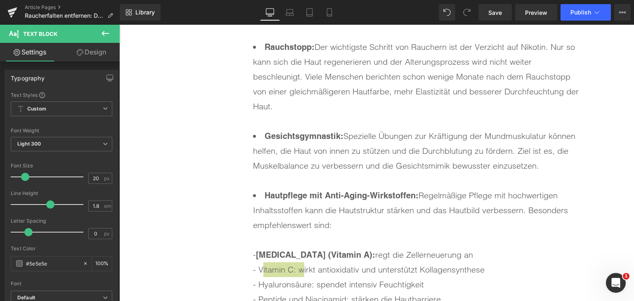
click at [296, 269] on div "Rendering Content" at bounding box center [317, 268] width 51 height 9
click at [295, 269] on div "Rendering Content" at bounding box center [317, 268] width 51 height 9
click at [294, 272] on div "Rendering Content" at bounding box center [317, 268] width 51 height 9
click at [293, 269] on div "Rendering Content" at bounding box center [317, 268] width 51 height 9
drag, startPoint x: 292, startPoint y: 268, endPoint x: 163, endPoint y: 241, distance: 131.5
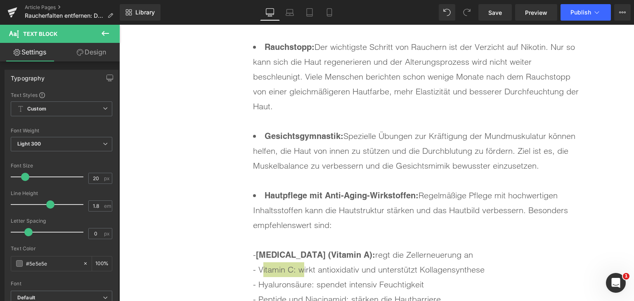
click at [292, 268] on div "Rendering Content" at bounding box center [317, 268] width 51 height 9
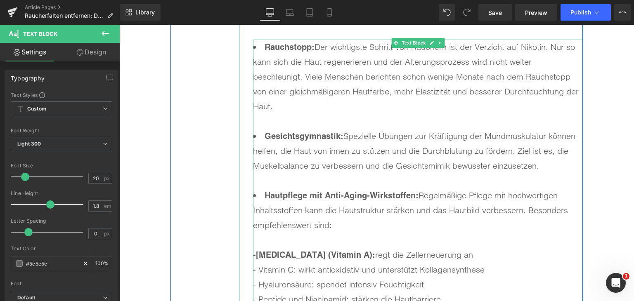
click at [254, 256] on li "Hautpflege mit Anti-Aging-Wirkstoffen: Regelmäßige Pflege mit hochwertigen Inha…" at bounding box center [418, 269] width 330 height 163
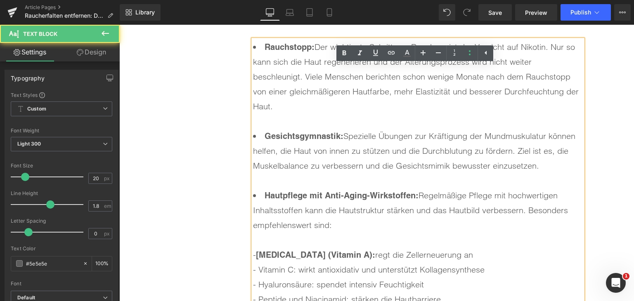
click at [254, 256] on li "Hautpflege mit Anti-Aging-Wirkstoffen: Regelmäßige Pflege mit hochwertigen Inha…" at bounding box center [418, 269] width 330 height 163
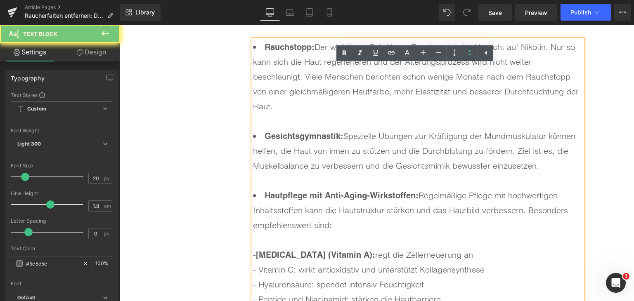
click at [253, 255] on li "Hautpflege mit Anti-Aging-Wirkstoffen: Regelmäßige Pflege mit hochwertigen Inha…" at bounding box center [418, 269] width 330 height 163
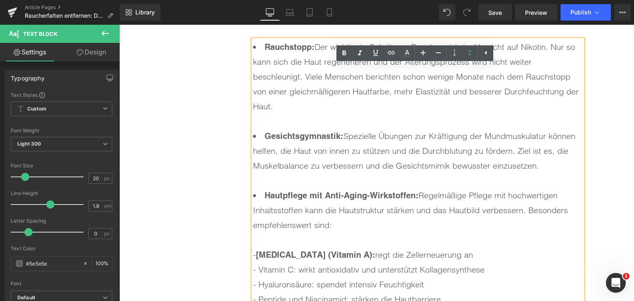
click at [253, 255] on li "Hautpflege mit Anti-Aging-Wirkstoffen: Regelmäßige Pflege mit hochwertigen Inha…" at bounding box center [418, 269] width 330 height 163
click at [339, 46] on li "Rauchstopp: Der wichtigste Schritt von [PERSON_NAME] ist der Verzicht auf Nikot…" at bounding box center [418, 84] width 330 height 89
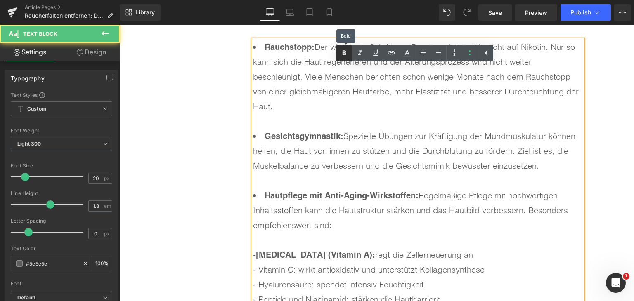
click at [342, 49] on icon at bounding box center [344, 53] width 10 height 10
click at [253, 254] on li "Hautpflege mit Anti-Aging-Wirkstoffen: Regelmäßige Pflege mit hochwertigen Inha…" at bounding box center [418, 269] width 330 height 163
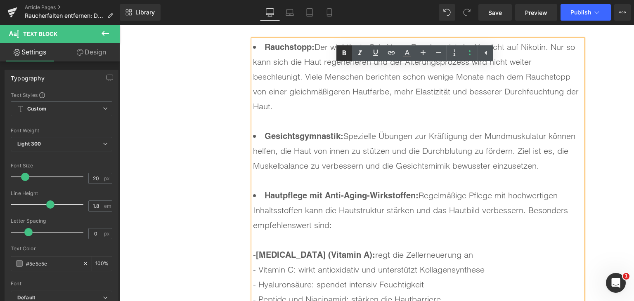
click at [346, 50] on icon at bounding box center [344, 53] width 10 height 10
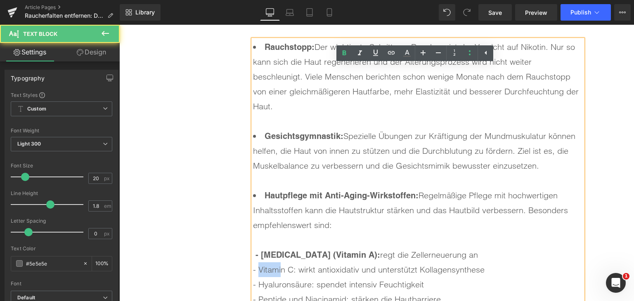
drag, startPoint x: 253, startPoint y: 271, endPoint x: 278, endPoint y: 269, distance: 24.8
click at [278, 269] on li "Hautpflege mit Anti-Aging-Wirkstoffen: Regelmäßige Pflege mit hochwertigen Inha…" at bounding box center [418, 269] width 330 height 163
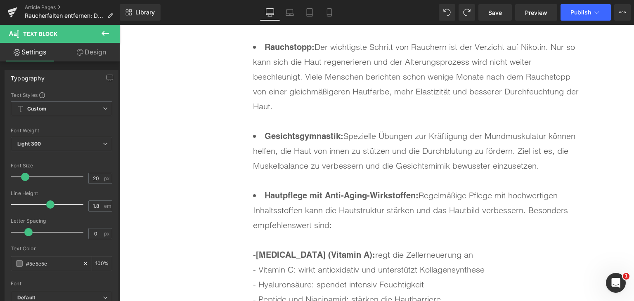
click at [292, 270] on div "Rendering Content" at bounding box center [317, 268] width 51 height 9
click at [297, 268] on div "Rendering Content" at bounding box center [317, 268] width 51 height 9
click at [299, 271] on div "Rendering Content" at bounding box center [317, 268] width 51 height 9
click at [295, 271] on div "Rendering Content" at bounding box center [317, 268] width 51 height 9
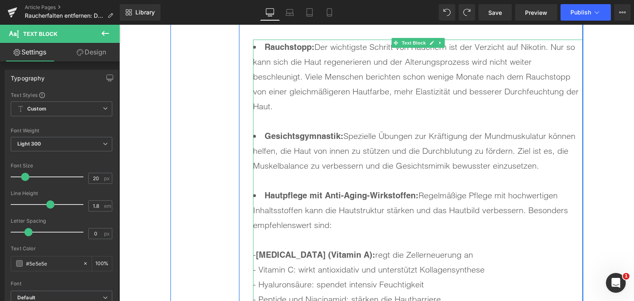
click at [299, 284] on li "Hautpflege mit Anti-Aging-Wirkstoffen: Regelmäßige Pflege mit hochwertigen Inha…" at bounding box center [418, 269] width 330 height 163
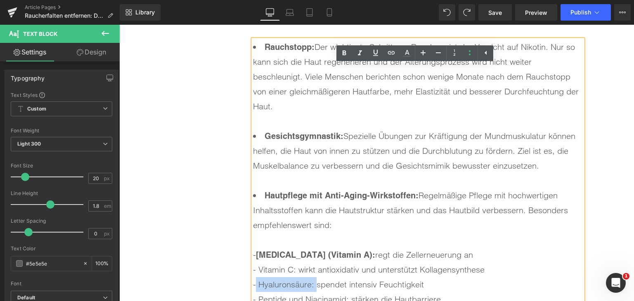
drag, startPoint x: 313, startPoint y: 284, endPoint x: 253, endPoint y: 286, distance: 60.3
click at [253, 286] on li "Hautpflege mit Anti-Aging-Wirkstoffen: Regelmäßige Pflege mit hochwertigen Inha…" at bounding box center [418, 269] width 330 height 163
click at [342, 53] on icon at bounding box center [344, 52] width 4 height 5
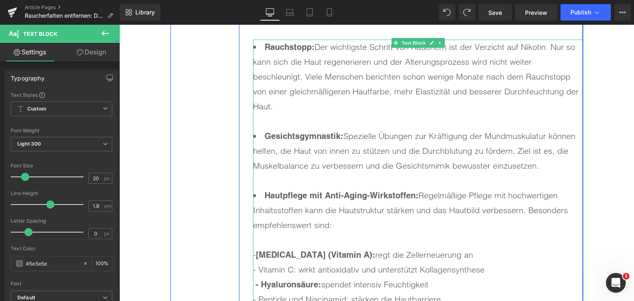
drag, startPoint x: 414, startPoint y: 296, endPoint x: 289, endPoint y: 271, distance: 127.8
click at [292, 269] on div "Rendering Content" at bounding box center [317, 268] width 51 height 9
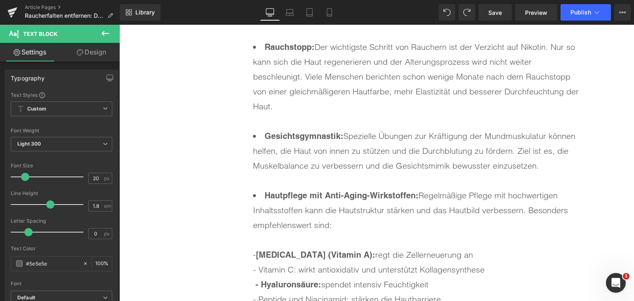
click at [295, 269] on div "Rendering Content" at bounding box center [317, 268] width 51 height 9
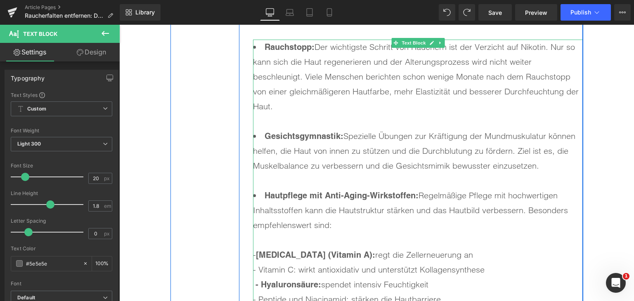
click at [267, 267] on li "Hautpflege mit Anti-Aging-Wirkstoffen: Regelmäßige Pflege mit hochwertigen Inha…" at bounding box center [418, 269] width 330 height 163
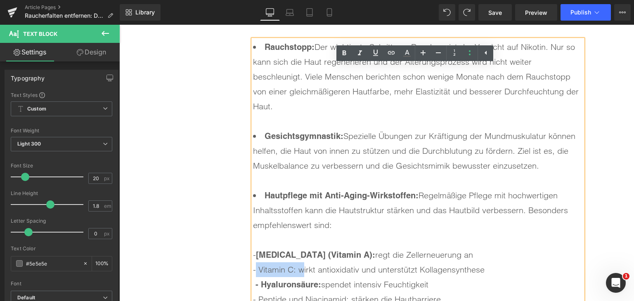
drag, startPoint x: 253, startPoint y: 269, endPoint x: 298, endPoint y: 266, distance: 45.4
click at [298, 266] on li "Hautpflege mit Anti-Aging-Wirkstoffen: Regelmäßige Pflege mit hochwertigen Inha…" at bounding box center [418, 269] width 330 height 163
click at [342, 54] on icon at bounding box center [344, 53] width 10 height 10
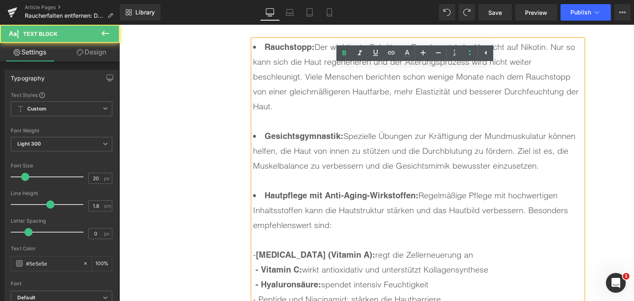
click at [253, 255] on li "Hautpflege mit Anti-Aging-Wirkstoffen: Regelmäßige Pflege mit hochwertigen Inha…" at bounding box center [418, 269] width 330 height 163
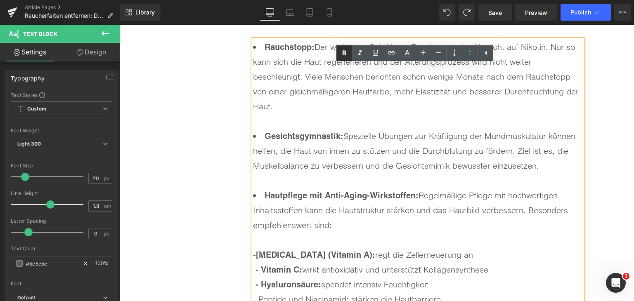
click at [346, 55] on icon at bounding box center [344, 53] width 10 height 10
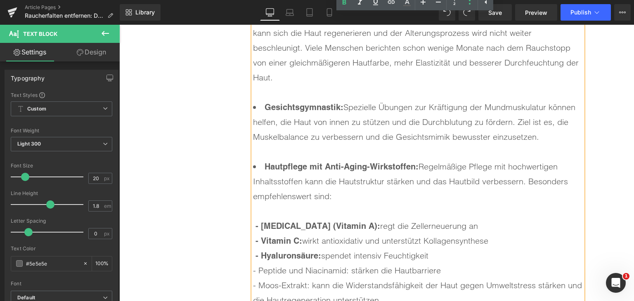
scroll to position [3589, 0]
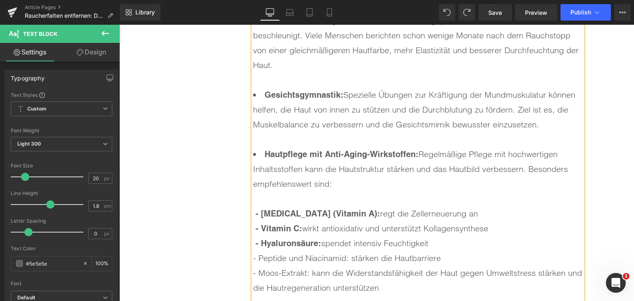
click at [257, 259] on li "Hautpflege mit Anti-Aging-Wirkstoffen: Regelmäßige Pflege mit hochwertigen Inha…" at bounding box center [418, 228] width 330 height 163
drag, startPoint x: 253, startPoint y: 259, endPoint x: 349, endPoint y: 259, distance: 96.1
click at [349, 259] on li "Hautpflege mit Anti-Aging-Wirkstoffen: Regelmäßige Pflege mit hochwertigen Inha…" at bounding box center [418, 228] width 330 height 163
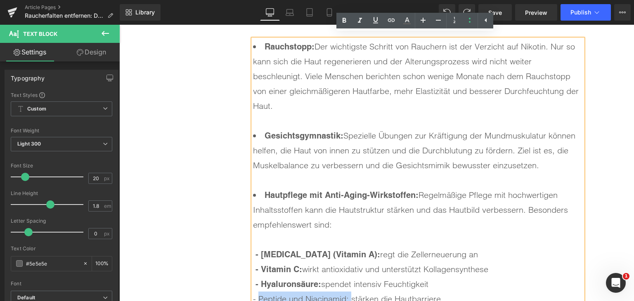
scroll to position [3548, 0]
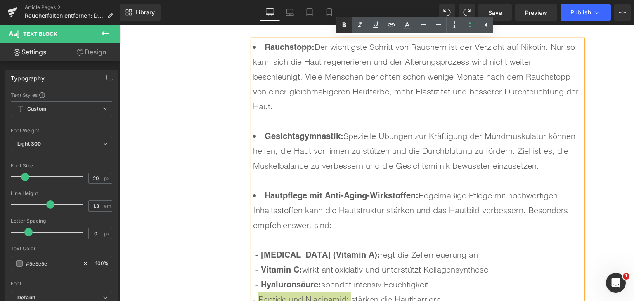
click at [344, 25] on icon at bounding box center [344, 24] width 4 height 5
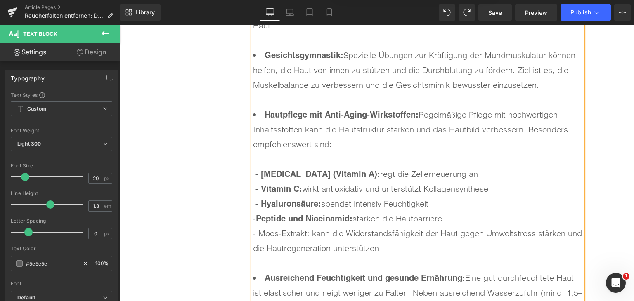
scroll to position [3631, 0]
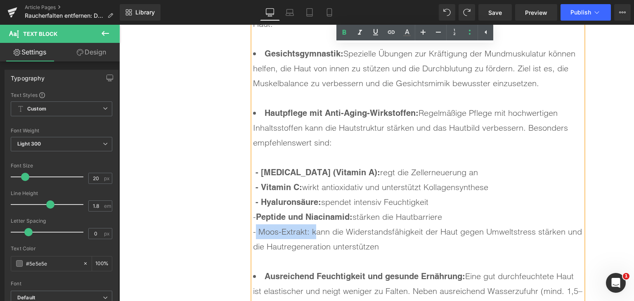
drag, startPoint x: 252, startPoint y: 231, endPoint x: 309, endPoint y: 234, distance: 56.6
click at [309, 234] on li "Hautpflege mit Anti-Aging-Wirkstoffen: Regelmäßige Pflege mit hochwertigen Inha…" at bounding box center [418, 187] width 330 height 163
click at [350, 33] on link at bounding box center [344, 33] width 16 height 16
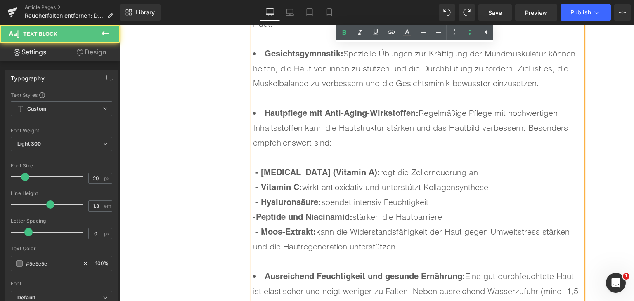
click at [507, 233] on li "Hautpflege mit Anti-Aging-Wirkstoffen: Regelmäßige Pflege mit hochwertigen Inha…" at bounding box center [418, 187] width 330 height 163
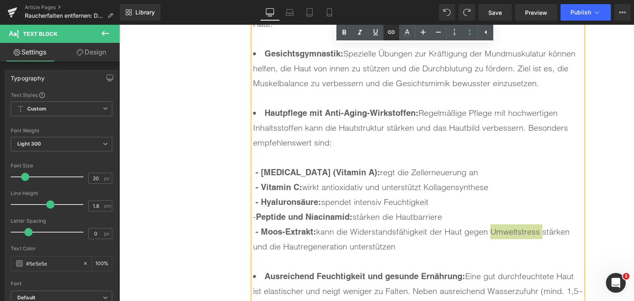
drag, startPoint x: 393, startPoint y: 28, endPoint x: 259, endPoint y: 60, distance: 138.1
click at [393, 28] on icon at bounding box center [391, 32] width 10 height 10
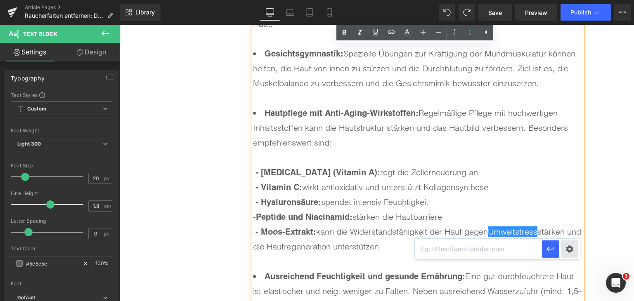
click at [572, 0] on div "Text Color Highlight Color #333333 Edit or remove link: Edit - Unlink - Cancel" at bounding box center [317, 0] width 634 height 0
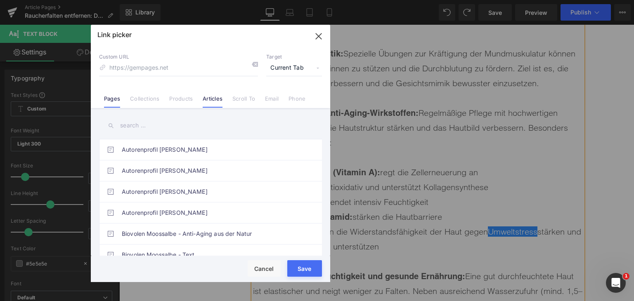
click at [212, 99] on link "Articles" at bounding box center [213, 101] width 20 height 12
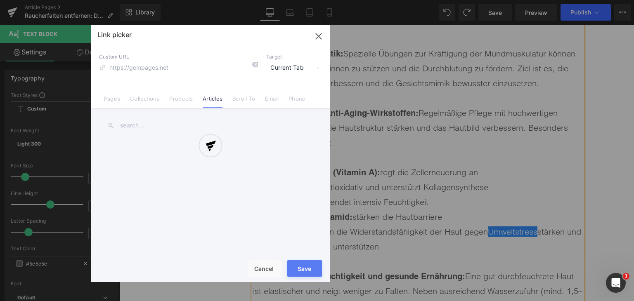
click at [198, 126] on div "Link picker Back to Library Insert Custom URL Target Current Tab Current Tab Ne…" at bounding box center [210, 153] width 239 height 257
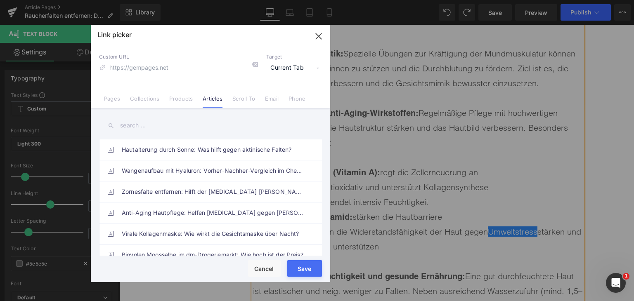
click at [198, 126] on input "text" at bounding box center [210, 125] width 223 height 19
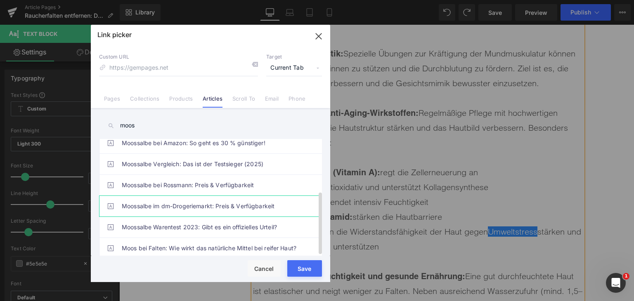
scroll to position [96, 0]
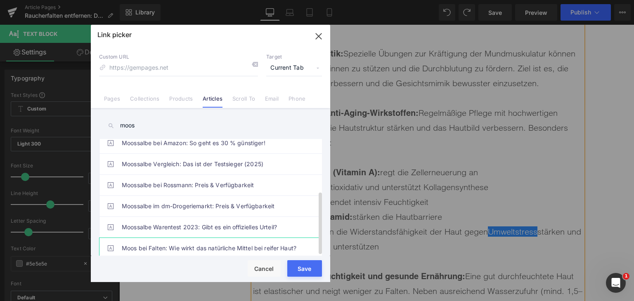
type input "moos"
click at [219, 238] on link "Moos bei Falten: Wie wirkt das natürliche Mittel bei reifer Haut?" at bounding box center [212, 248] width 181 height 21
type input "/blogs/wissenswertes/moos-bei-falten"
click at [305, 276] on button "Save" at bounding box center [304, 268] width 35 height 16
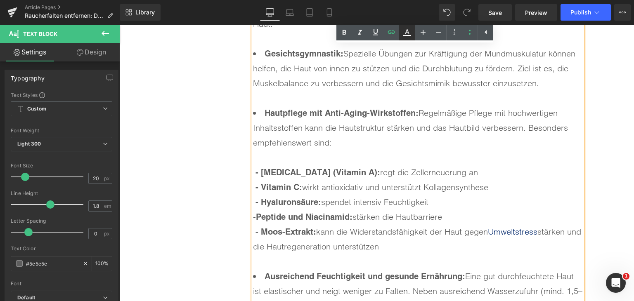
click at [407, 30] on icon at bounding box center [407, 31] width 5 height 5
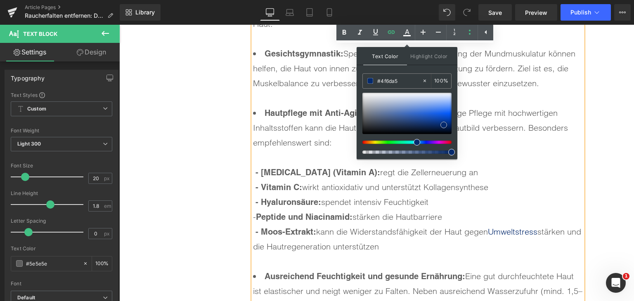
drag, startPoint x: 394, startPoint y: 114, endPoint x: 393, endPoint y: 110, distance: 4.2
click at [394, 113] on div at bounding box center [406, 113] width 89 height 41
click at [389, 81] on input "#516fa8" at bounding box center [399, 80] width 45 height 9
type input "#0"
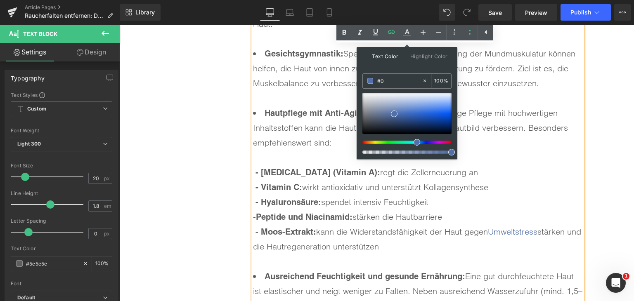
type input "0"
type input "#007"
type input "100"
type input "#0077"
type input "47"
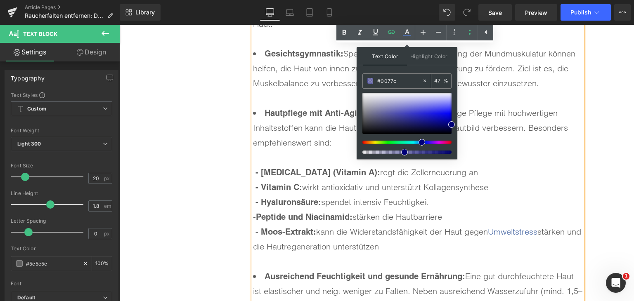
type input "#0077c1"
type input "100"
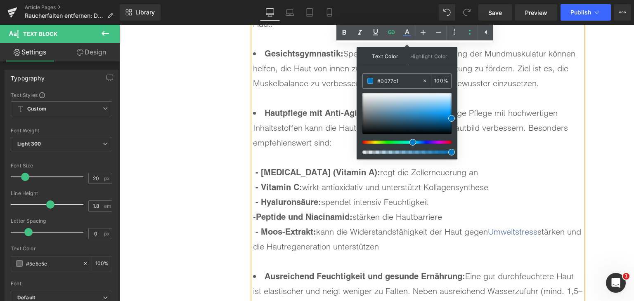
type input "#0077c1"
click at [452, 119] on span at bounding box center [451, 118] width 7 height 7
click at [481, 149] on li "Hautpflege mit Anti-Aging-Wirkstoffen: Regelmäßige Pflege mit hochwertigen Inha…" at bounding box center [418, 187] width 330 height 163
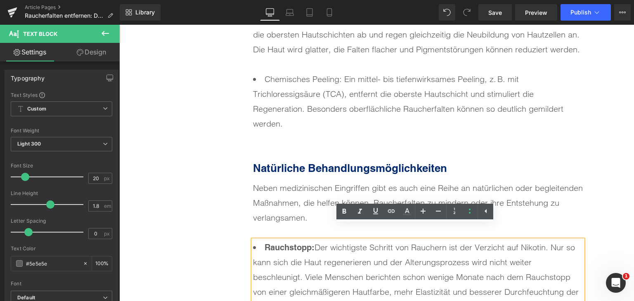
scroll to position [3218, 0]
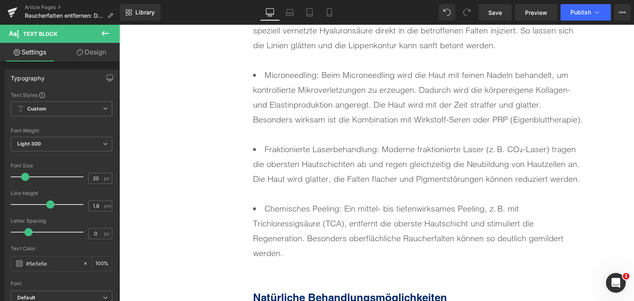
click at [309, 210] on li "Chemisches Peeling: Ein mittel- bis tiefenwirksames Peeling, z. B. mit Trichlor…" at bounding box center [418, 230] width 330 height 59
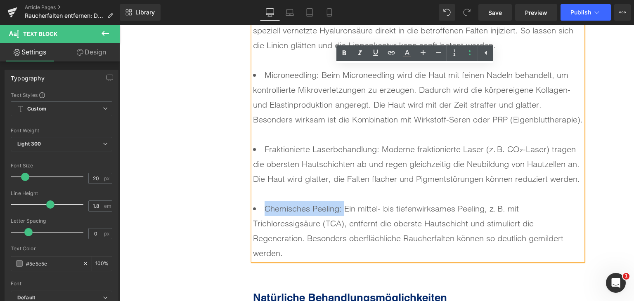
drag, startPoint x: 341, startPoint y: 209, endPoint x: 253, endPoint y: 205, distance: 87.9
click at [253, 205] on li "Chemisches Peeling: Ein mittel- bis tiefenwirksames Peeling, z. B. mit Trichlor…" at bounding box center [418, 230] width 330 height 59
click at [340, 52] on icon at bounding box center [344, 53] width 10 height 10
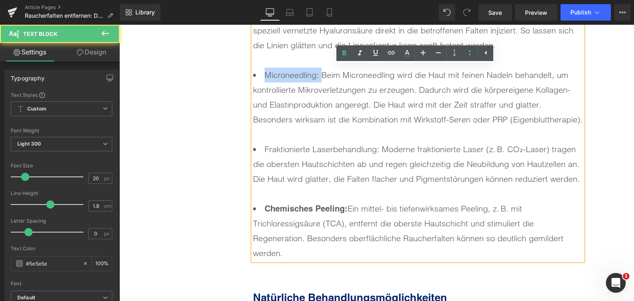
drag, startPoint x: 261, startPoint y: 75, endPoint x: 318, endPoint y: 75, distance: 57.7
click at [318, 75] on li "Microneedling: Beim Microneedling wird die Haut mit feinen Nadeln behandelt, um…" at bounding box center [418, 105] width 330 height 74
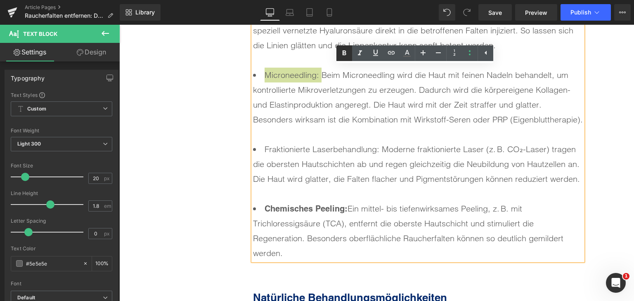
click at [345, 51] on icon at bounding box center [344, 52] width 4 height 5
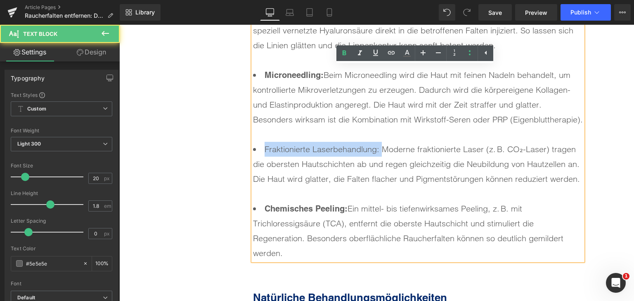
drag, startPoint x: 262, startPoint y: 142, endPoint x: 378, endPoint y: 141, distance: 116.3
click at [378, 142] on li "Fraktionierte Laserbehandlung: Moderne fraktionierte Laser (z. B. CO₂-Laser) tr…" at bounding box center [418, 171] width 330 height 59
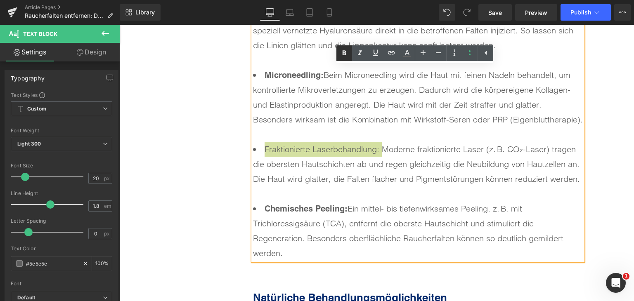
click at [342, 51] on icon at bounding box center [344, 53] width 10 height 10
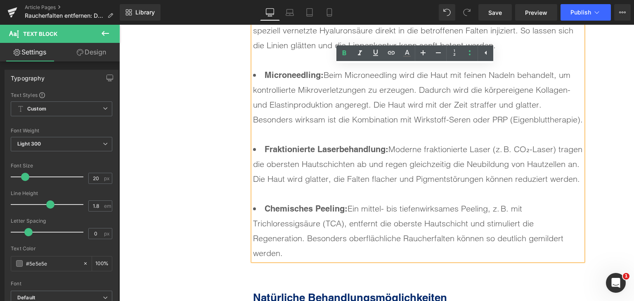
click at [360, 74] on li "Microneedling: Beim Microneedling wird die Haut mit feinen Nadeln behandelt, um…" at bounding box center [418, 105] width 330 height 74
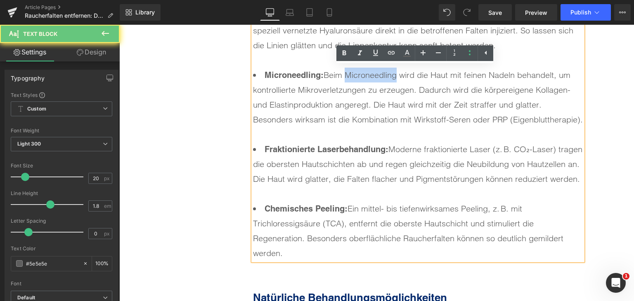
click at [360, 74] on li "Microneedling: Beim Microneedling wird die Haut mit feinen Nadeln behandelt, um…" at bounding box center [418, 105] width 330 height 74
drag, startPoint x: 388, startPoint y: 52, endPoint x: 273, endPoint y: 43, distance: 114.6
click at [388, 52] on icon at bounding box center [391, 53] width 10 height 10
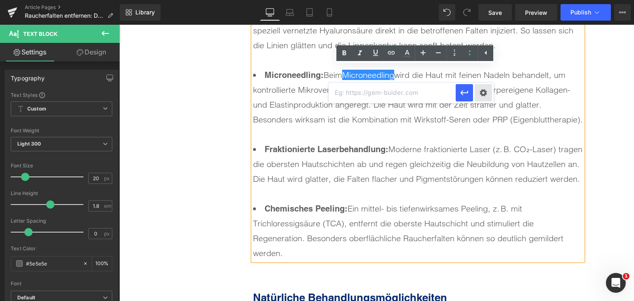
click at [481, 0] on div "Text Color Highlight Color rgba(0, 119, 193, 1) #0077c1 100 % transparent trans…" at bounding box center [317, 0] width 634 height 0
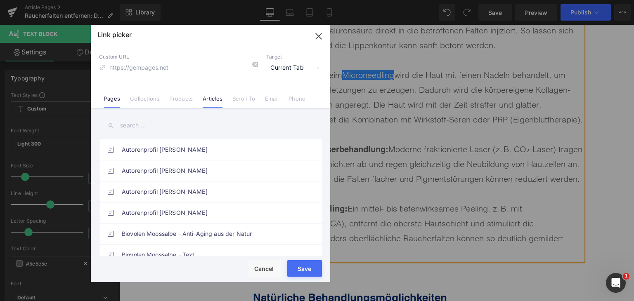
drag, startPoint x: 214, startPoint y: 97, endPoint x: 205, endPoint y: 104, distance: 11.2
click at [213, 97] on link "Articles" at bounding box center [213, 101] width 20 height 12
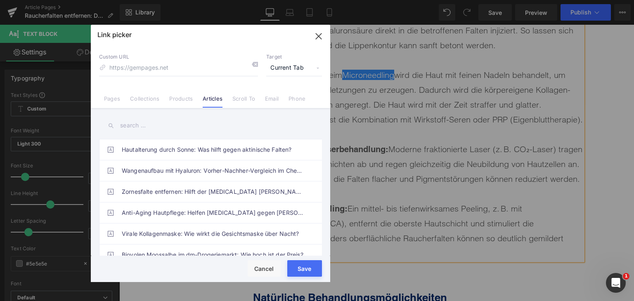
click at [139, 127] on input "text" at bounding box center [210, 125] width 223 height 19
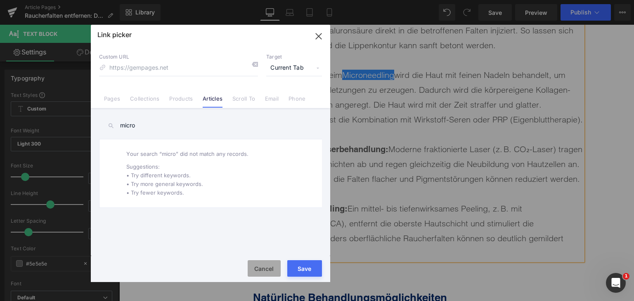
type input "micro"
click at [259, 267] on button "Cancel" at bounding box center [263, 268] width 33 height 16
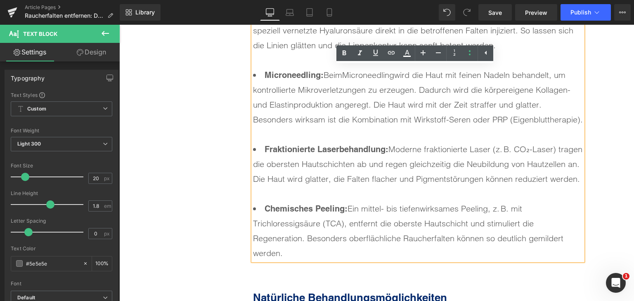
scroll to position [3136, 0]
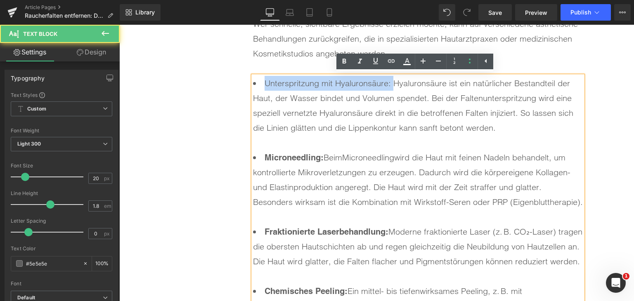
drag, startPoint x: 257, startPoint y: 80, endPoint x: 388, endPoint y: 80, distance: 131.6
click at [389, 80] on li "Unterspritzung mit Hyaluronsäure: Hyaluronsäure ist ein natürlicher Bestandteil…" at bounding box center [418, 113] width 330 height 74
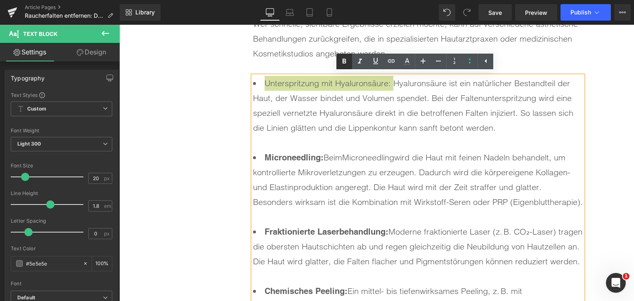
click at [343, 64] on icon at bounding box center [344, 62] width 10 height 10
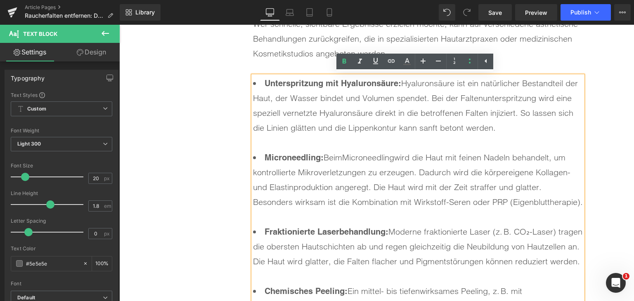
click at [482, 96] on li "Unterspritzung mit Hyaluronsäure: Hyaluronsäure ist ein natürlicher Bestandteil…" at bounding box center [418, 113] width 330 height 74
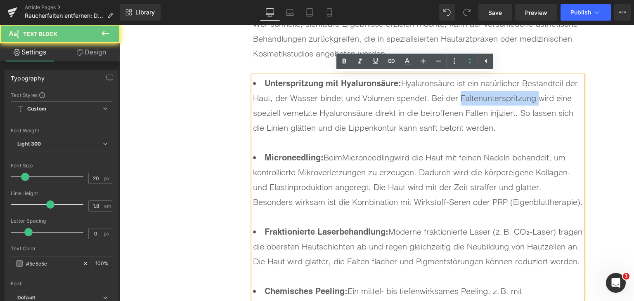
click at [482, 96] on li "Unterspritzung mit Hyaluronsäure: Hyaluronsäure ist ein natürlicher Bestandteil…" at bounding box center [418, 113] width 330 height 74
click at [393, 64] on icon at bounding box center [391, 61] width 10 height 10
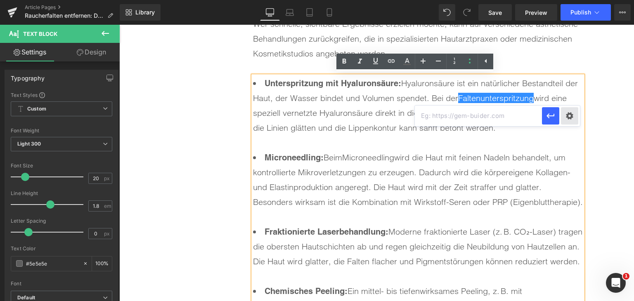
click at [571, 0] on div "Text Color Highlight Color rgba(0, 119, 193, 1) #0077c1 100 % transparent trans…" at bounding box center [317, 0] width 634 height 0
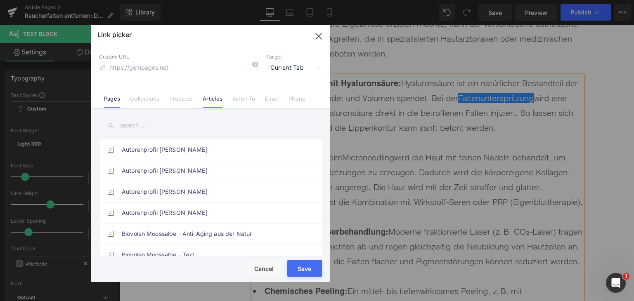
click at [203, 99] on link "Articles" at bounding box center [213, 101] width 20 height 12
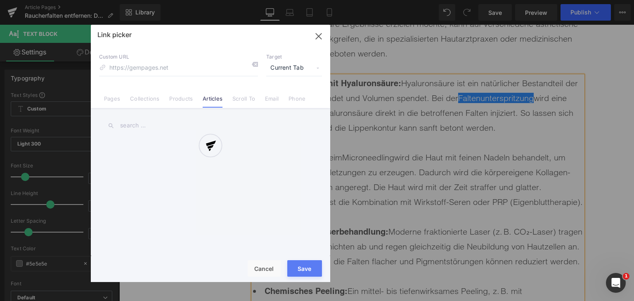
click at [170, 129] on div at bounding box center [210, 153] width 239 height 257
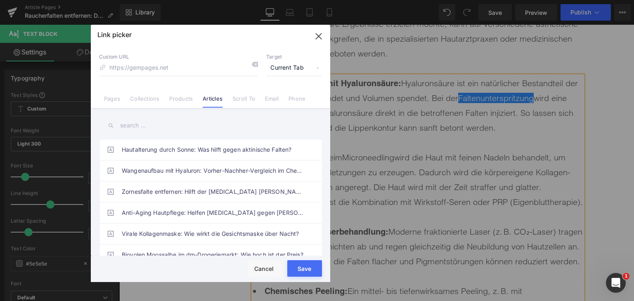
click at [170, 129] on input "text" at bounding box center [210, 125] width 223 height 19
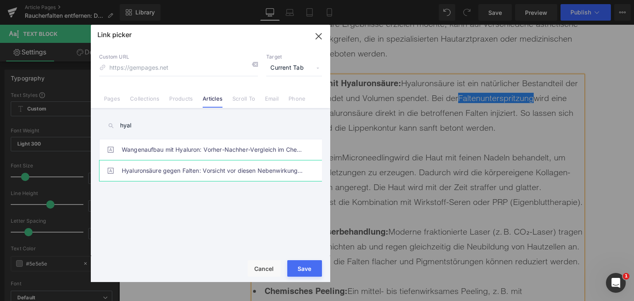
type input "hyal"
click at [223, 170] on link "Hyaluronsäure gegen Falten: Vorsicht vor diesen Nebenwirkungen!" at bounding box center [212, 170] width 181 height 21
type input "/blogs/wissenswertes/hyaluronsaeure-gegen-falten"
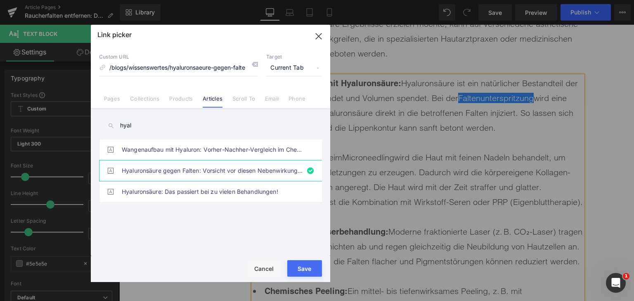
click at [300, 274] on button "Save" at bounding box center [304, 268] width 35 height 16
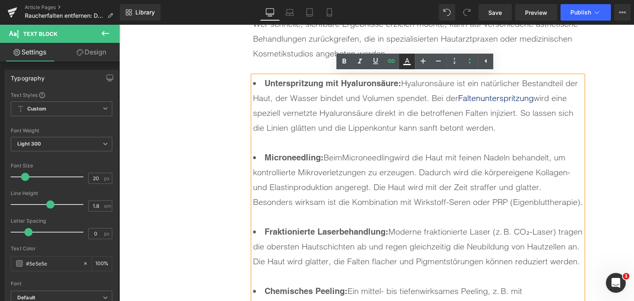
click at [410, 59] on icon at bounding box center [407, 62] width 10 height 10
type input "#052a6d"
type input "100"
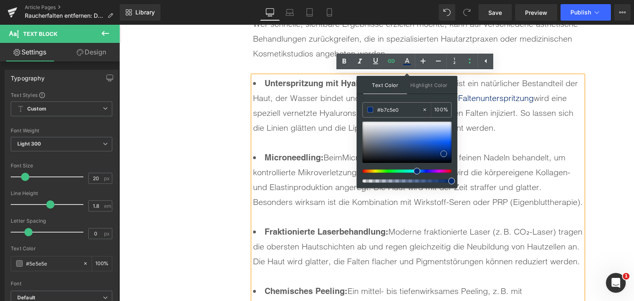
click at [398, 130] on div at bounding box center [406, 142] width 89 height 41
click at [387, 111] on input "#b7c5e0" at bounding box center [399, 109] width 45 height 9
type input "#0"
type input "0"
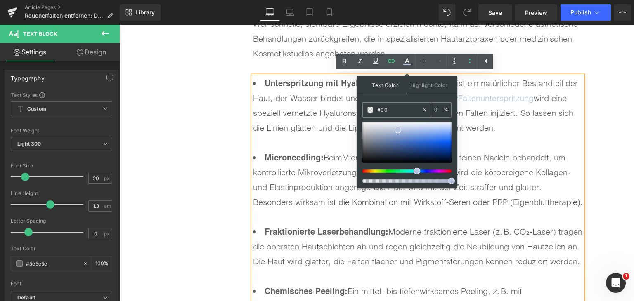
type input "#007"
type input "100"
type input "#0077c"
type input "47"
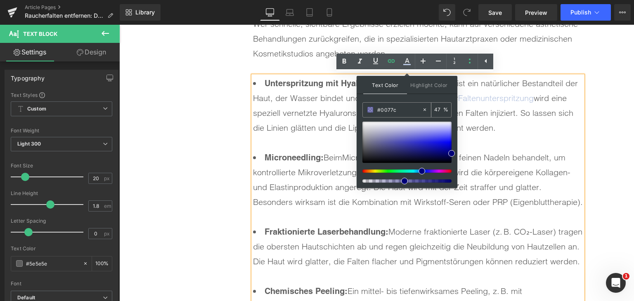
type input "#0077c1"
type input "100"
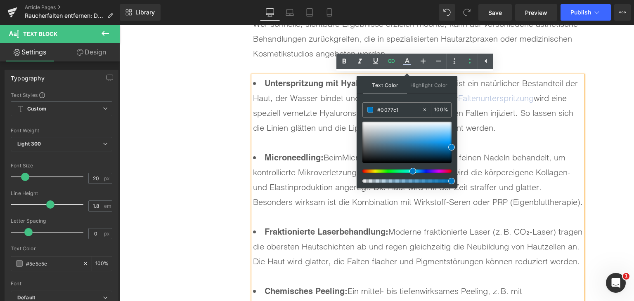
type input "#0077c1"
click at [449, 146] on span at bounding box center [451, 147] width 7 height 7
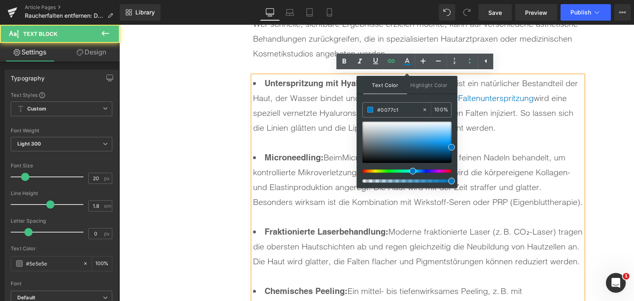
click at [451, 255] on li "Fraktionierte Laserbehandlung: Moderne fraktionierte Laser (z. B. CO₂-Laser) tr…" at bounding box center [418, 253] width 330 height 59
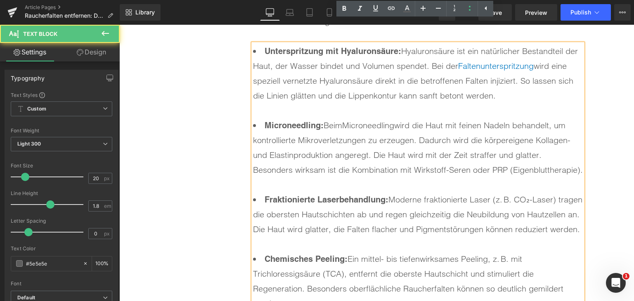
scroll to position [3218, 0]
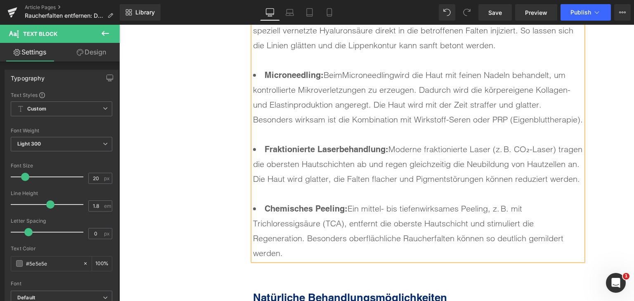
click at [470, 207] on li "Chemisches Peeling: Ein mittel- bis tiefenwirksames Peeling, z. B. mit Trichlor…" at bounding box center [418, 230] width 330 height 59
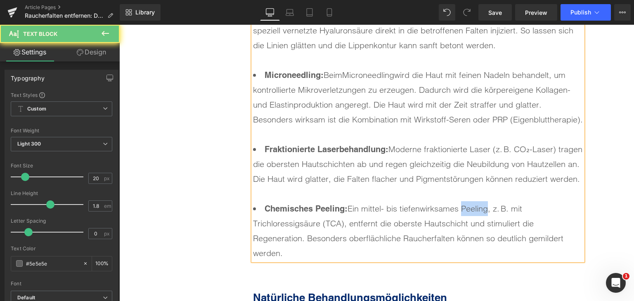
click at [470, 207] on li "Chemisches Peeling: Ein mittel- bis tiefenwirksames Peeling, z. B. mit Trichlor…" at bounding box center [418, 230] width 330 height 59
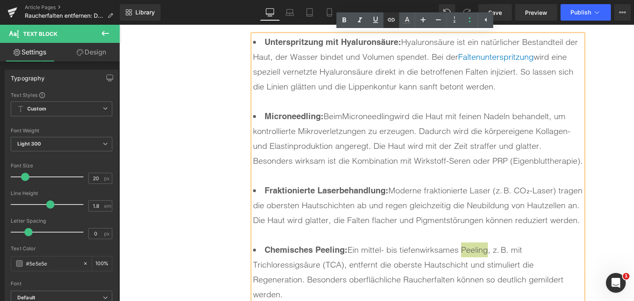
click at [391, 18] on icon at bounding box center [391, 20] width 10 height 10
click at [570, 0] on div "Text Color Highlight Color rgba(0, 119, 193, 1) #0077c1 100 % transparent trans…" at bounding box center [317, 0] width 634 height 0
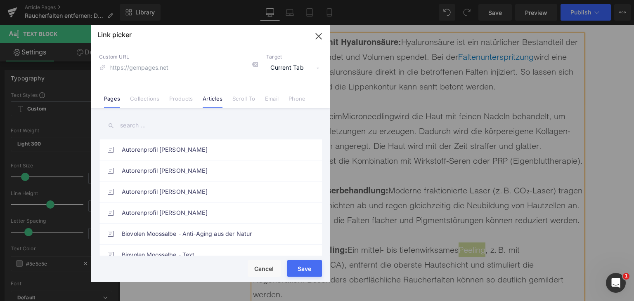
click at [207, 97] on link "Articles" at bounding box center [213, 101] width 20 height 12
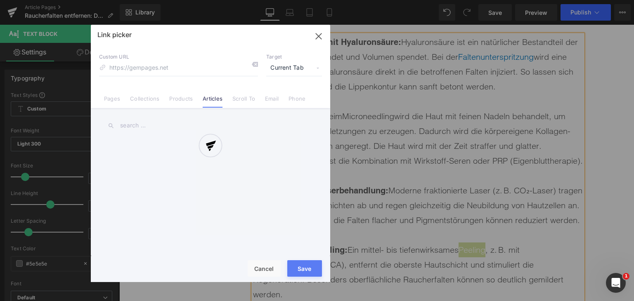
click at [183, 133] on input "text" at bounding box center [210, 125] width 223 height 19
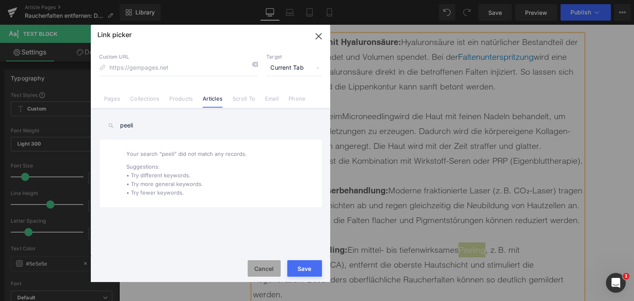
type input "peeli"
click at [271, 268] on button "Cancel" at bounding box center [263, 268] width 33 height 16
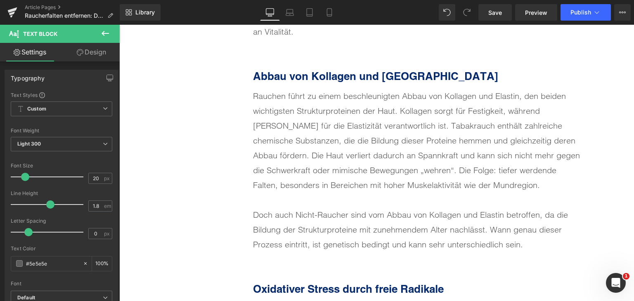
scroll to position [1898, 0]
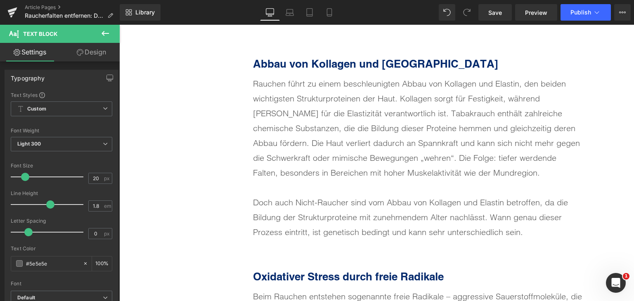
click at [342, 203] on div "Doch auch Nicht-Raucher sind vom Abbau von Kollagen und Elastin betroffen, da d…" at bounding box center [418, 217] width 330 height 45
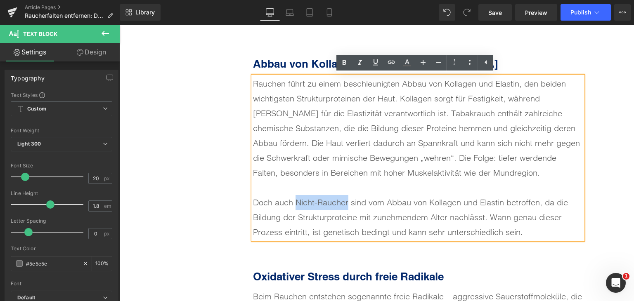
drag, startPoint x: 345, startPoint y: 203, endPoint x: 294, endPoint y: 204, distance: 51.6
click at [294, 204] on div "Doch auch Nicht-Raucher sind vom Abbau von Kollagen und Elastin betroffen, da d…" at bounding box center [418, 217] width 330 height 45
drag, startPoint x: 345, startPoint y: 64, endPoint x: 226, endPoint y: 57, distance: 119.8
click at [345, 64] on icon at bounding box center [344, 62] width 4 height 5
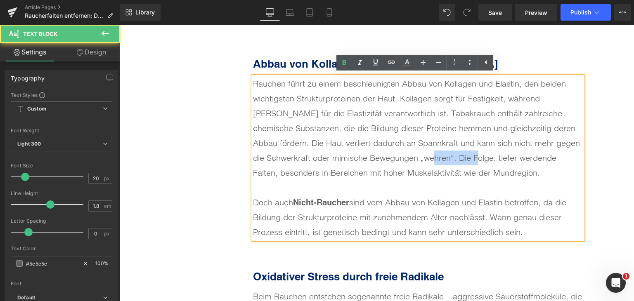
drag, startPoint x: 379, startPoint y: 157, endPoint x: 417, endPoint y: 156, distance: 37.5
click at [417, 156] on div "Rauchen führt zu einem beschleunigten Abbau von Kollagen und Elastin, den beide…" at bounding box center [418, 128] width 330 height 104
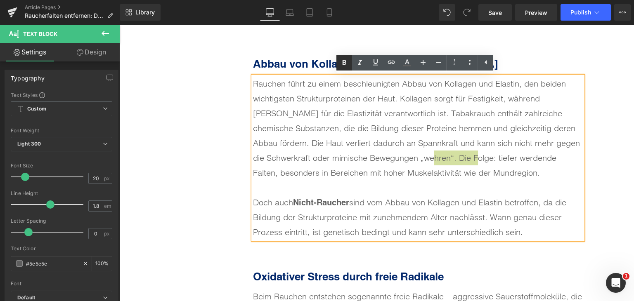
click at [344, 61] on icon at bounding box center [344, 62] width 4 height 5
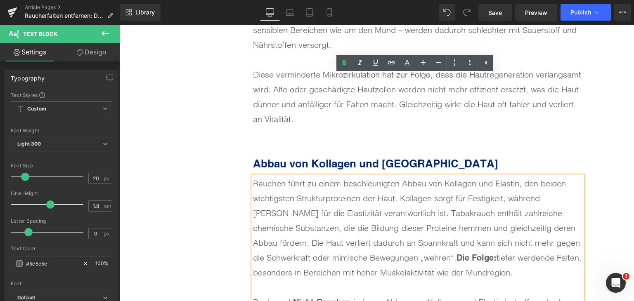
scroll to position [1651, 0]
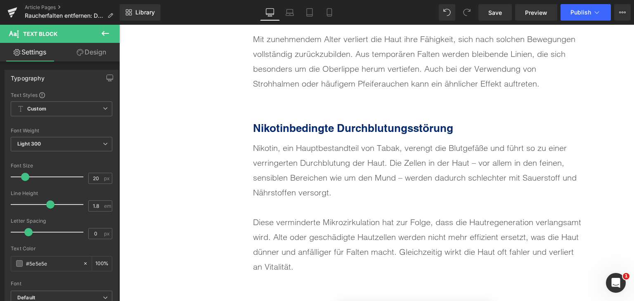
click at [355, 225] on div "Diese verminderte Mikrozirkulation hat zur Folge, dass die Hautregeneration ver…" at bounding box center [418, 244] width 330 height 59
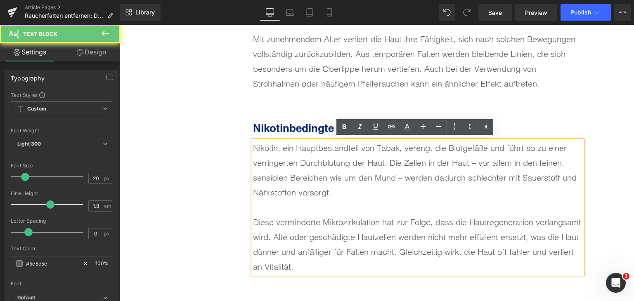
click at [355, 225] on div "Diese verminderte Mikrozirkulation hat zur Folge, dass die Hautregeneration ver…" at bounding box center [418, 244] width 330 height 59
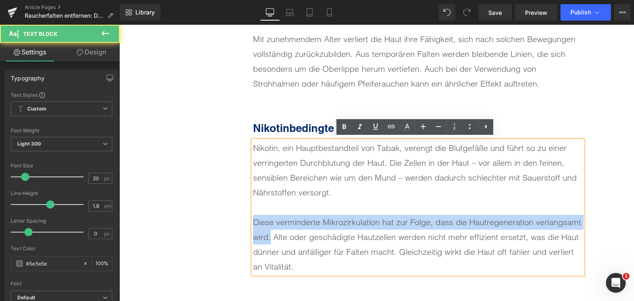
drag, startPoint x: 268, startPoint y: 244, endPoint x: 252, endPoint y: 222, distance: 26.9
click at [253, 222] on div "Diese verminderte Mikrozirkulation hat zur Folge, dass die Hautregeneration ver…" at bounding box center [418, 244] width 330 height 59
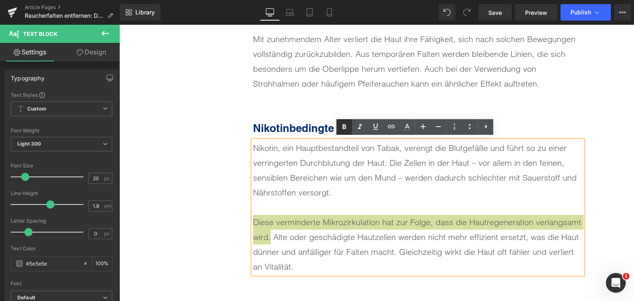
click at [343, 126] on icon at bounding box center [344, 126] width 4 height 5
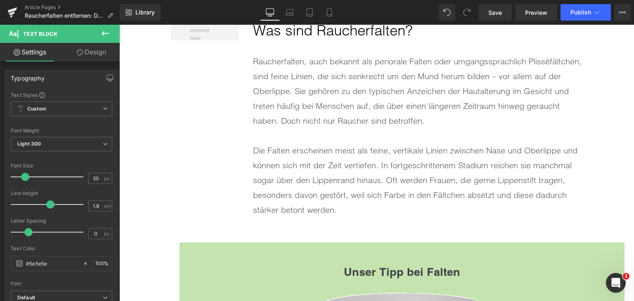
scroll to position [867, 0]
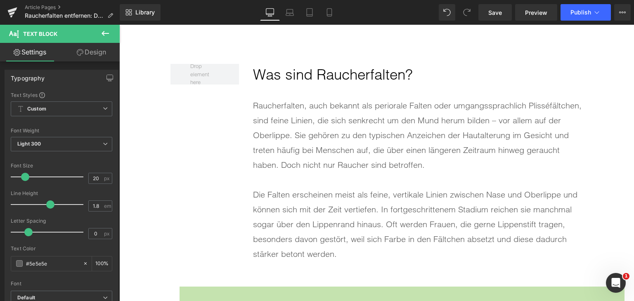
click at [375, 211] on div "Die Falten erscheinen meist als feine, vertikale Linien zwischen Nase und Oberl…" at bounding box center [418, 224] width 330 height 74
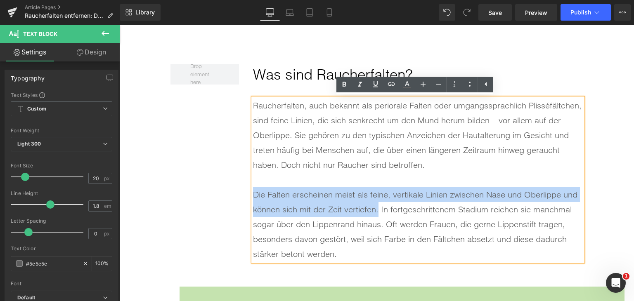
drag, startPoint x: 375, startPoint y: 211, endPoint x: 251, endPoint y: 193, distance: 125.8
click at [253, 193] on div "Die Falten erscheinen meist als feine, vertikale Linien zwischen Nase und Oberl…" at bounding box center [418, 224] width 330 height 74
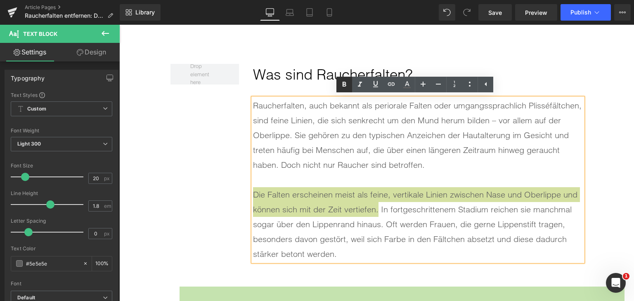
click at [344, 88] on icon at bounding box center [344, 85] width 10 height 10
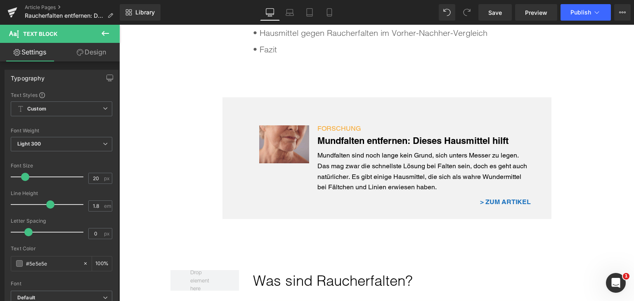
scroll to position [455, 0]
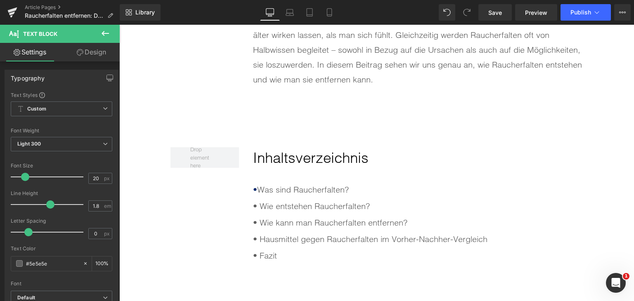
click at [311, 193] on div "• Was sind Raucherfalten? • Wie entstehen Raucherfalten? • Wie kann man Rauch…" at bounding box center [418, 222] width 330 height 82
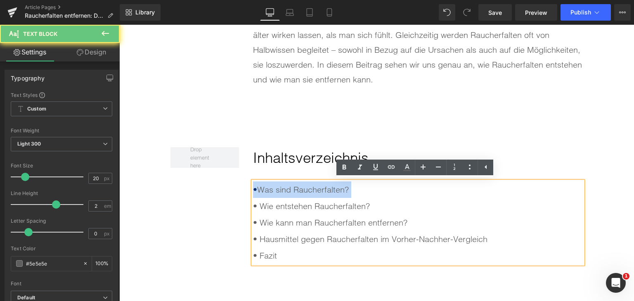
click at [311, 193] on div "• Was sind Raucherfalten? • Wie entstehen Raucherfalten? • Wie kann man Rauch…" at bounding box center [418, 222] width 330 height 82
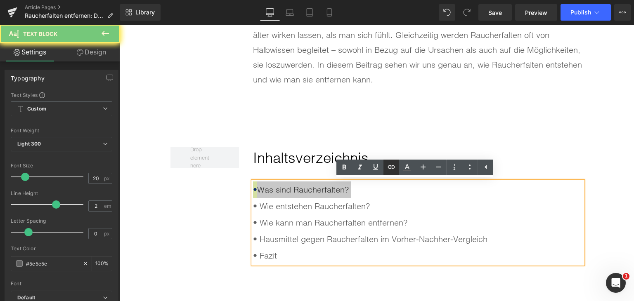
click at [391, 164] on icon at bounding box center [391, 167] width 10 height 10
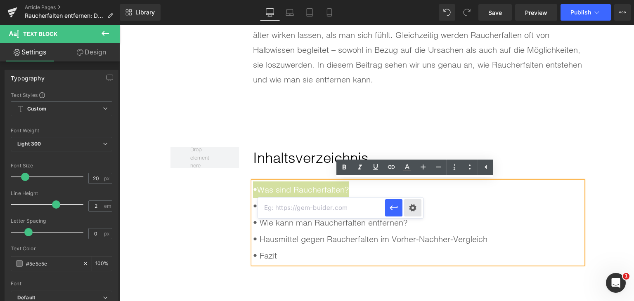
click at [414, 0] on div "Text Color Highlight Color rgba(0, 119, 193, 1) #0077c1 100 % transparent trans…" at bounding box center [317, 0] width 634 height 0
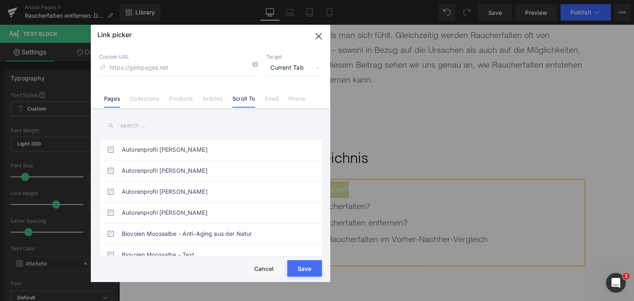
click at [244, 94] on li "Scroll To" at bounding box center [243, 95] width 33 height 14
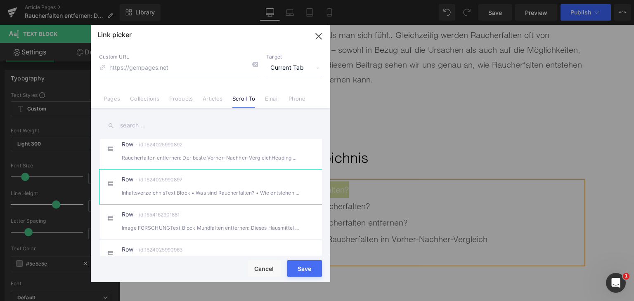
scroll to position [82, 0]
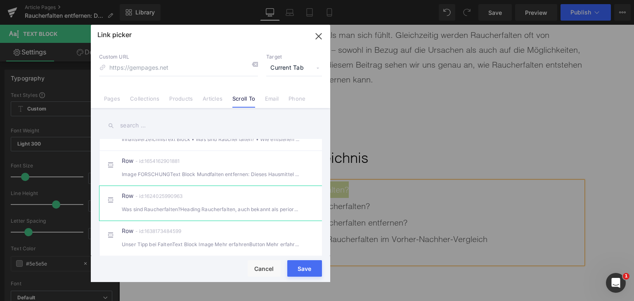
click at [234, 212] on div "Row - id:1624025990963 Was sind Raucherfalten?Heading Raucherfalten, auch bekan…" at bounding box center [223, 203] width 203 height 21
type input "#r-1624025990963"
click at [291, 275] on button "Save" at bounding box center [304, 268] width 35 height 16
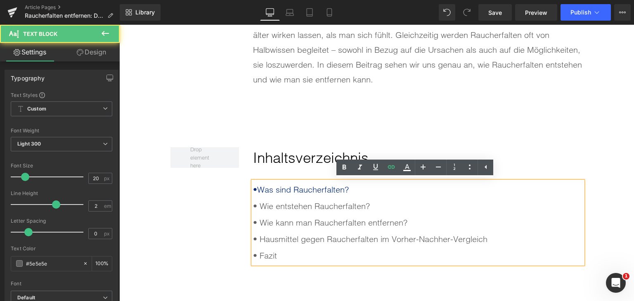
click at [300, 207] on div "• Wie entstehen Raucherfalten?" at bounding box center [418, 206] width 330 height 16
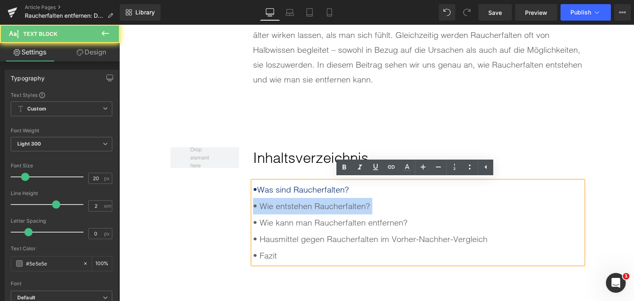
click at [300, 207] on div "• Wie entstehen Raucherfalten?" at bounding box center [418, 206] width 330 height 16
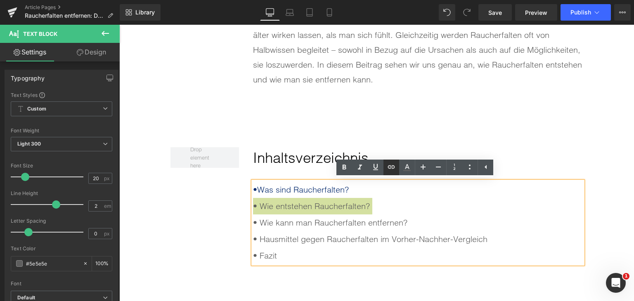
click at [388, 161] on link at bounding box center [391, 168] width 16 height 16
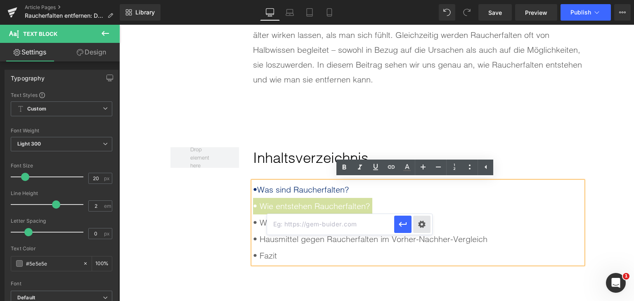
click at [417, 0] on div "Text Color Highlight Color rgba(0, 119, 193, 1) #0077c1 100 % transparent trans…" at bounding box center [317, 0] width 634 height 0
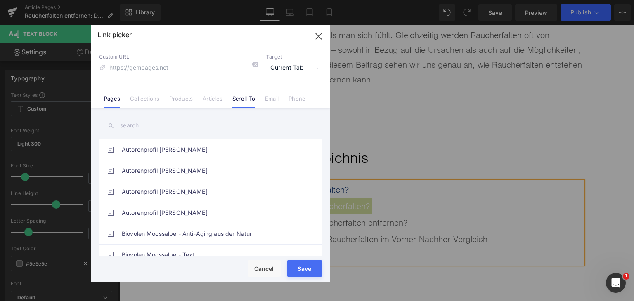
click at [252, 102] on link "Scroll To" at bounding box center [243, 101] width 23 height 12
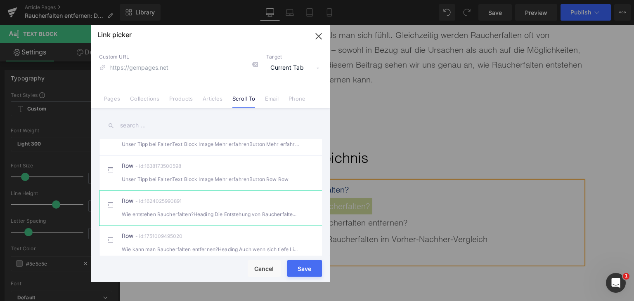
scroll to position [206, 0]
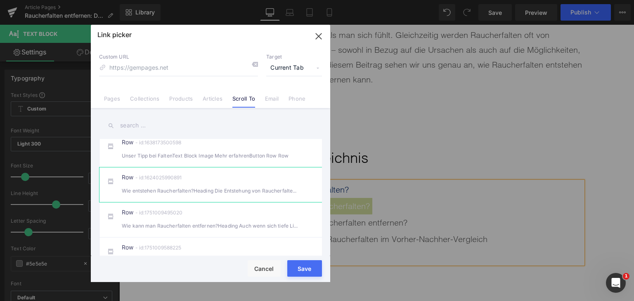
click at [238, 192] on div "Row - id:1624025990891 Wie entstehen Raucherfalten?Heading Die Entstehung von R…" at bounding box center [223, 184] width 203 height 21
type input "#r-1624025990891"
click at [310, 273] on button "Save" at bounding box center [304, 268] width 35 height 16
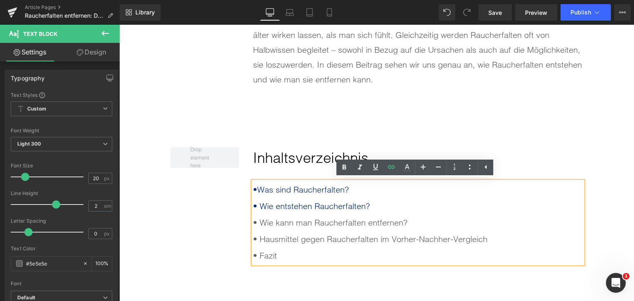
click at [300, 225] on div "• Wie kann man Raucherfalten entfernen?" at bounding box center [418, 222] width 330 height 16
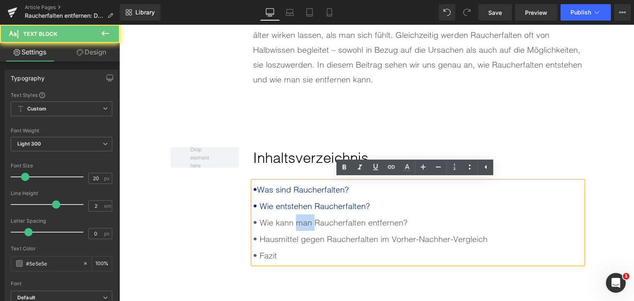
click at [300, 225] on div "• Wie kann man Raucherfalten entfernen?" at bounding box center [418, 222] width 330 height 16
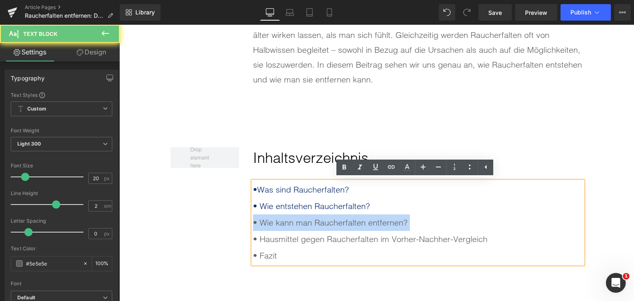
click at [300, 225] on div "• Wie kann man Raucherfalten entfernen?" at bounding box center [418, 222] width 330 height 16
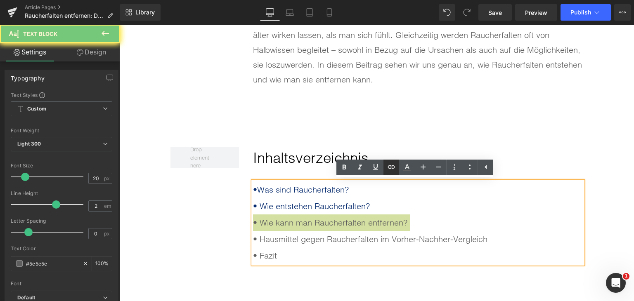
click at [392, 169] on icon at bounding box center [391, 166] width 7 height 3
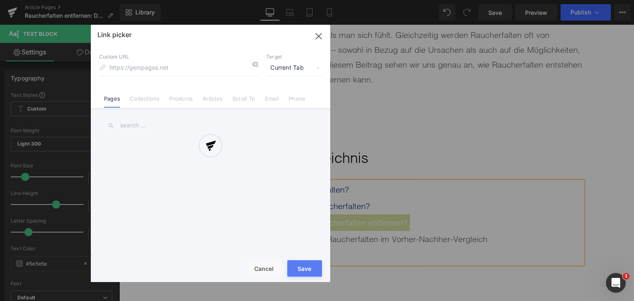
click at [441, 0] on div "Text Color Highlight Color rgba(0, 119, 193, 1) #0077c1 100 % transparent trans…" at bounding box center [317, 0] width 634 height 0
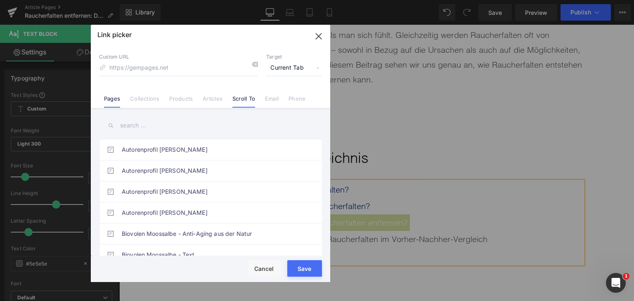
click at [250, 101] on link "Scroll To" at bounding box center [243, 101] width 23 height 12
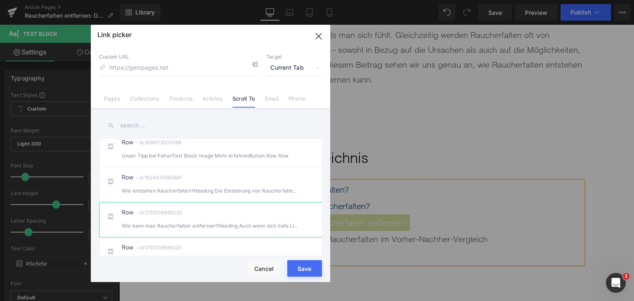
click at [233, 225] on div "Row - id:1751009495020 Wie kann man Raucherfalten entfernen?Heading Auch wenn s…" at bounding box center [223, 220] width 203 height 21
type input "#r-1751009495020"
click at [290, 276] on button "Save" at bounding box center [304, 268] width 35 height 16
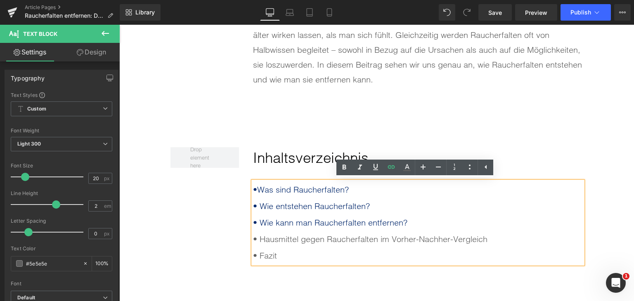
click at [306, 239] on div "• Hausmittel gegen Raucherfalten im Vorher-Nachher-Vergleich" at bounding box center [418, 239] width 330 height 16
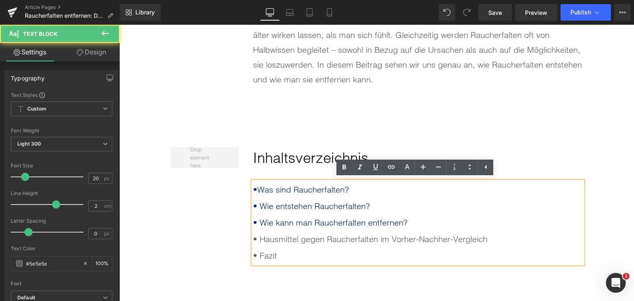
click at [306, 239] on div "• Hausmittel gegen Raucherfalten im Vorher-Nachher-Vergleich" at bounding box center [418, 239] width 330 height 16
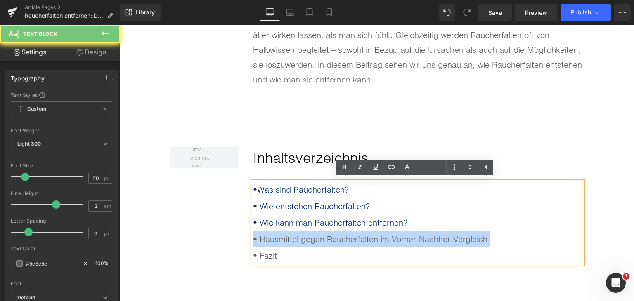
click at [306, 239] on div "• Hausmittel gegen Raucherfalten im Vorher-Nachher-Vergleich" at bounding box center [418, 239] width 330 height 16
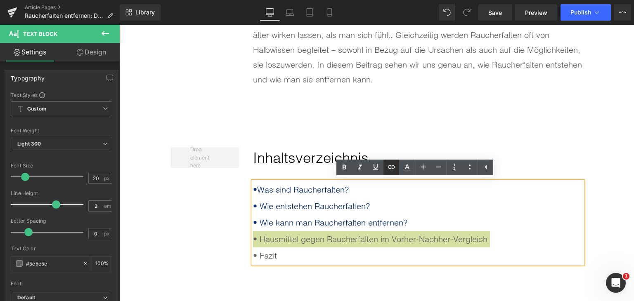
drag, startPoint x: 389, startPoint y: 167, endPoint x: 254, endPoint y: 161, distance: 135.8
click at [389, 167] on icon at bounding box center [391, 167] width 10 height 10
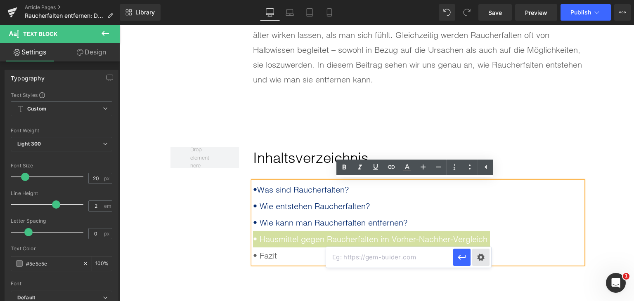
click at [480, 0] on div "Text Color Highlight Color rgba(0, 119, 193, 1) #0077c1 100 % transparent trans…" at bounding box center [317, 0] width 634 height 0
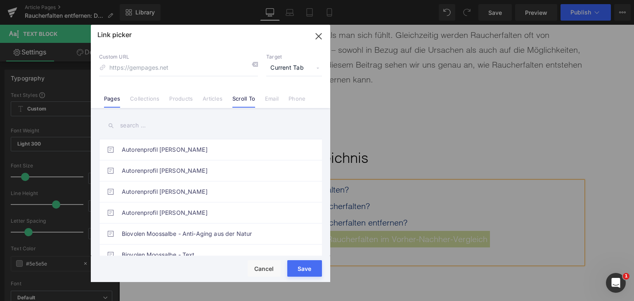
click at [246, 103] on link "Scroll To" at bounding box center [243, 101] width 23 height 12
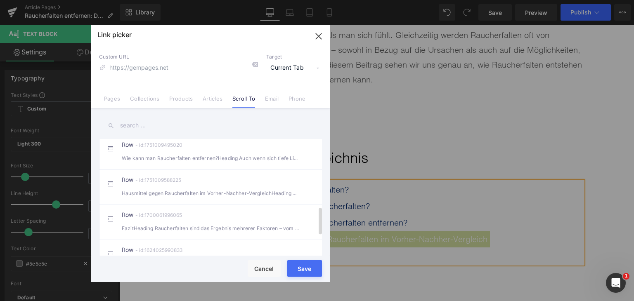
scroll to position [289, 0]
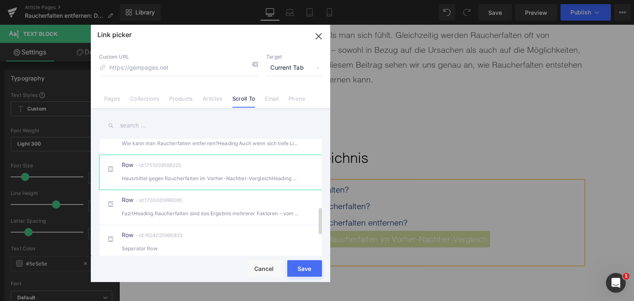
click at [213, 183] on div "Hausmittel gegen Raucherfalten im Vorher-Nachher-VergleichHeading Nicht jede" at bounding box center [210, 178] width 177 height 9
type input "#r-1751009588225"
click at [300, 276] on button "Save" at bounding box center [304, 268] width 35 height 16
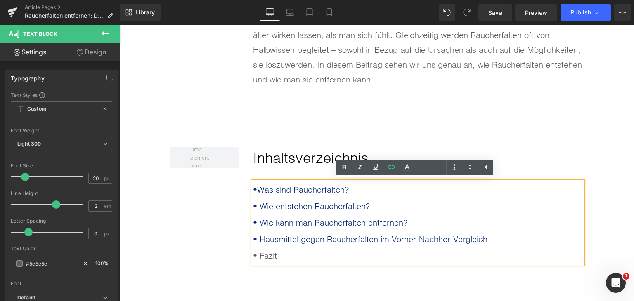
click at [266, 254] on div "• Fazit" at bounding box center [418, 255] width 330 height 16
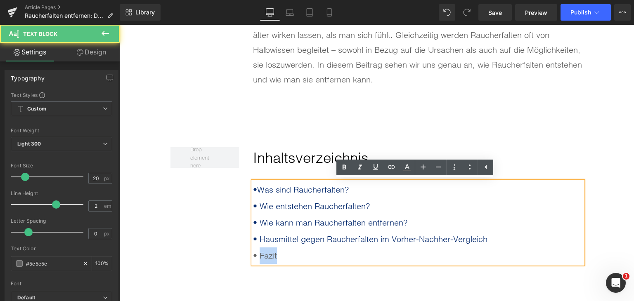
click at [266, 254] on div "• Fazit" at bounding box center [418, 255] width 330 height 16
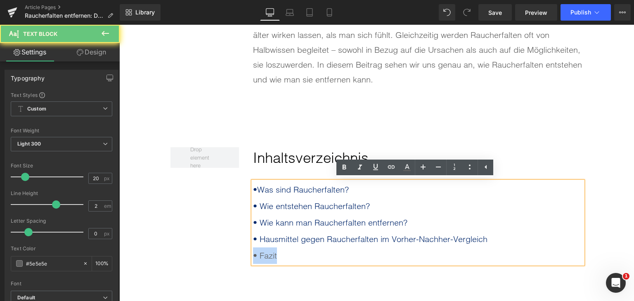
click at [266, 254] on div "• Fazit" at bounding box center [418, 255] width 330 height 16
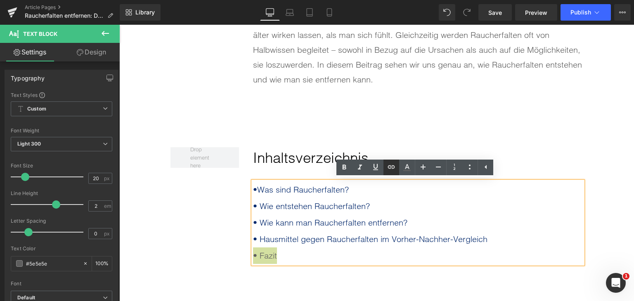
click at [386, 167] on icon at bounding box center [391, 167] width 10 height 10
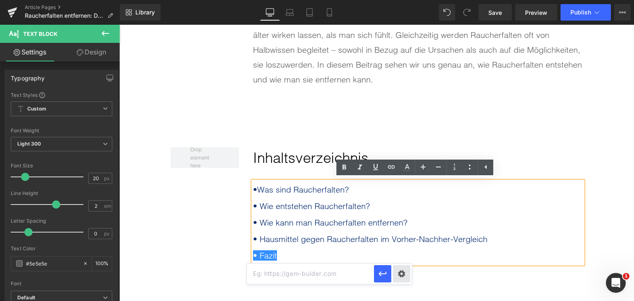
click at [403, 0] on div "Text Color Highlight Color rgba(0, 119, 193, 1) #0077c1 100 % transparent trans…" at bounding box center [317, 0] width 634 height 0
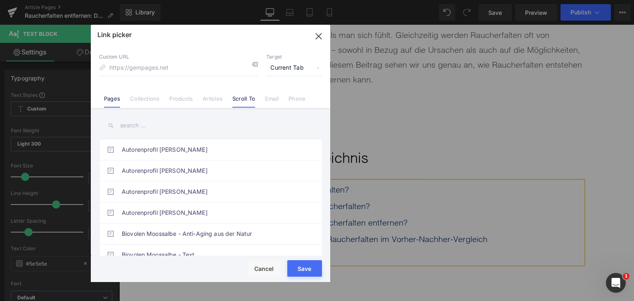
click at [245, 99] on link "Scroll To" at bounding box center [243, 101] width 23 height 12
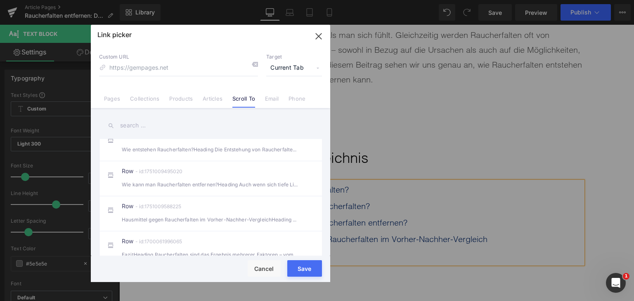
scroll to position [330, 0]
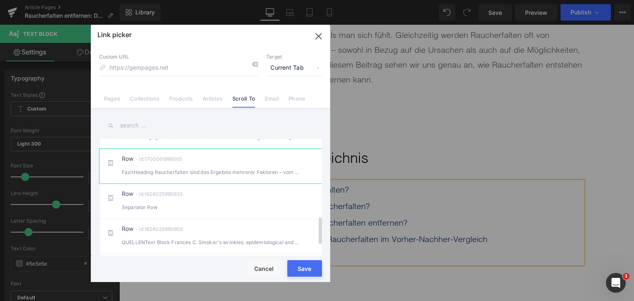
click at [226, 175] on div "FazitHeading Raucherfalten sind das Ergebnis mehrerer Faktoren – vom Tabakkon" at bounding box center [210, 172] width 177 height 9
type input "#r-1700061996065"
click at [312, 274] on button "Save" at bounding box center [304, 268] width 35 height 16
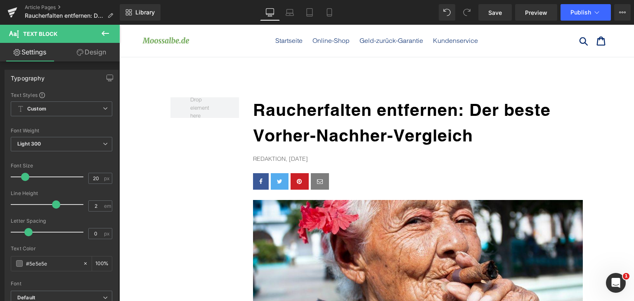
scroll to position [0, 0]
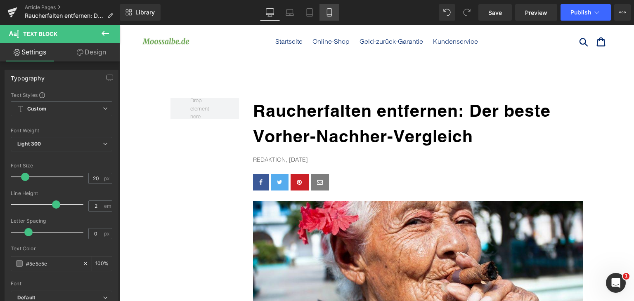
click at [332, 15] on icon at bounding box center [329, 12] width 8 height 8
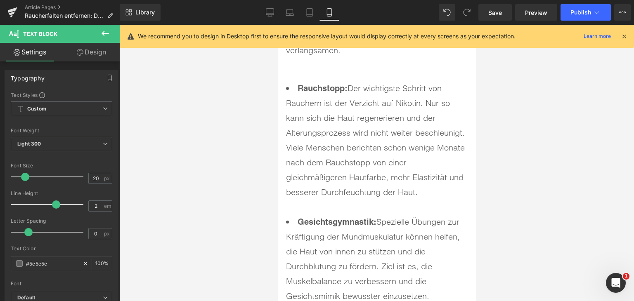
scroll to position [5326, 0]
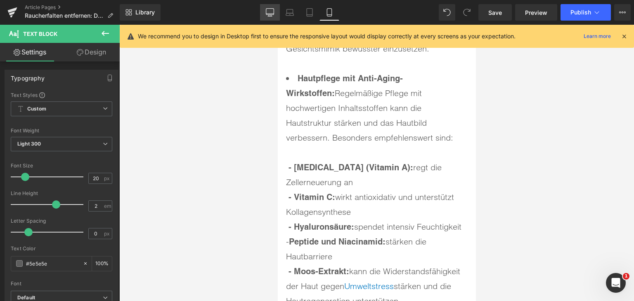
click at [267, 12] on icon at bounding box center [270, 12] width 8 height 8
type input "100"
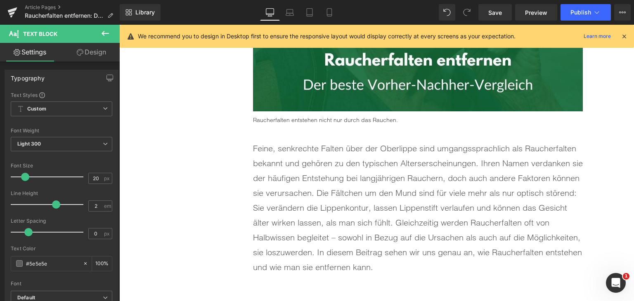
scroll to position [311, 0]
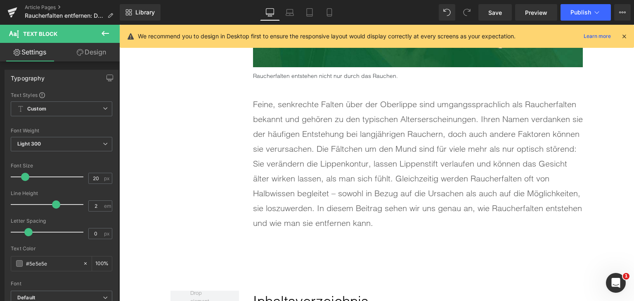
click at [442, 203] on p "Feine, senkrechte Falten über der Oberlippe sind umgangssprachlich als Raucherf…" at bounding box center [418, 164] width 330 height 134
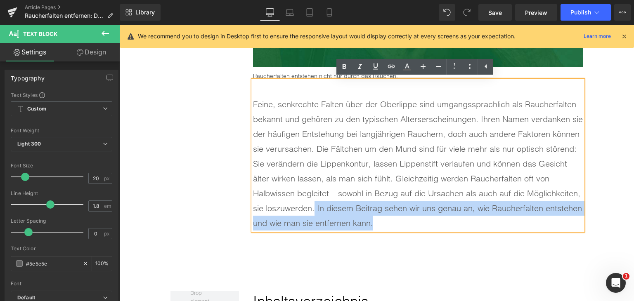
drag, startPoint x: 398, startPoint y: 225, endPoint x: 310, endPoint y: 208, distance: 89.5
click at [310, 208] on p "Feine, senkrechte Falten über der Oberlippe sind umgangssprachlich als Raucherf…" at bounding box center [418, 164] width 330 height 134
copy p ". In diesem Beitrag sehen wir uns genau an, wie Raucherfalten entstehen und wie…"
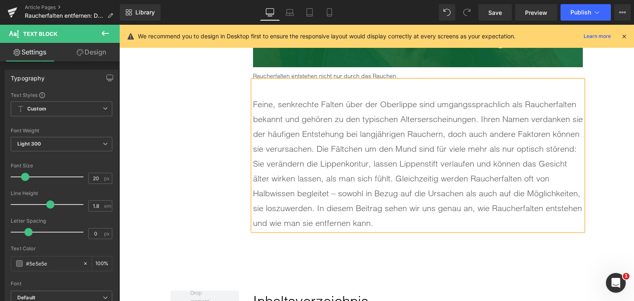
click at [402, 197] on p "Feine, senkrechte Falten über der Oberlippe sind umgangssprachlich als Raucherf…" at bounding box center [418, 164] width 330 height 134
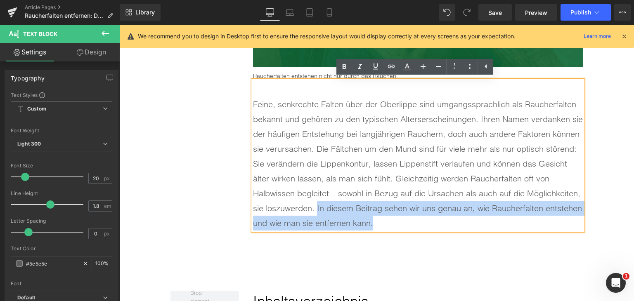
drag, startPoint x: 379, startPoint y: 228, endPoint x: 315, endPoint y: 207, distance: 68.1
click at [315, 207] on p "Feine, senkrechte Falten über der Oberlippe sind umgangssprachlich als Raucherf…" at bounding box center [418, 164] width 330 height 134
copy p "In diesem Beitrag sehen wir uns genau an, wie Raucherfalten entstehen und wie m…"
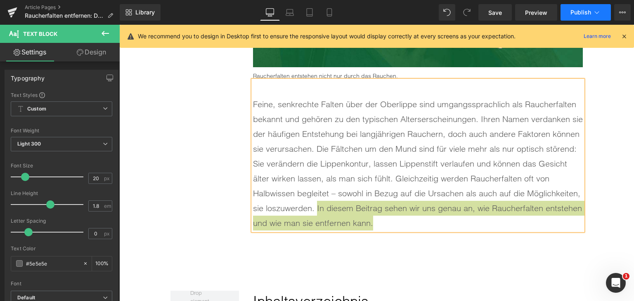
click at [575, 16] on button "Publish" at bounding box center [585, 12] width 50 height 16
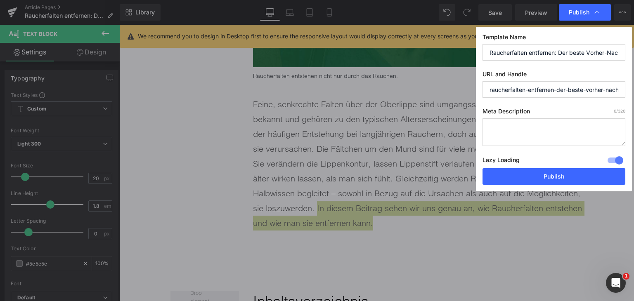
click at [523, 124] on textarea at bounding box center [553, 132] width 143 height 28
paste textarea "In diesem Beitrag sehen wir uns genau an, wie Raucherfalten entstehen und wie m…"
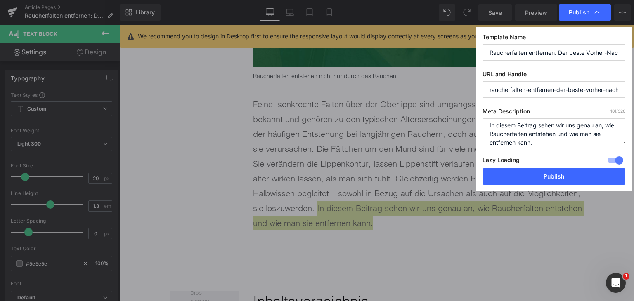
type textarea "In diesem Beitrag sehen wir uns genau an, wie Raucherfalten entstehen und wie m…"
drag, startPoint x: 555, startPoint y: 90, endPoint x: 633, endPoint y: 92, distance: 78.4
click at [633, 92] on div "Publish Template Name Raucherfalten entfernen: Der beste Vorher-Nachher-Verglei…" at bounding box center [317, 150] width 634 height 301
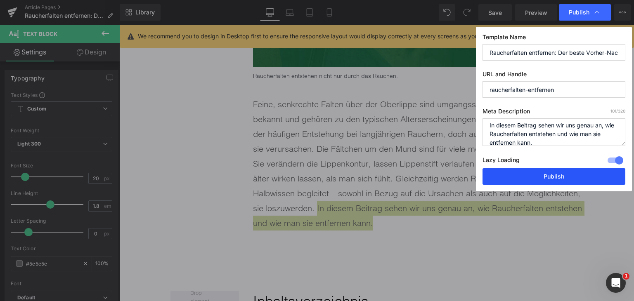
type input "raucherfalten-entfernen"
click at [562, 178] on button "Publish" at bounding box center [553, 176] width 143 height 16
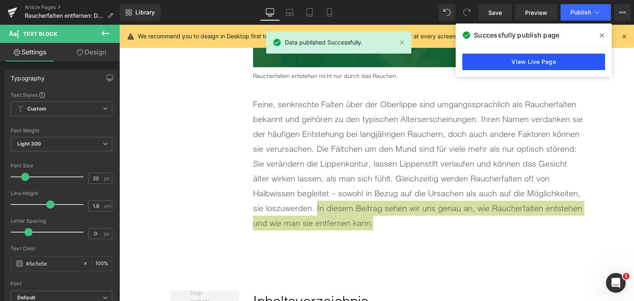
click at [513, 68] on link "View Live Page" at bounding box center [533, 62] width 143 height 16
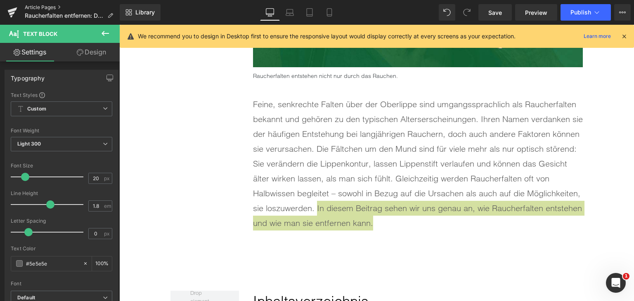
click at [50, 8] on link "Article Pages" at bounding box center [72, 7] width 95 height 7
